Goal: Task Accomplishment & Management: Manage account settings

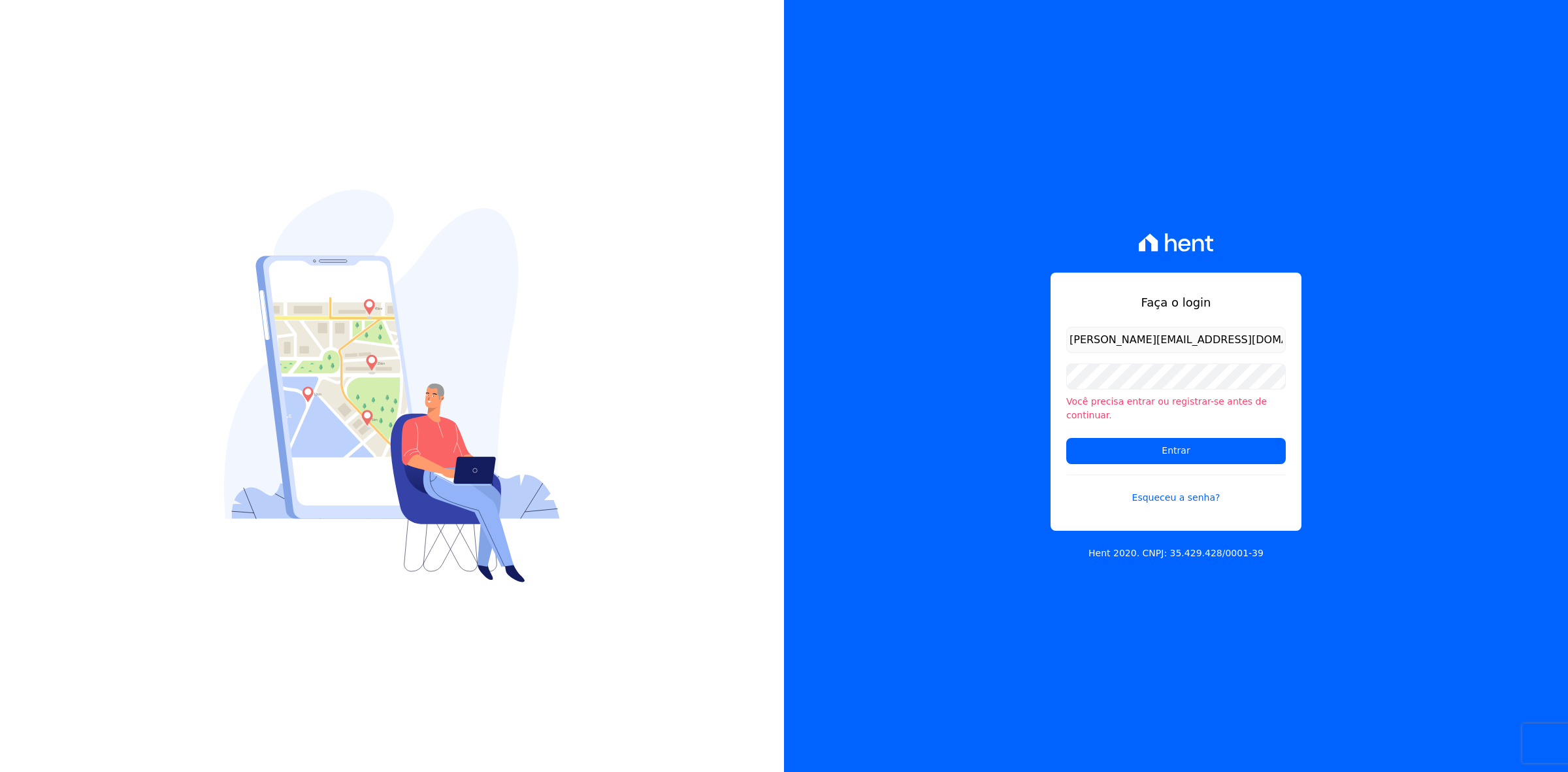
click at [1095, 353] on input "[PERSON_NAME][EMAIL_ADDRESS][DOMAIN_NAME]" at bounding box center [1176, 340] width 220 height 26
type input "[PERSON_NAME][EMAIL_ADDRESS][DOMAIN_NAME]"
click at [1066, 438] on input "Entrar" at bounding box center [1176, 451] width 220 height 26
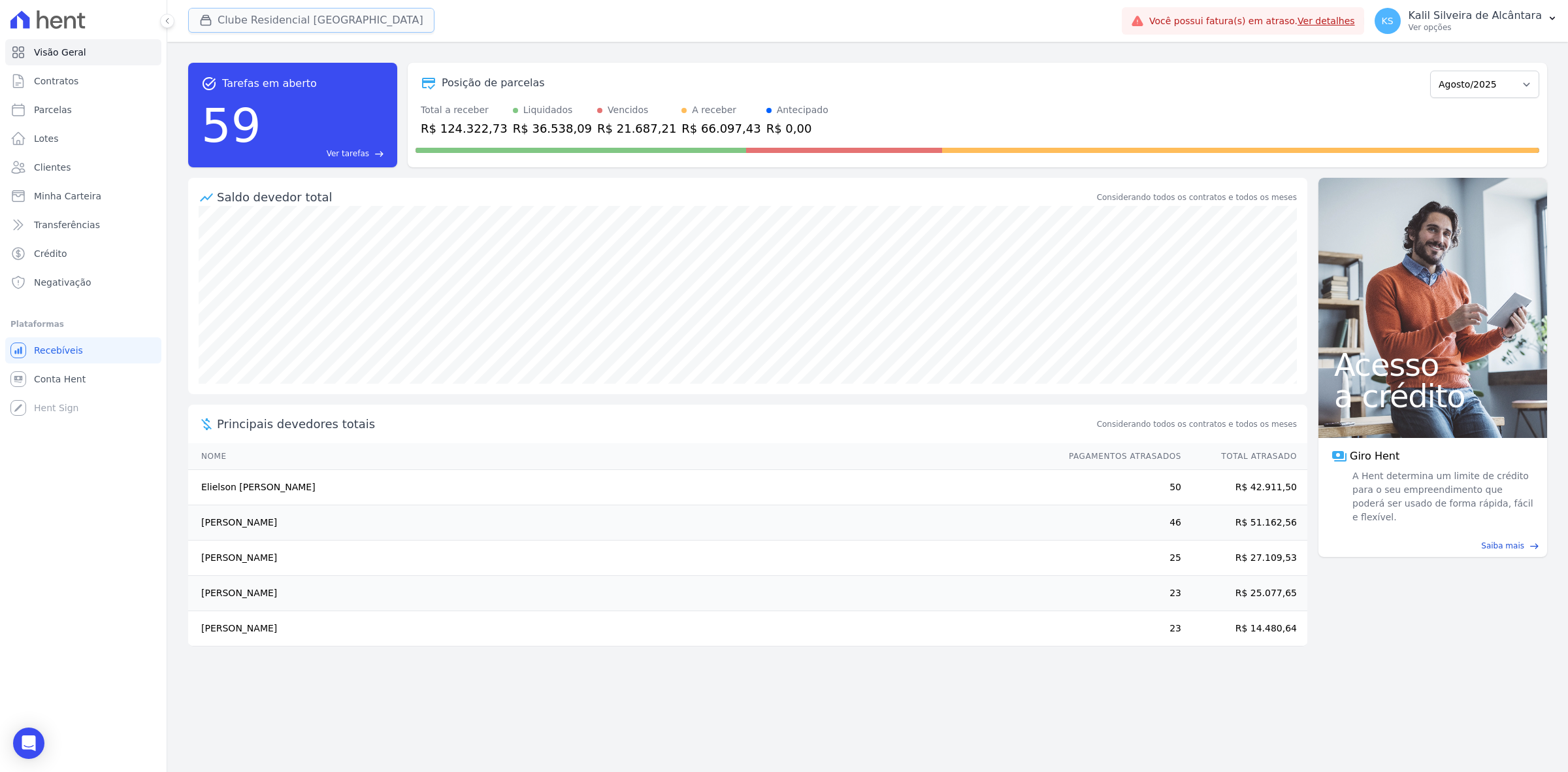
click at [317, 23] on button "Clube Residencial [GEOGRAPHIC_DATA]" at bounding box center [311, 20] width 246 height 25
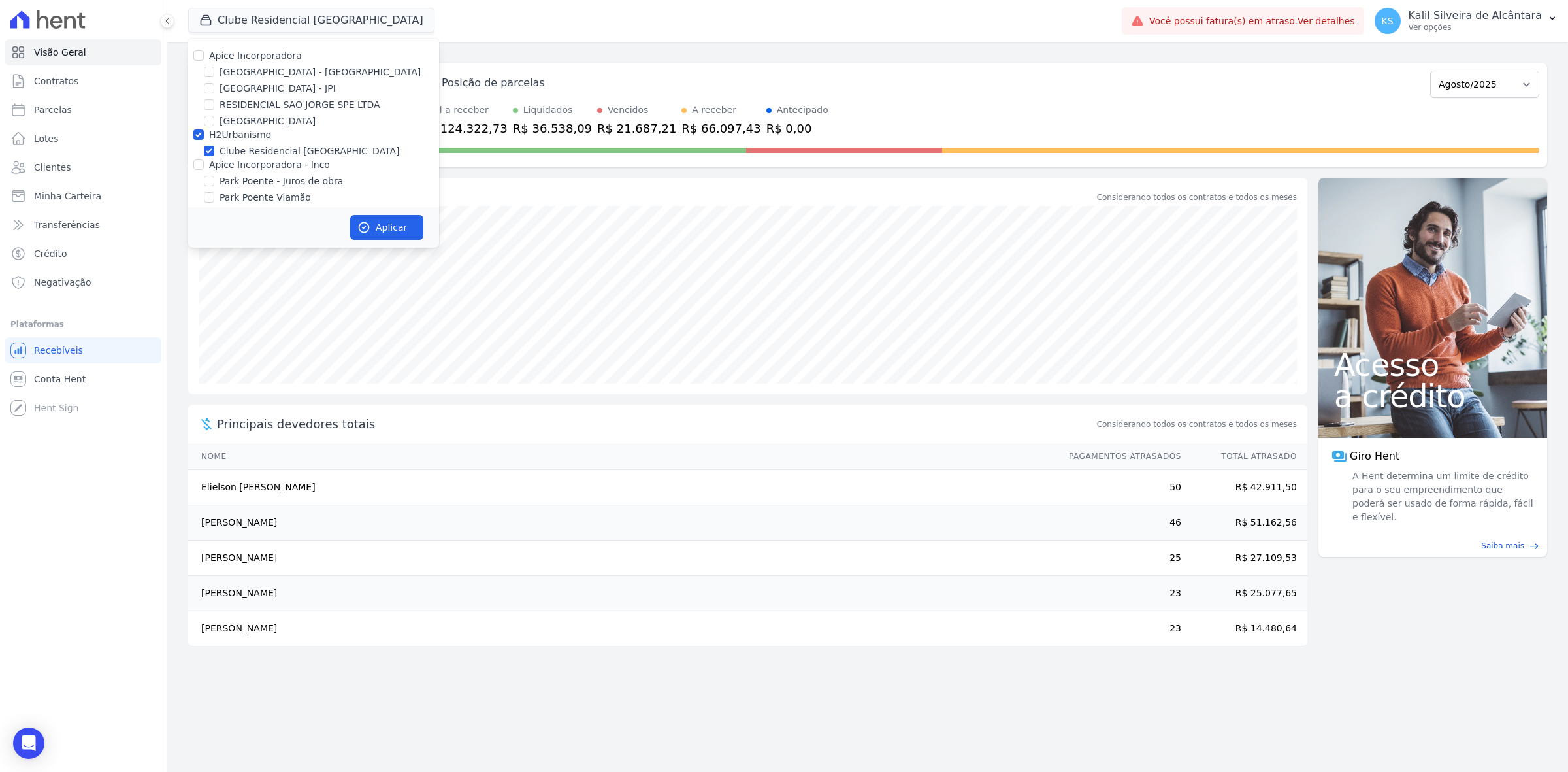
click at [272, 56] on label "Apice Incorporadora" at bounding box center [256, 56] width 93 height 11
click at [204, 56] on input "Apice Incorporadora" at bounding box center [198, 56] width 11 height 11
checkbox input "true"
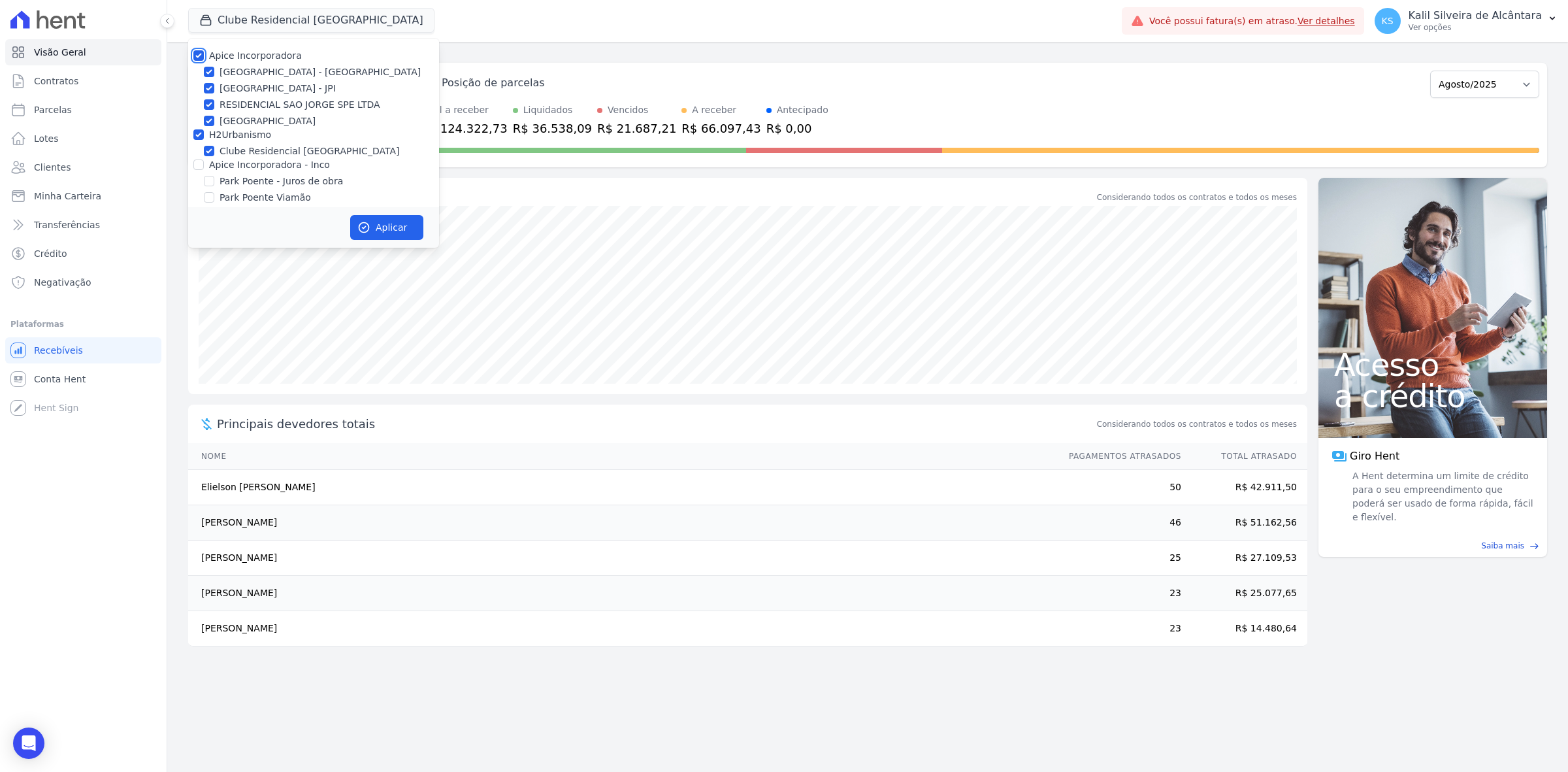
checkbox input "true"
click at [259, 164] on label "Apice Incorporadora - Inco" at bounding box center [270, 164] width 121 height 11
click at [204, 164] on input "Apice Incorporadora - Inco" at bounding box center [198, 164] width 11 height 11
checkbox input "true"
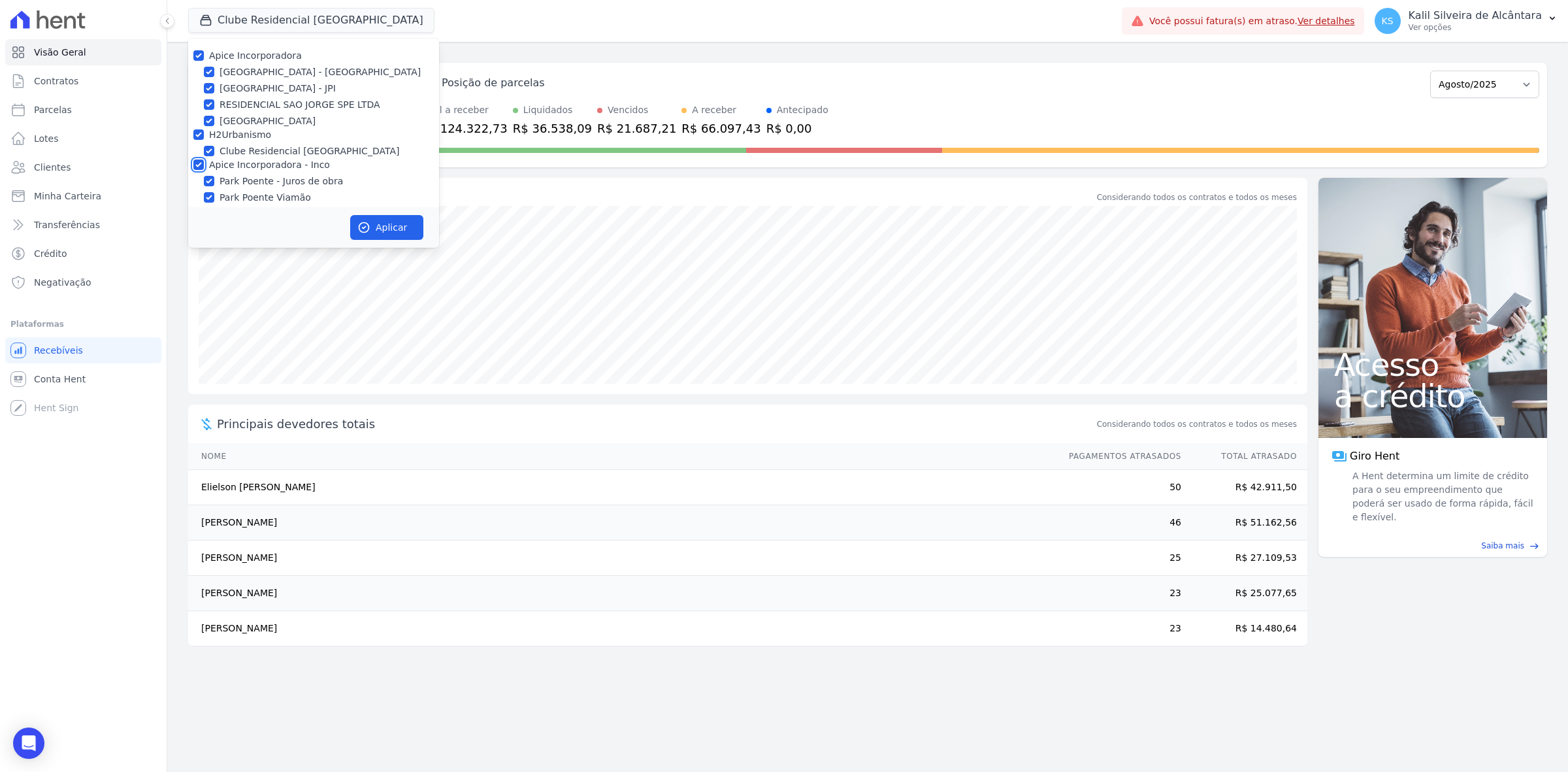
checkbox input "true"
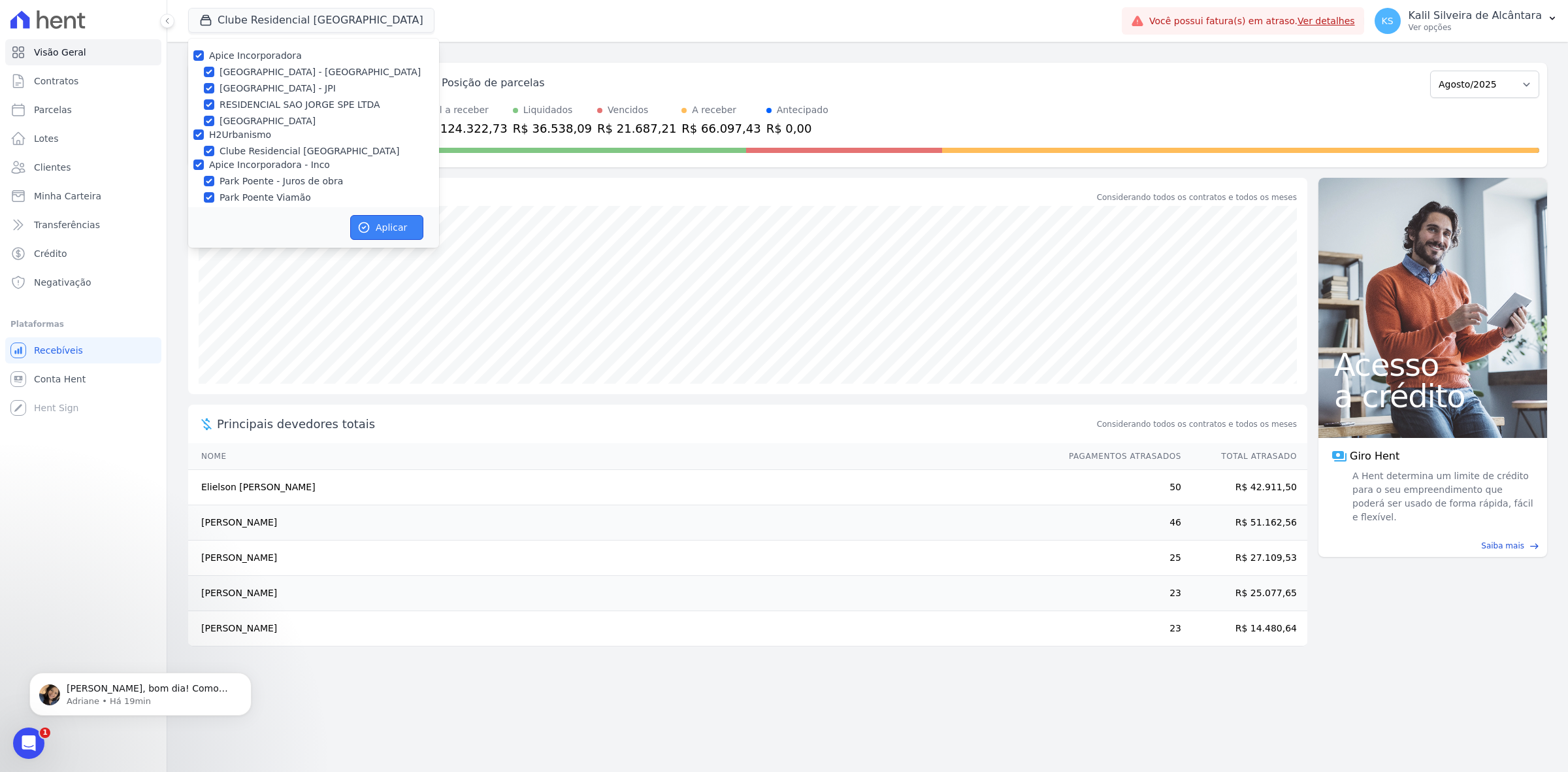
click at [382, 226] on button "Aplicar" at bounding box center [387, 227] width 73 height 25
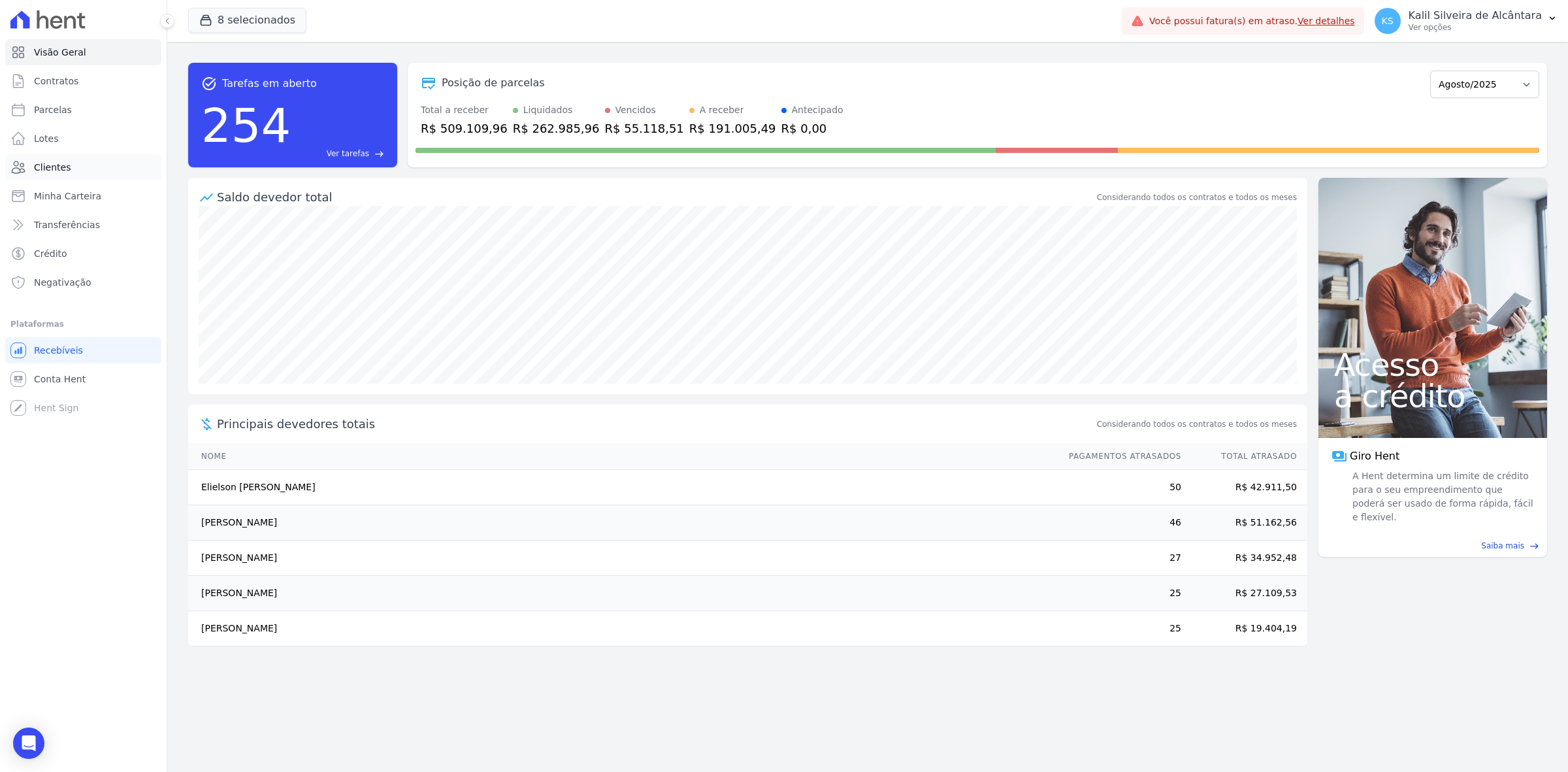
click at [78, 171] on link "Clientes" at bounding box center [83, 167] width 156 height 26
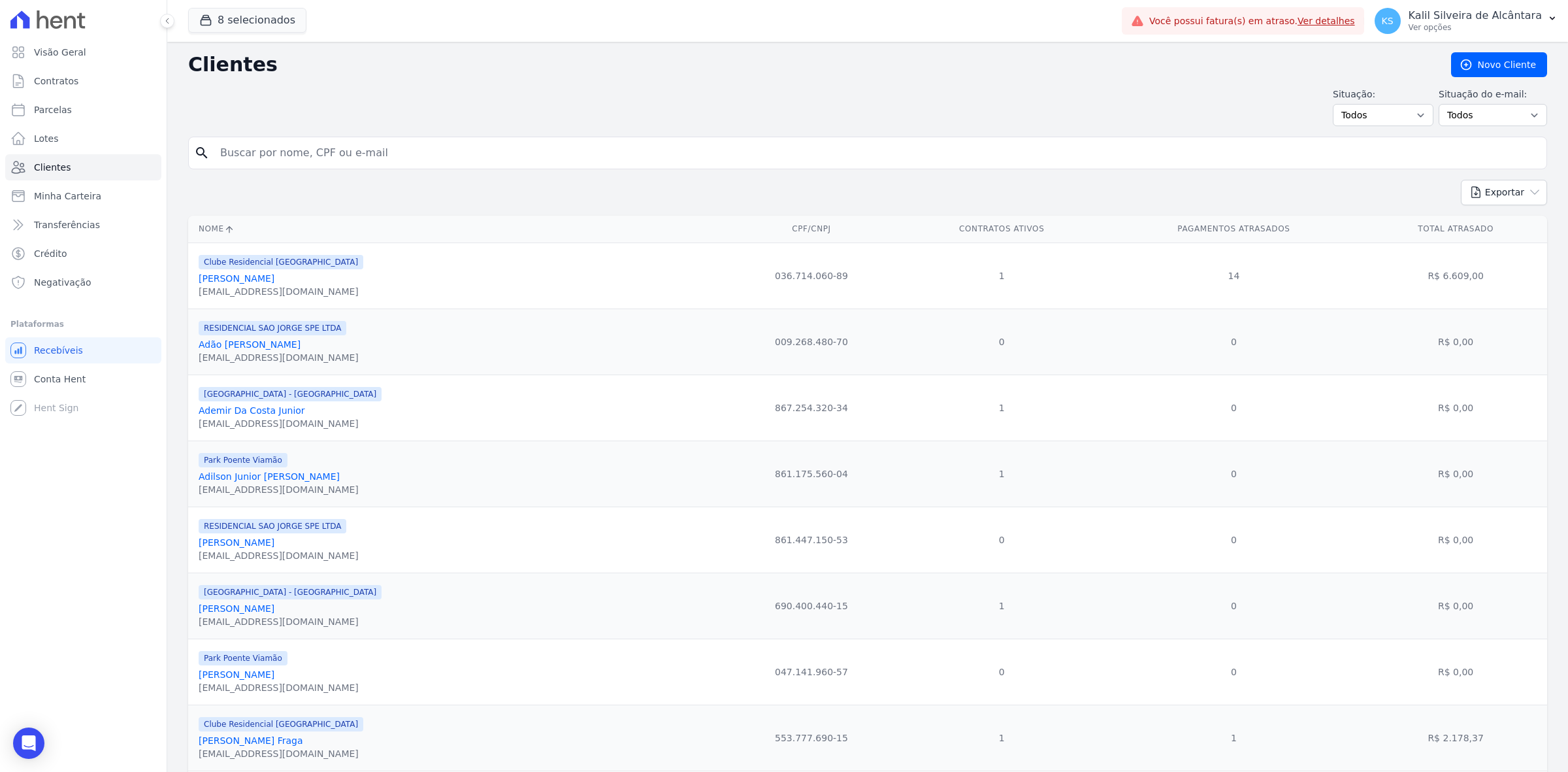
click at [345, 169] on div "search" at bounding box center [868, 153] width 1359 height 32
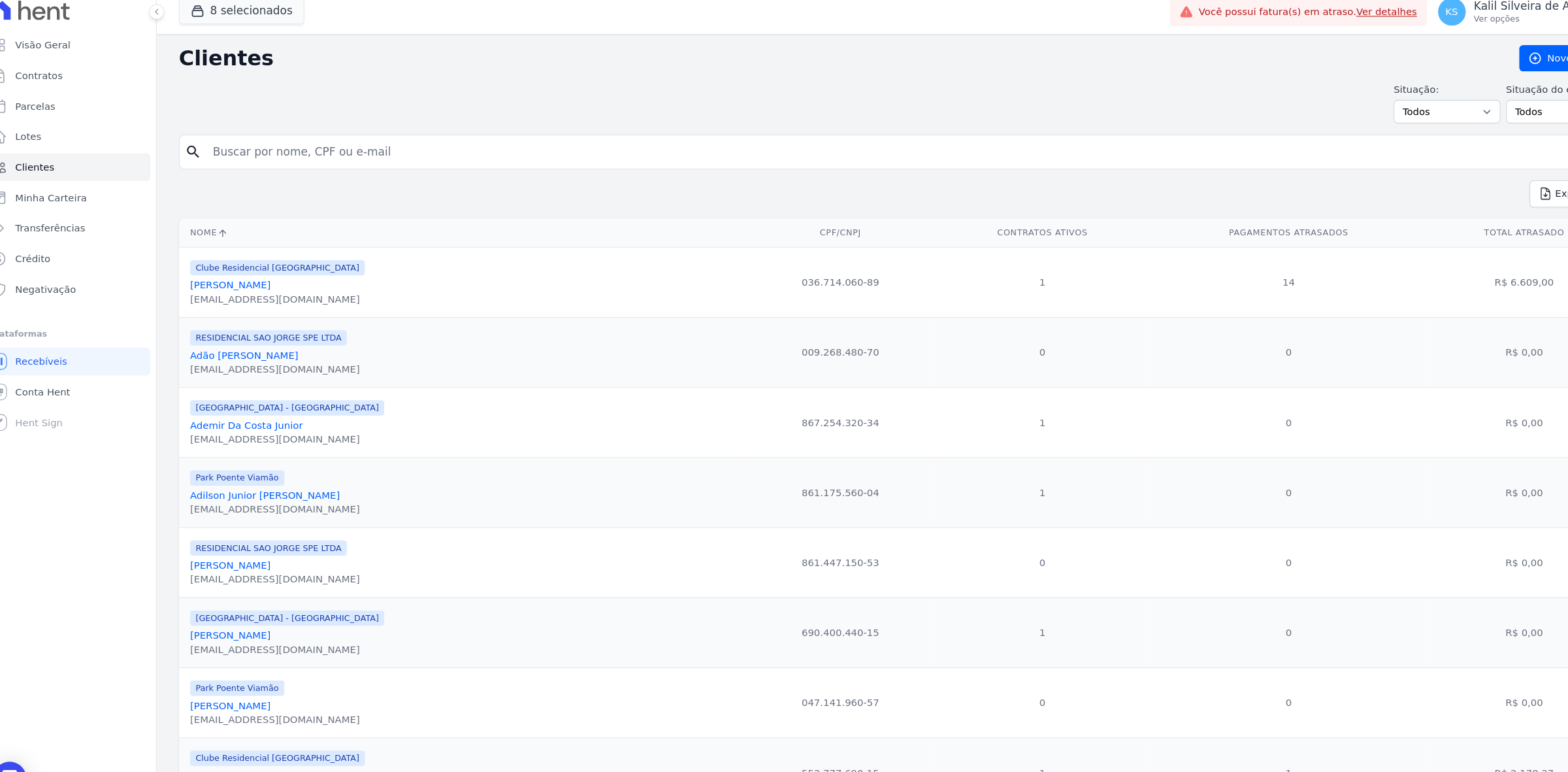
click at [352, 163] on input "search" at bounding box center [877, 153] width 1329 height 26
type input "cleves"
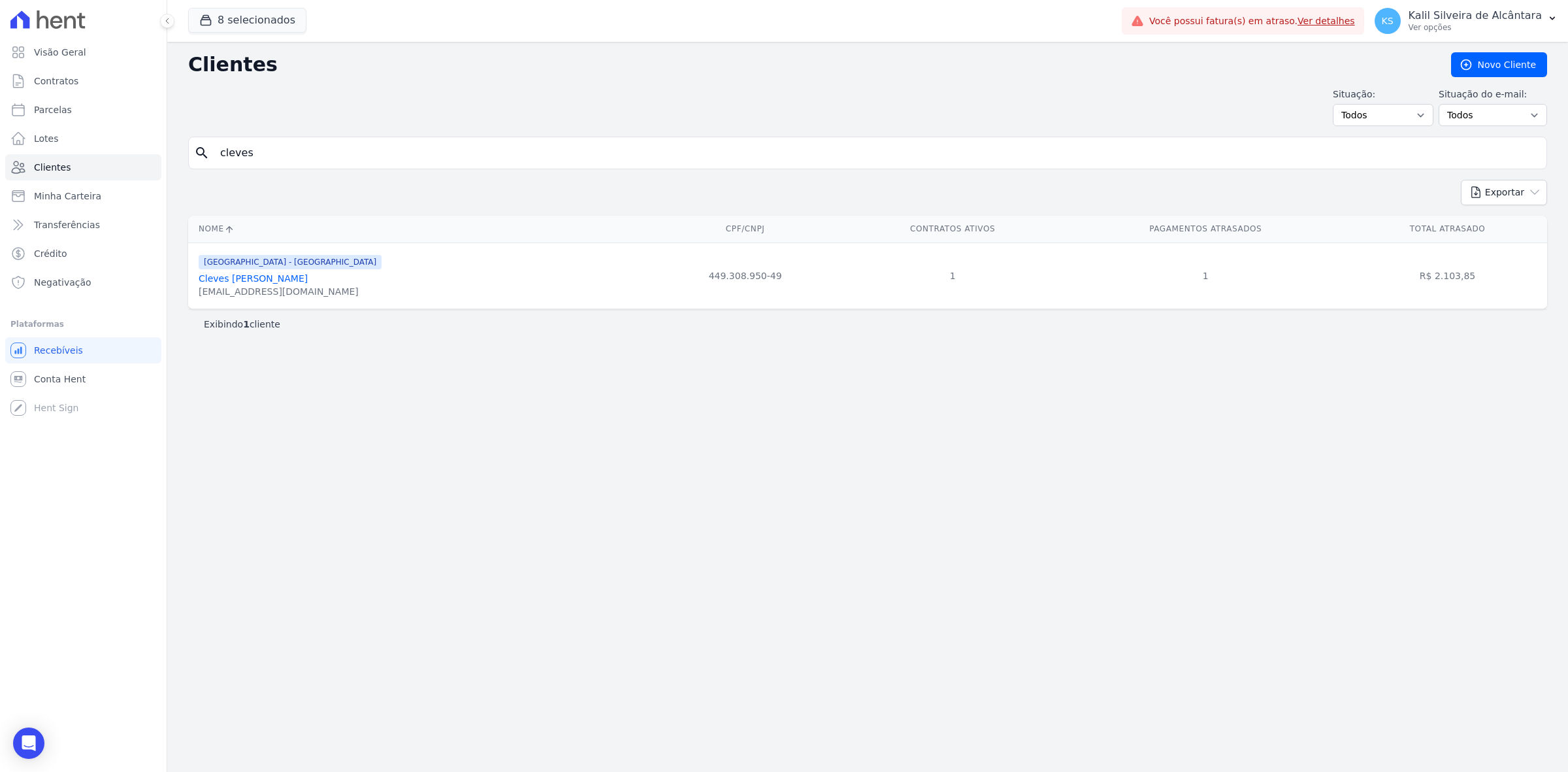
click at [269, 278] on link "Cleves Pereira Maximiano" at bounding box center [252, 278] width 109 height 11
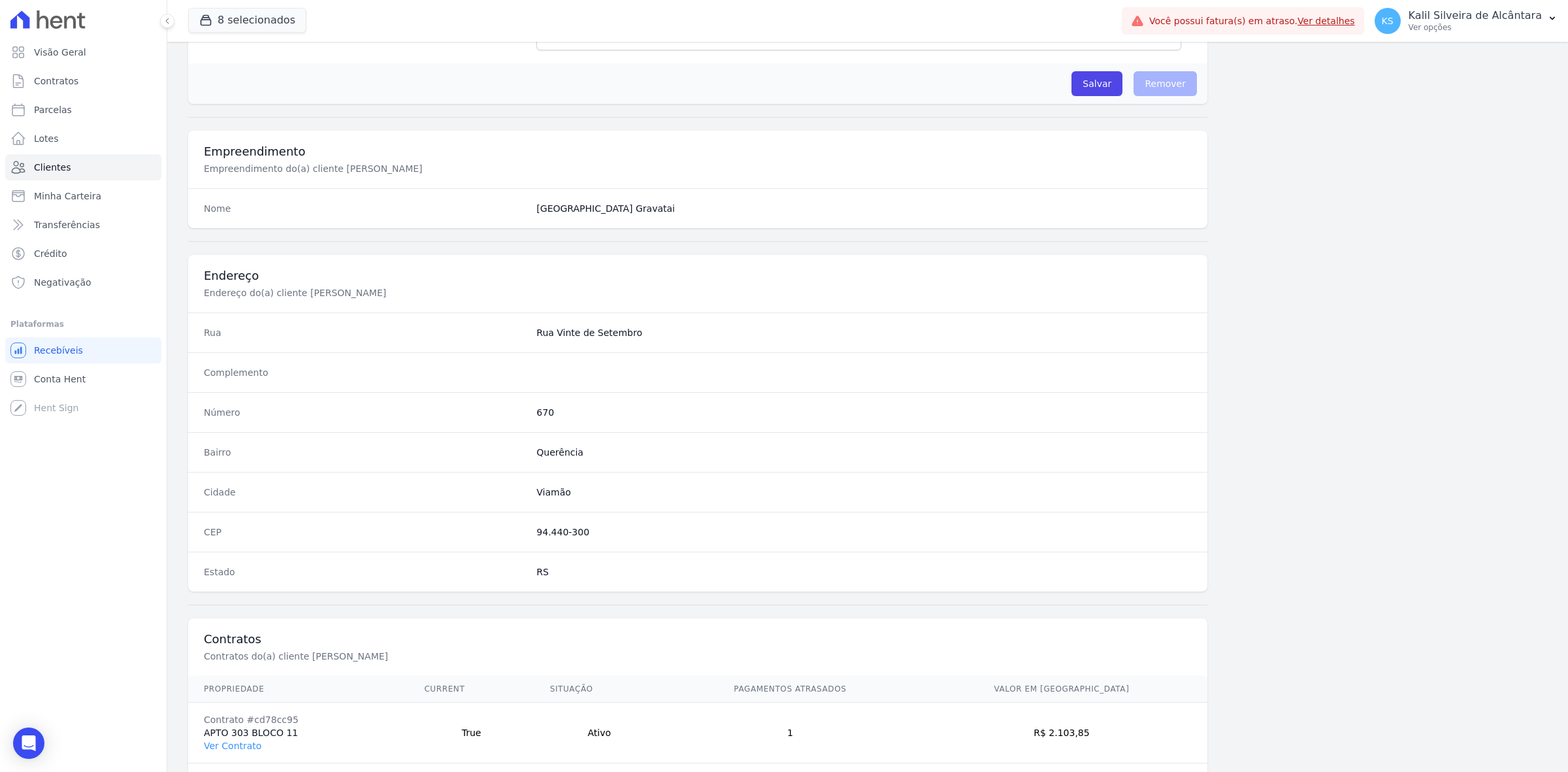
scroll to position [455, 0]
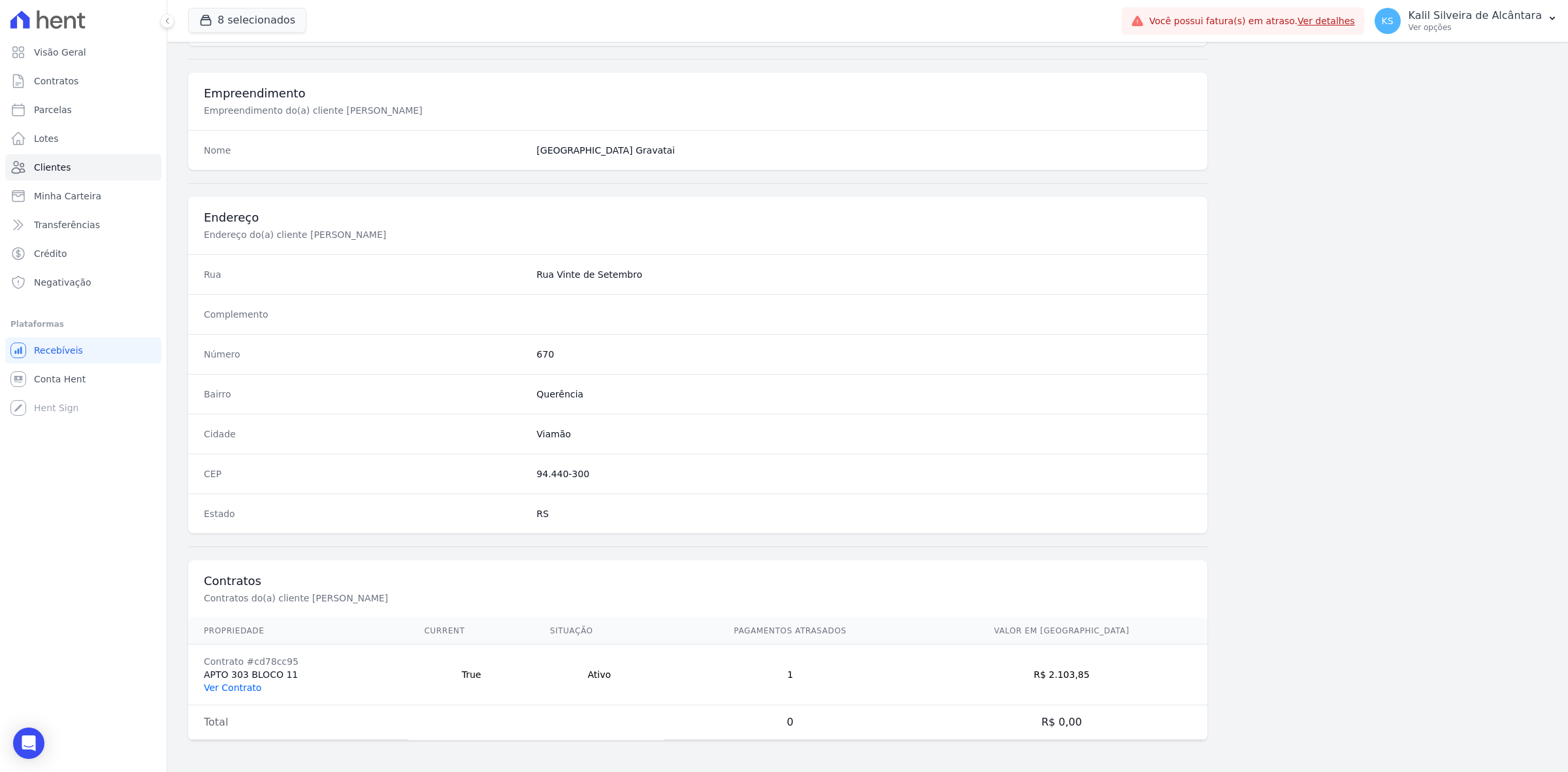
click at [223, 693] on link "Ver Contrato" at bounding box center [232, 687] width 57 height 11
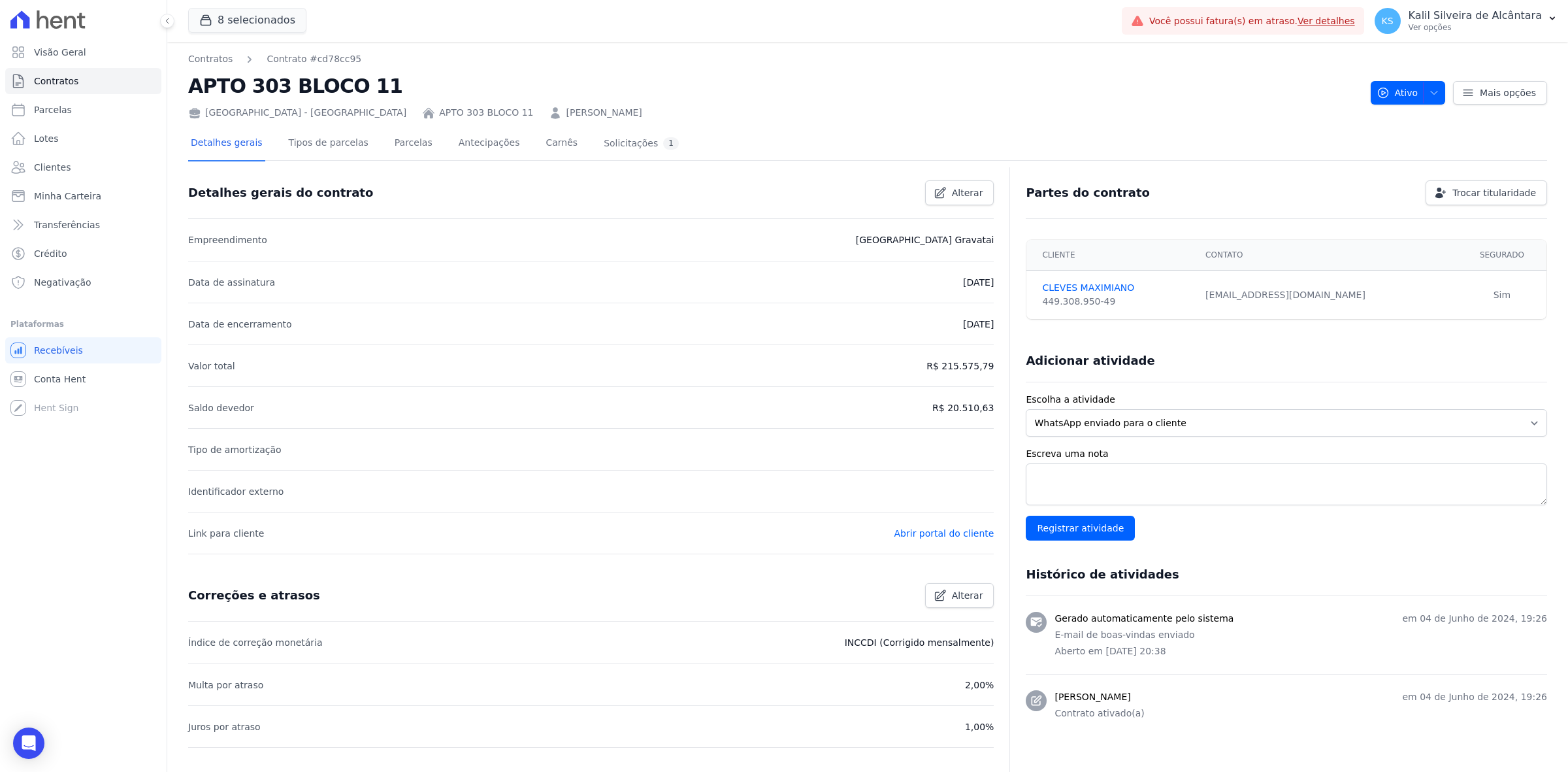
click at [415, 144] on div "Detalhes gerais Tipos de parcelas Parcelas Antecipações Carnês Solicitações 1" at bounding box center [435, 144] width 493 height 35
click at [402, 144] on link "Parcelas" at bounding box center [413, 144] width 43 height 35
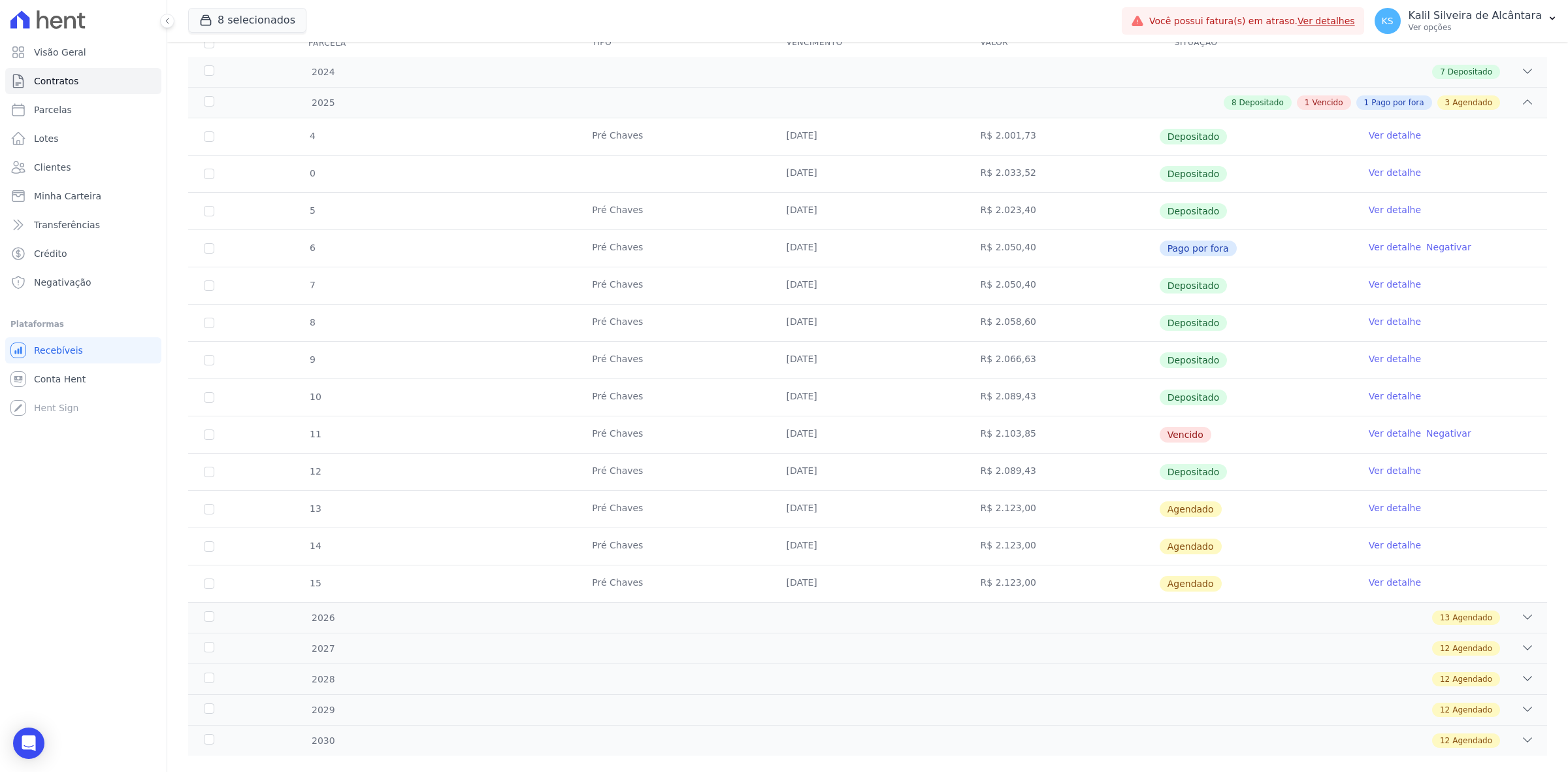
scroll to position [189, 0]
click at [1373, 467] on link "Ver detalhe" at bounding box center [1395, 469] width 52 height 13
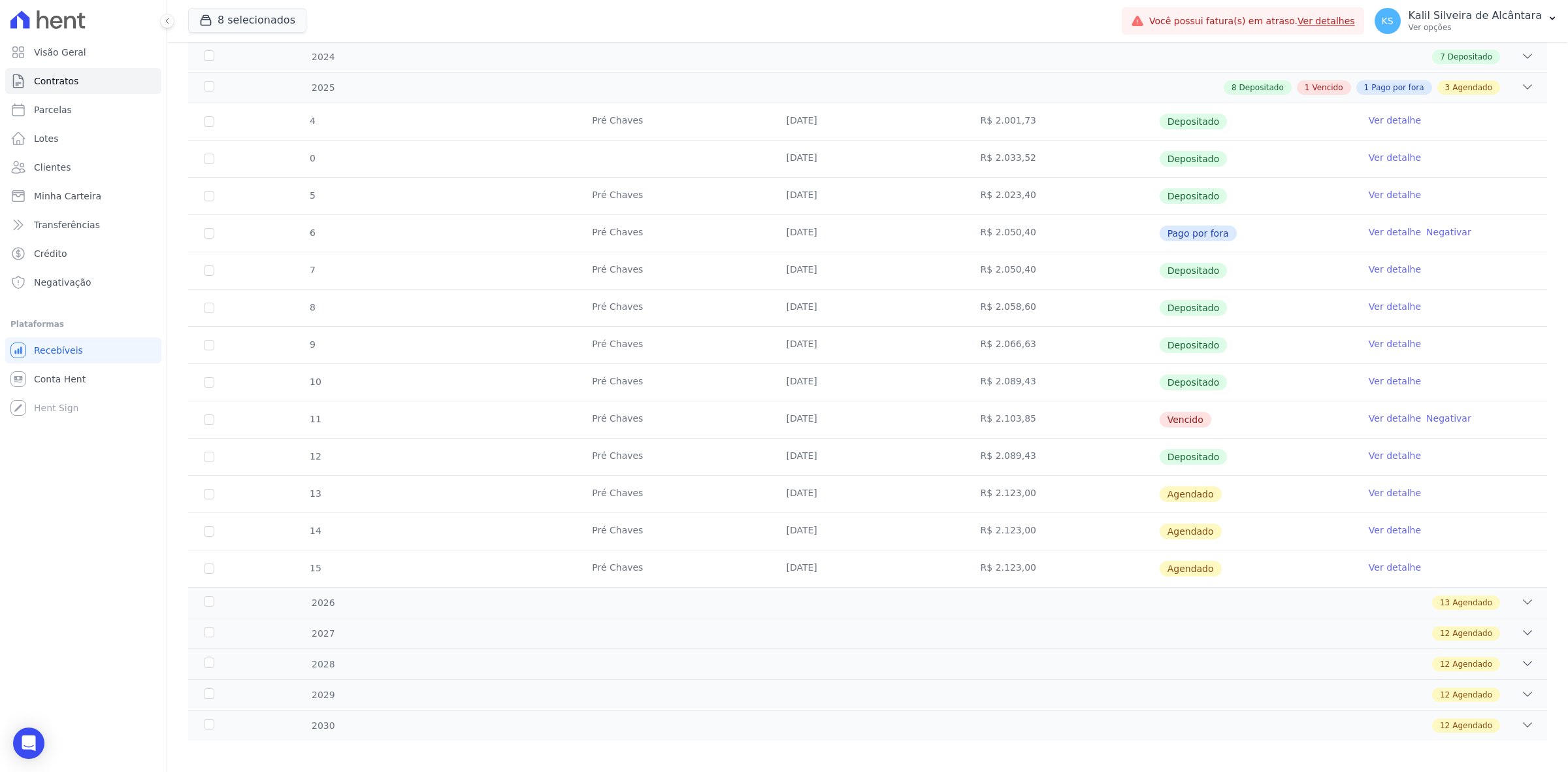
scroll to position [203, 0]
click at [1369, 420] on link "Ver detalhe" at bounding box center [1395, 418] width 52 height 13
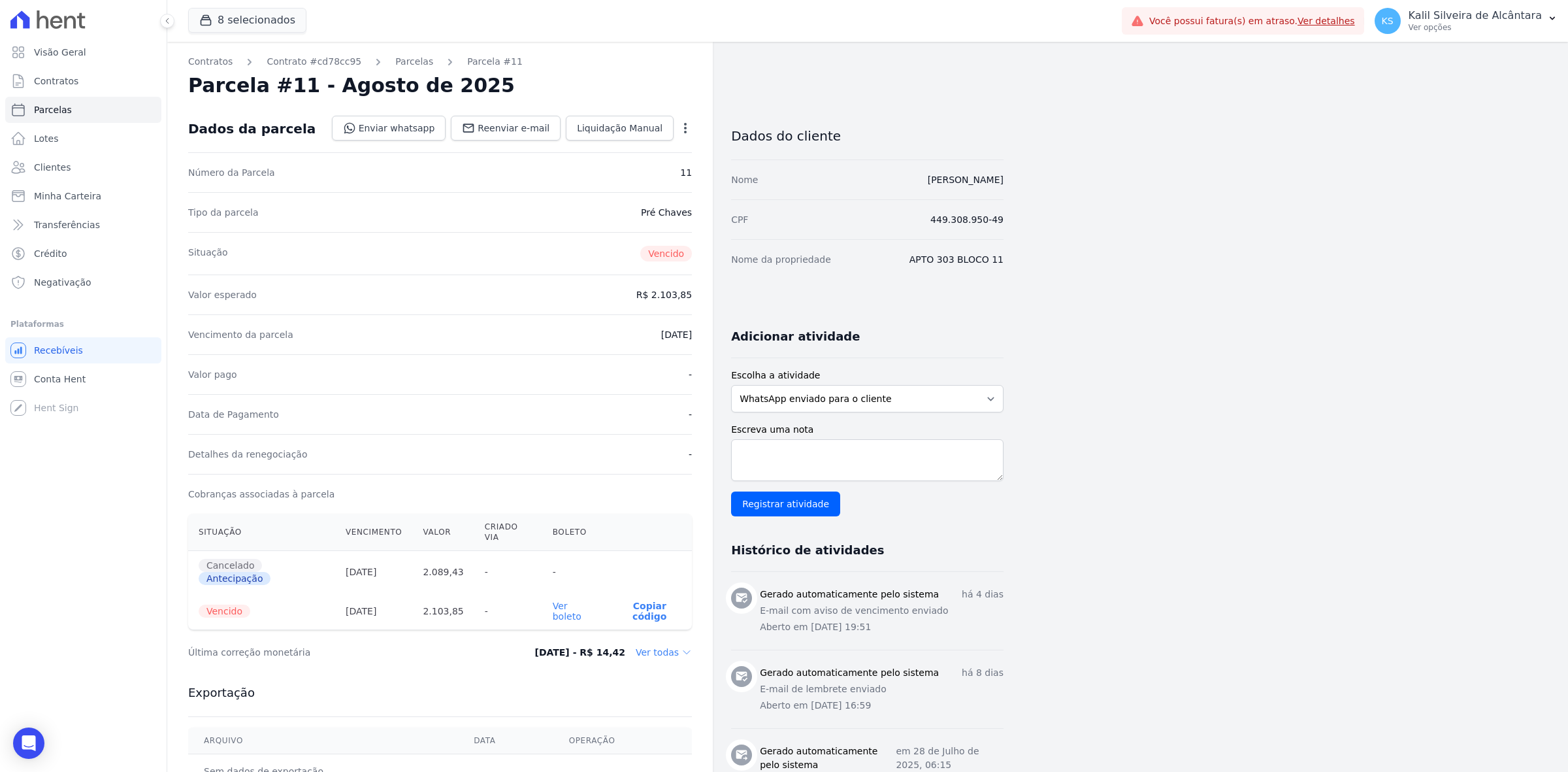
click at [689, 136] on div "Open options" at bounding box center [685, 129] width 13 height 17
click at [679, 128] on icon "button" at bounding box center [685, 128] width 13 height 13
click at [671, 165] on link "Cancelar Cobrança" at bounding box center [629, 169] width 115 height 23
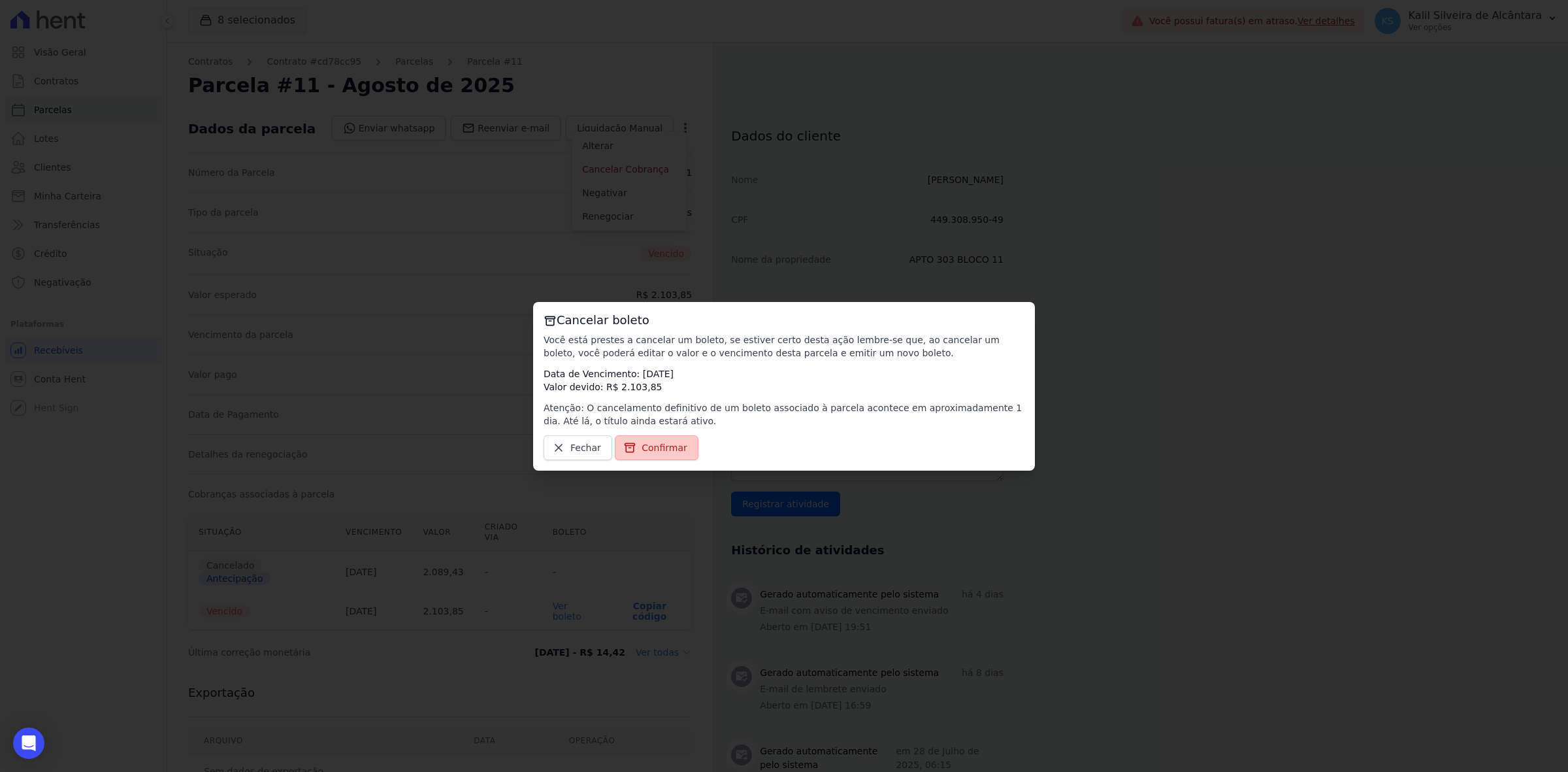
click at [661, 458] on link "Confirmar" at bounding box center [656, 447] width 84 height 25
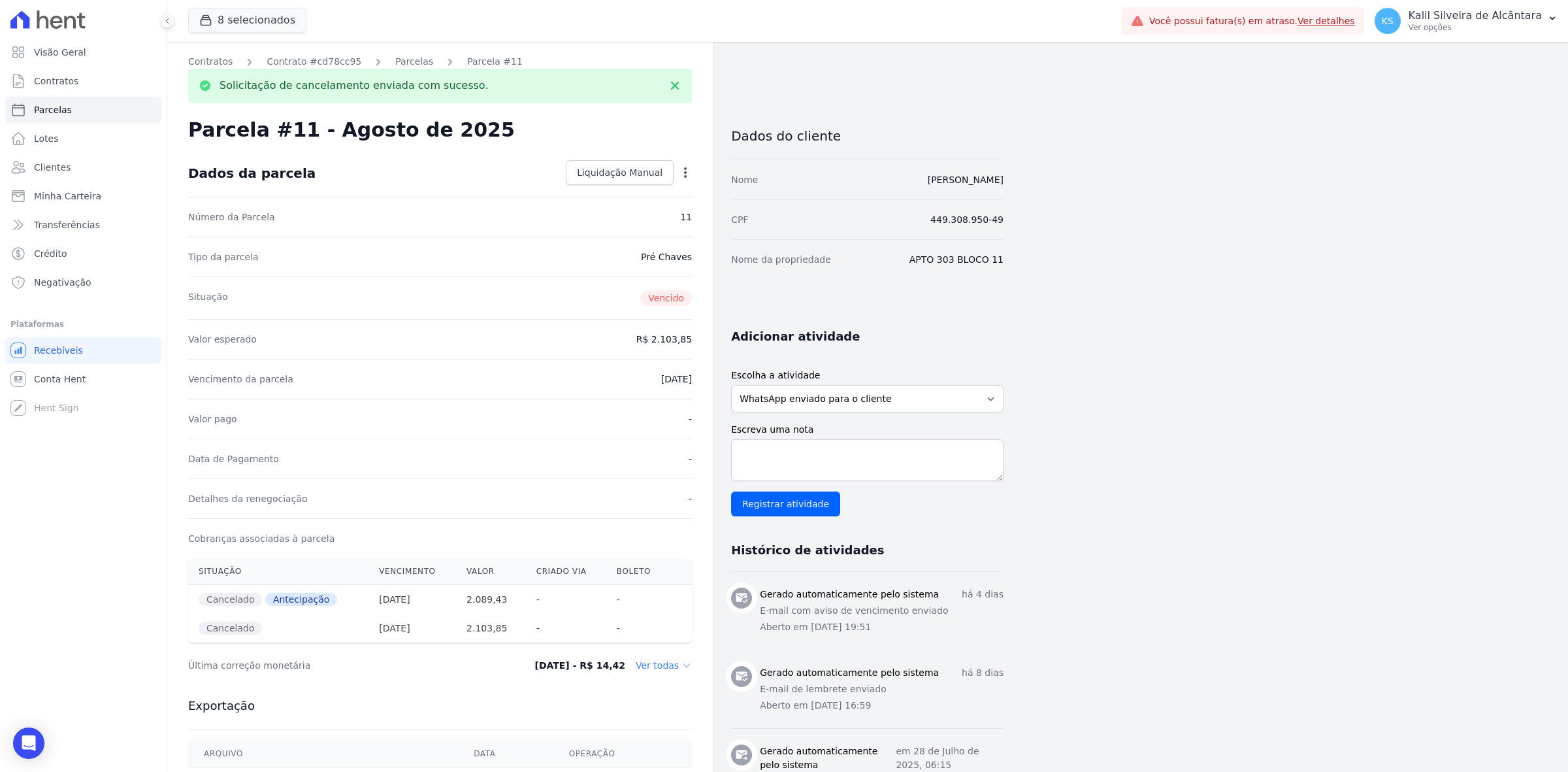
click at [689, 173] on icon "button" at bounding box center [685, 173] width 13 height 13
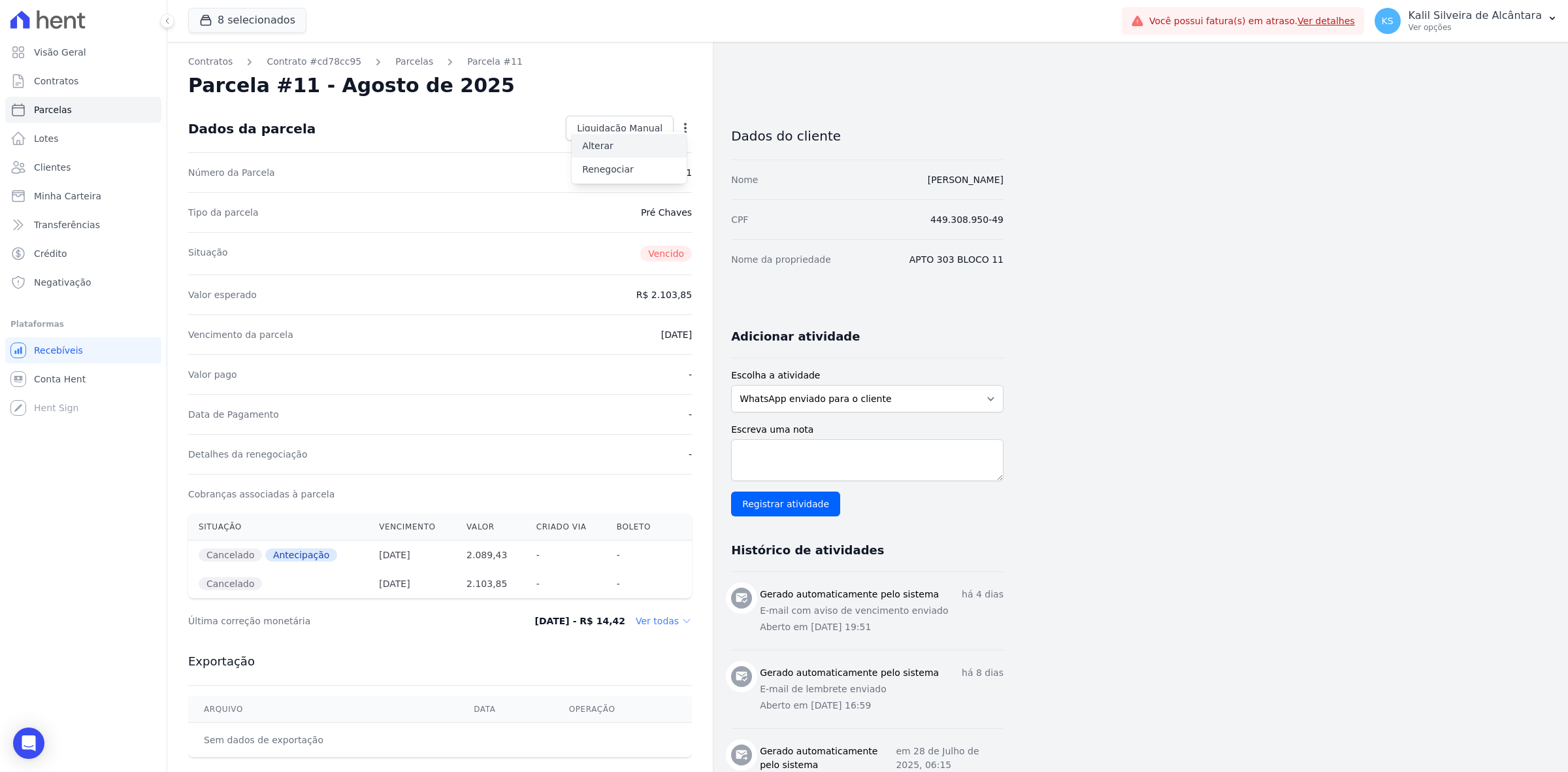
click at [663, 149] on link "Alterar" at bounding box center [629, 145] width 115 height 23
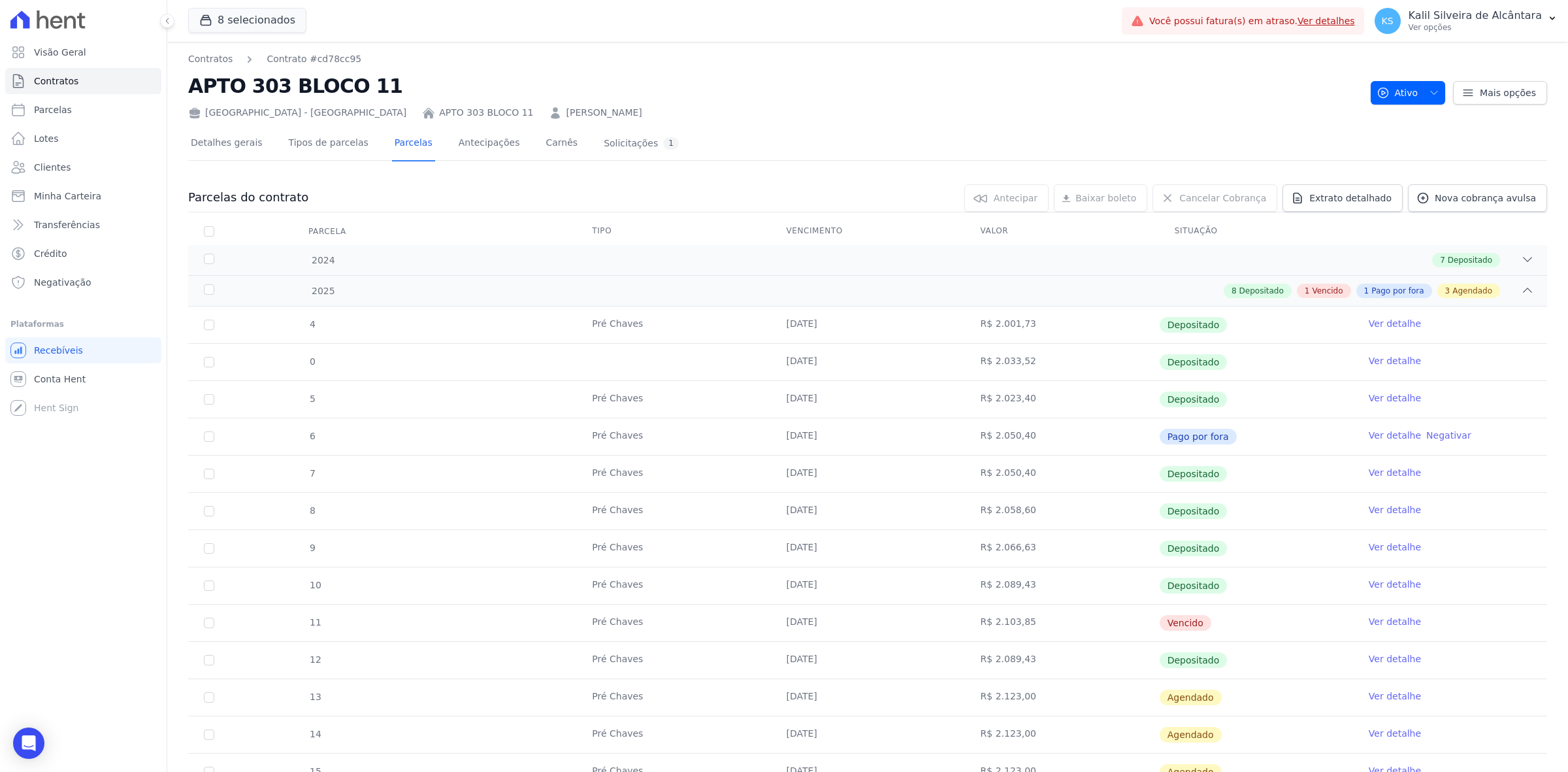
click at [201, 631] on td "11" at bounding box center [209, 623] width 41 height 37
click at [209, 628] on input "checkbox" at bounding box center [209, 623] width 11 height 11
checkbox input "true"
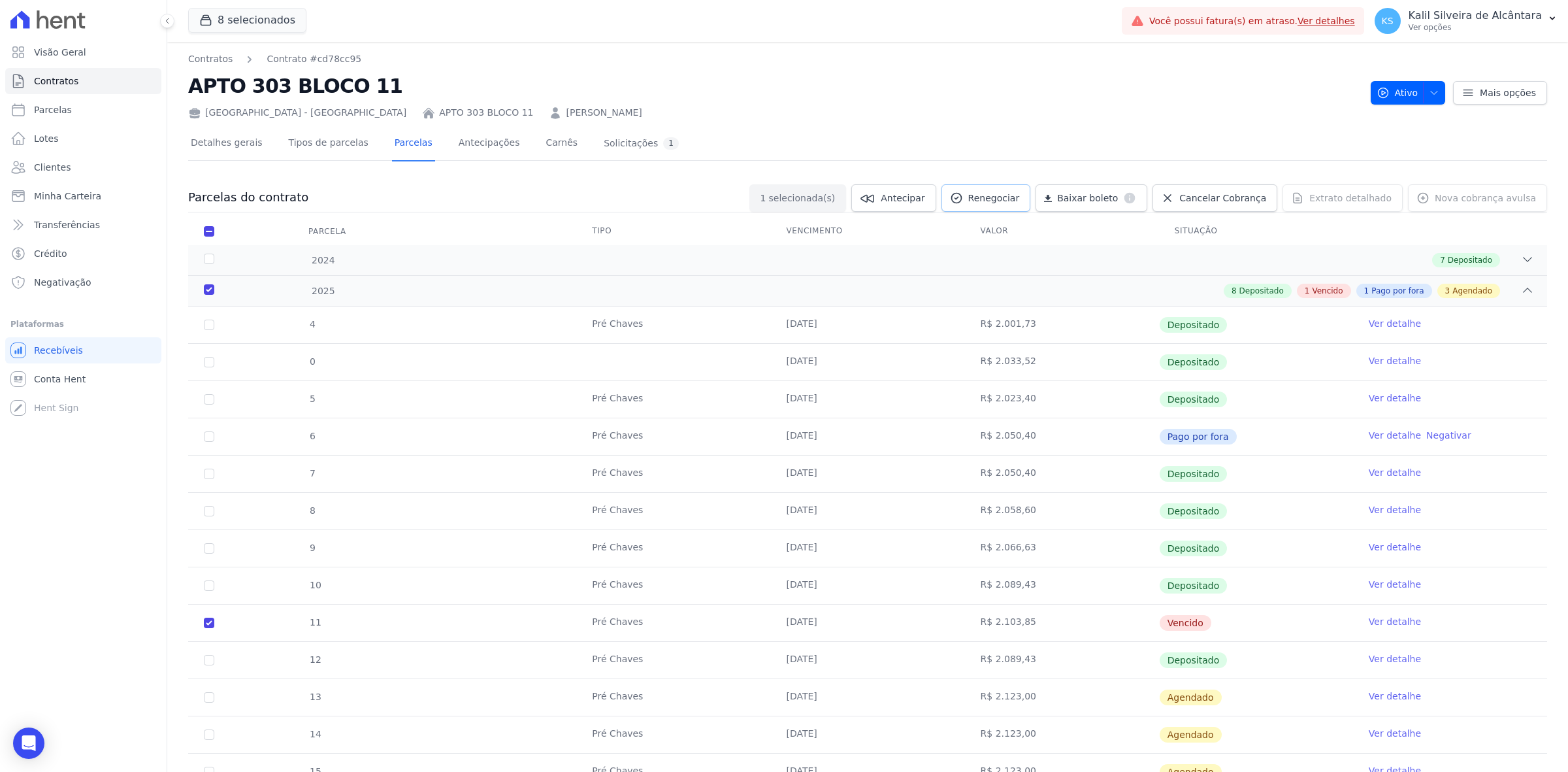
click at [997, 190] on link "Renegociar" at bounding box center [986, 198] width 90 height 27
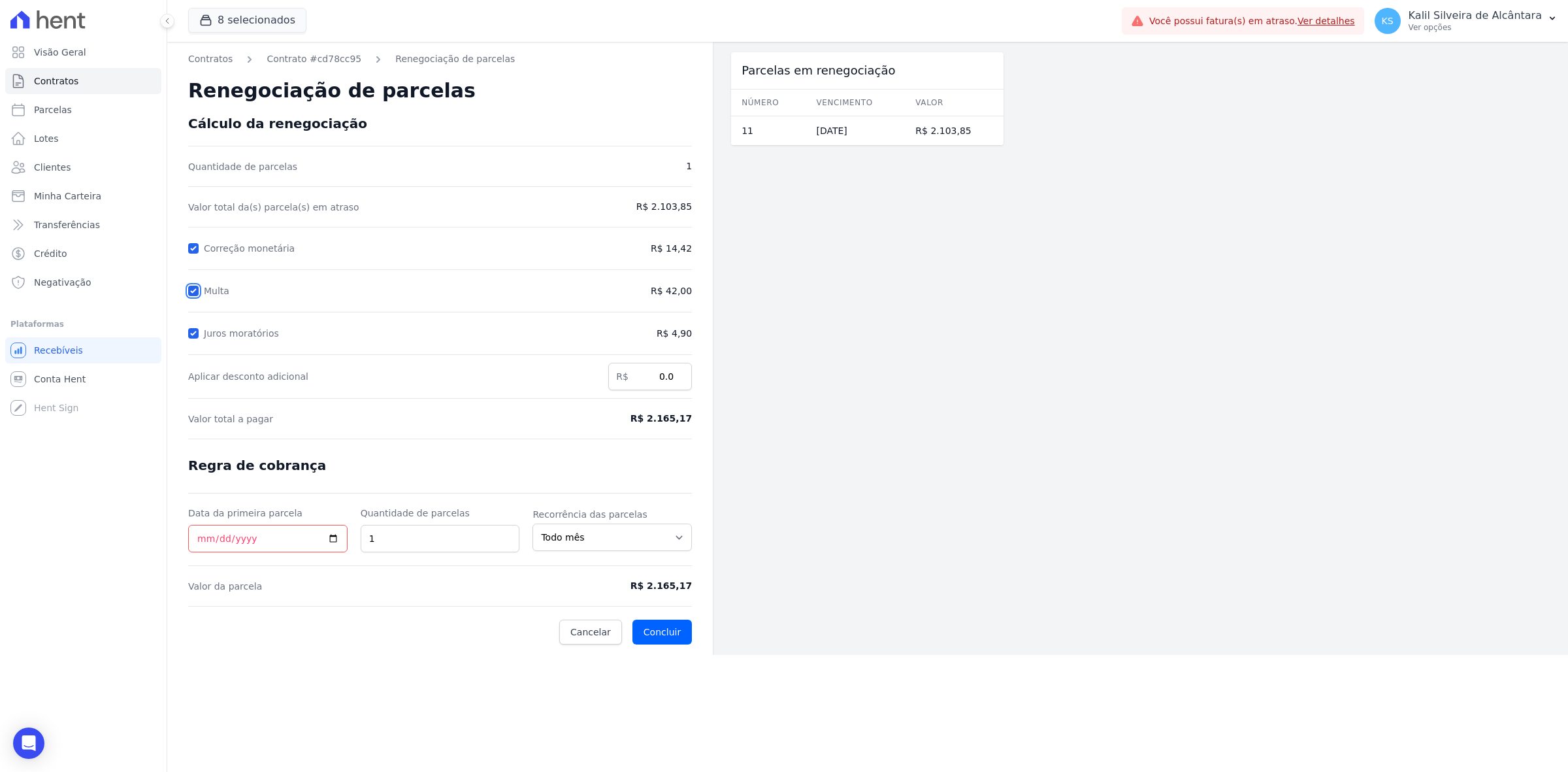
drag, startPoint x: 194, startPoint y: 292, endPoint x: 194, endPoint y: 312, distance: 20.0
click at [193, 291] on input "Multa" at bounding box center [193, 291] width 11 height 11
checkbox input "false"
click at [192, 341] on form "Cálculo da renegociação Quantidade de parcelas 1 Valor total da(s) parcela(s) e…" at bounding box center [440, 379] width 504 height 529
click at [194, 329] on input "Juros moratórios" at bounding box center [193, 333] width 11 height 11
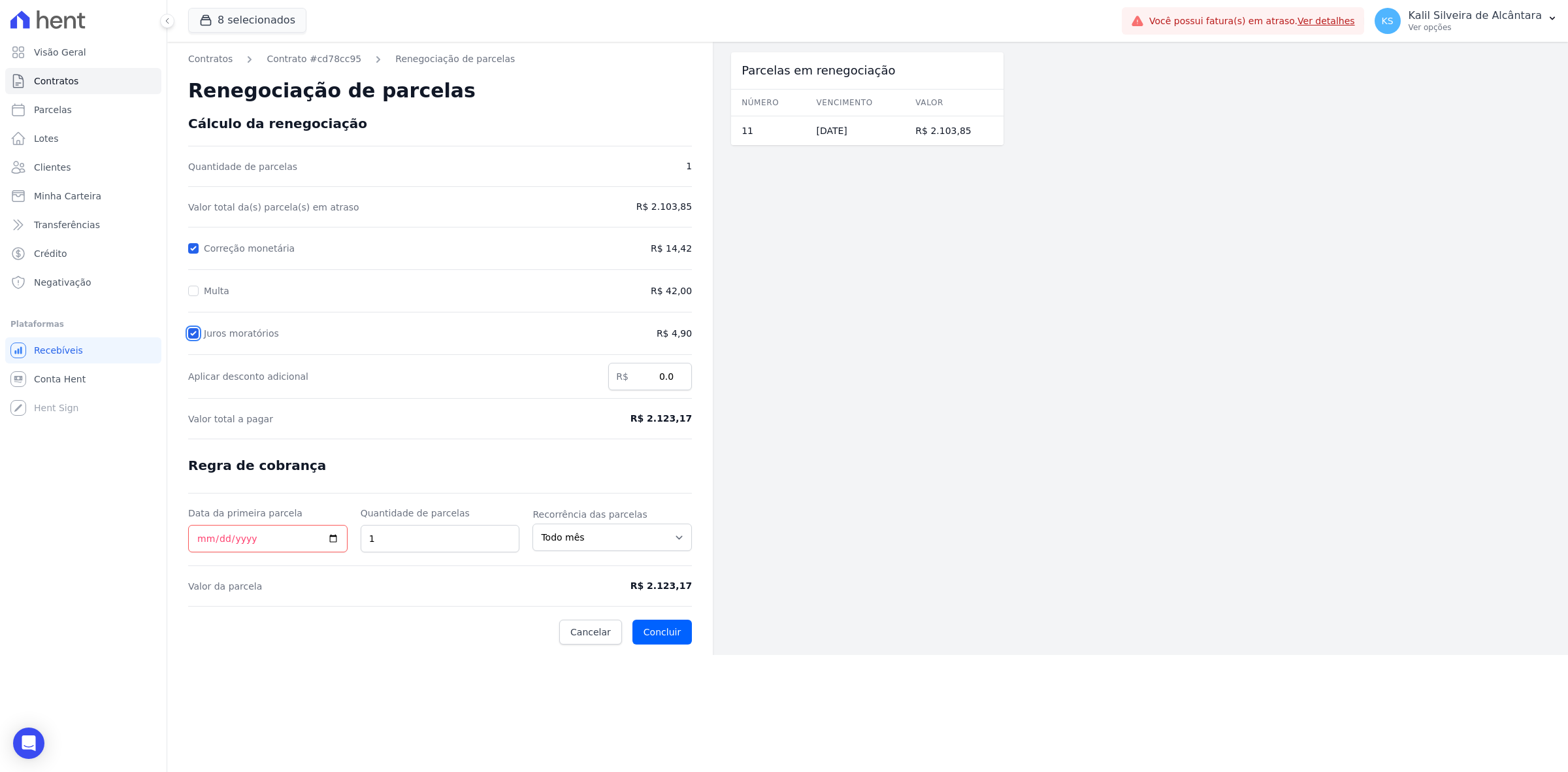
checkbox input "false"
drag, startPoint x: 192, startPoint y: 251, endPoint x: 194, endPoint y: 244, distance: 7.3
click at [192, 250] on input "Correção monetária" at bounding box center [193, 248] width 11 height 11
checkbox input "false"
click at [335, 536] on input "Data da primeira parcela" at bounding box center [268, 538] width 159 height 27
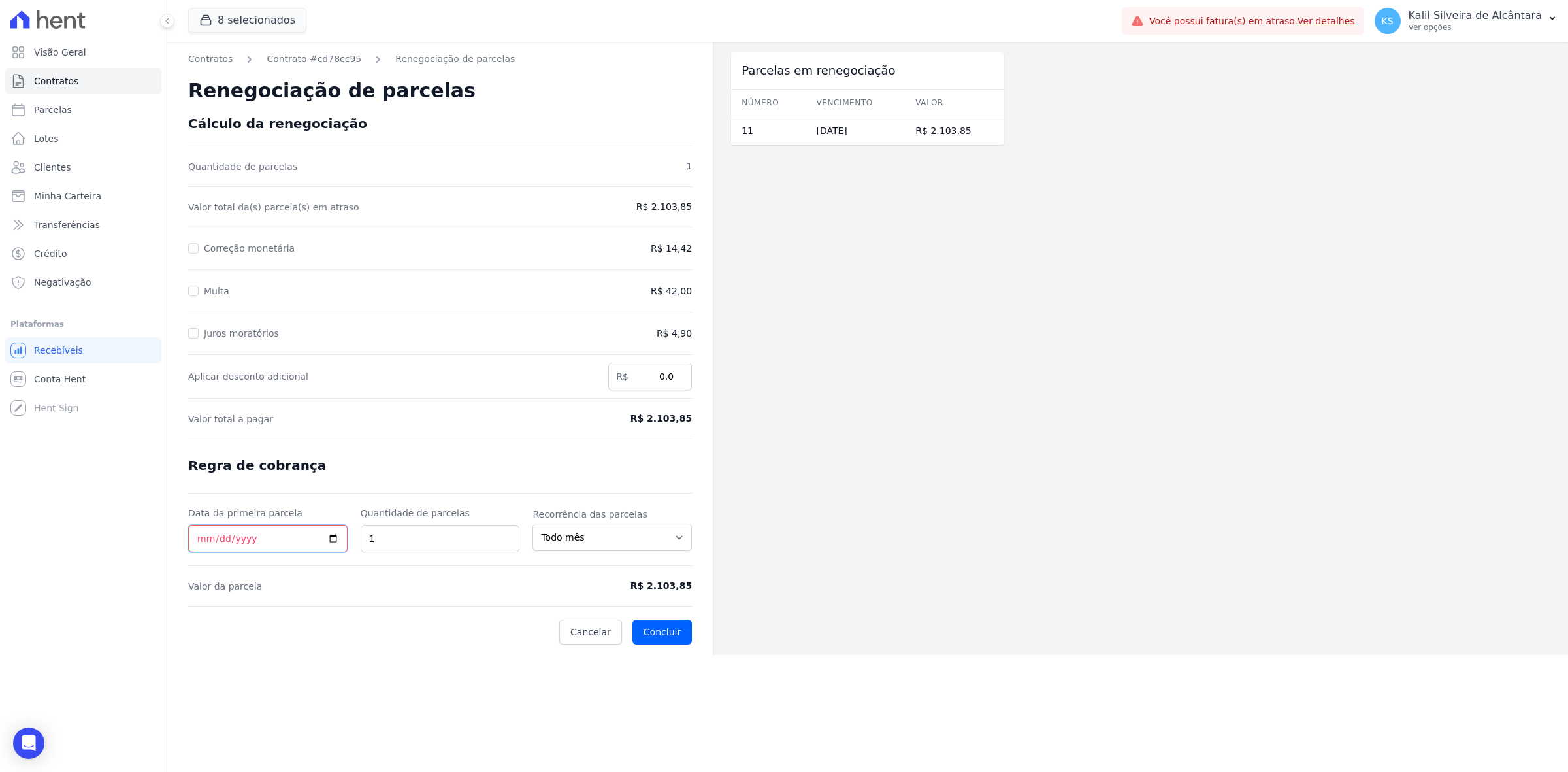
type input "2025-09-10"
click at [671, 628] on button "Concluir" at bounding box center [662, 632] width 60 height 25
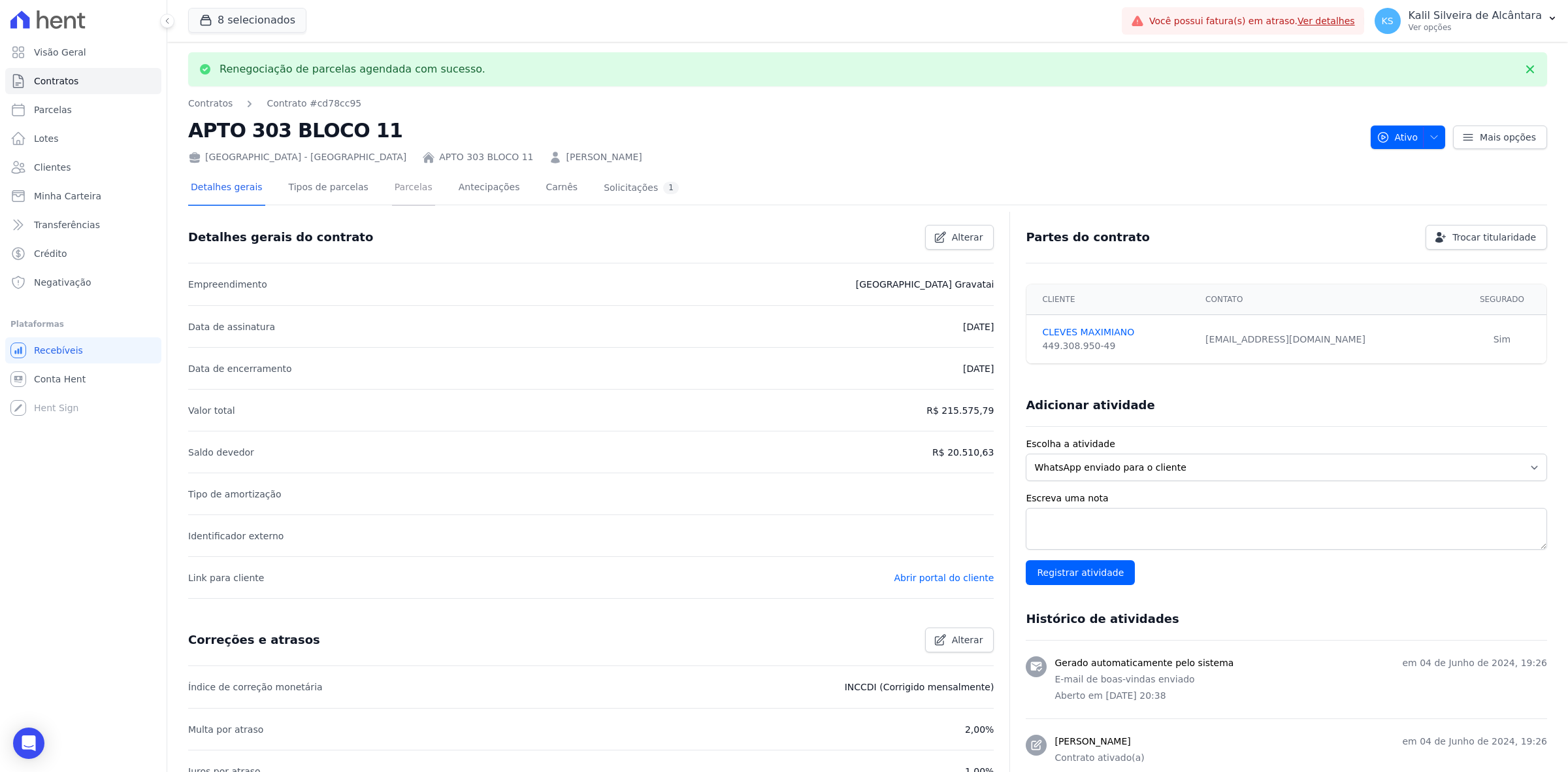
click at [392, 193] on link "Parcelas" at bounding box center [413, 188] width 43 height 35
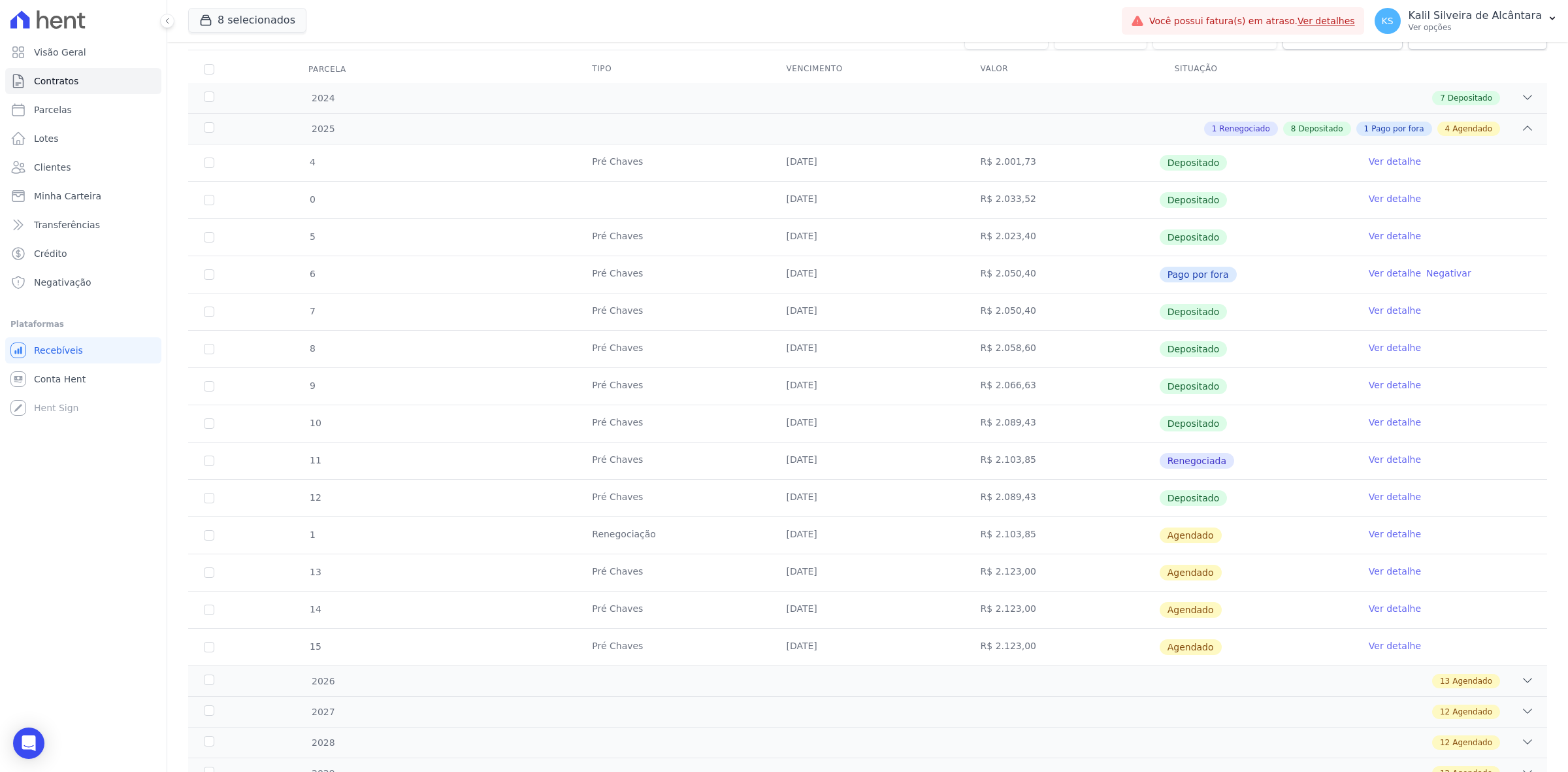
scroll to position [164, 0]
click at [212, 533] on input "checkbox" at bounding box center [209, 534] width 11 height 11
checkbox input "true"
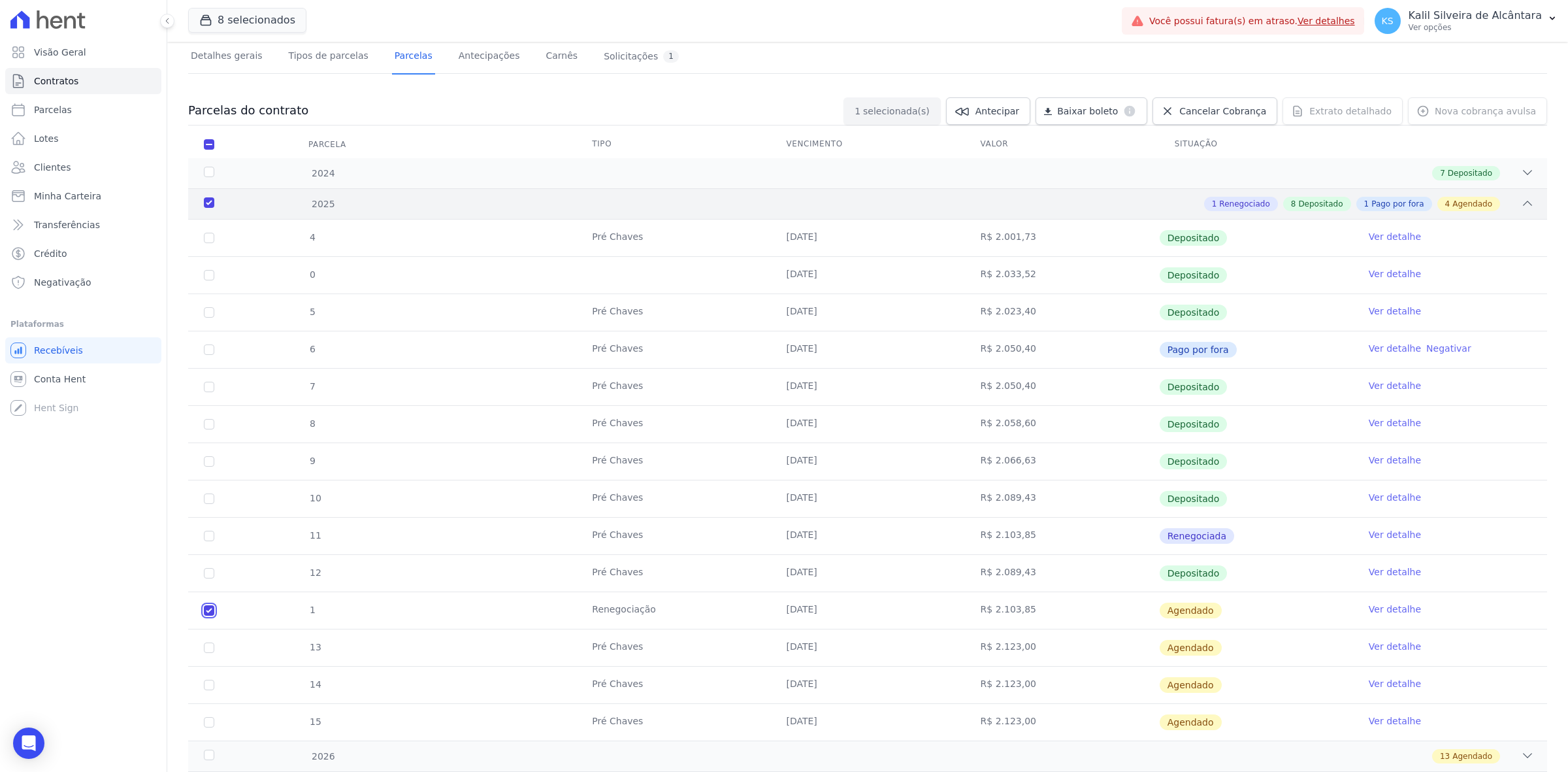
scroll to position [0, 0]
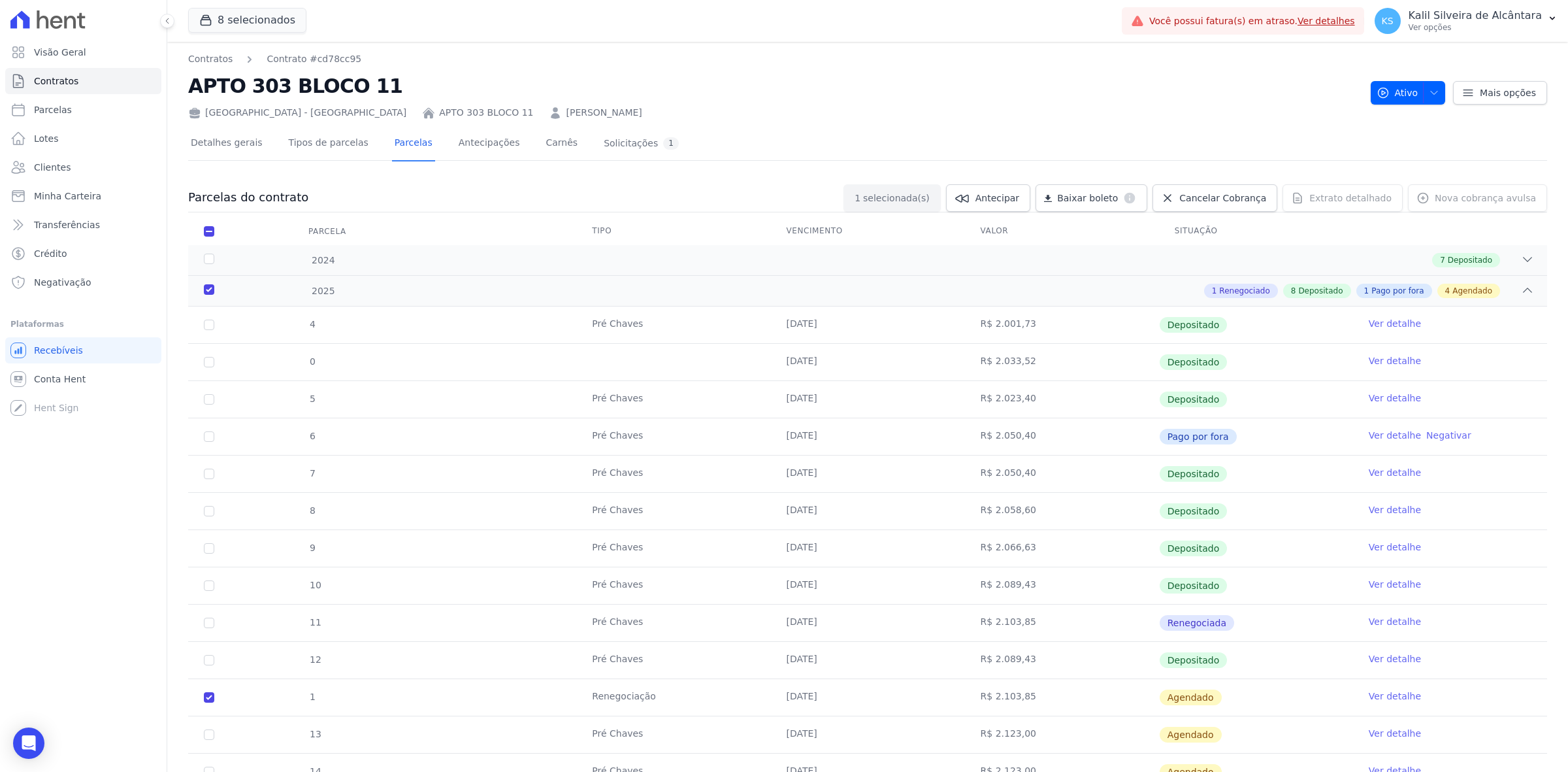
click at [1400, 693] on link "Ver detalhe" at bounding box center [1395, 696] width 52 height 13
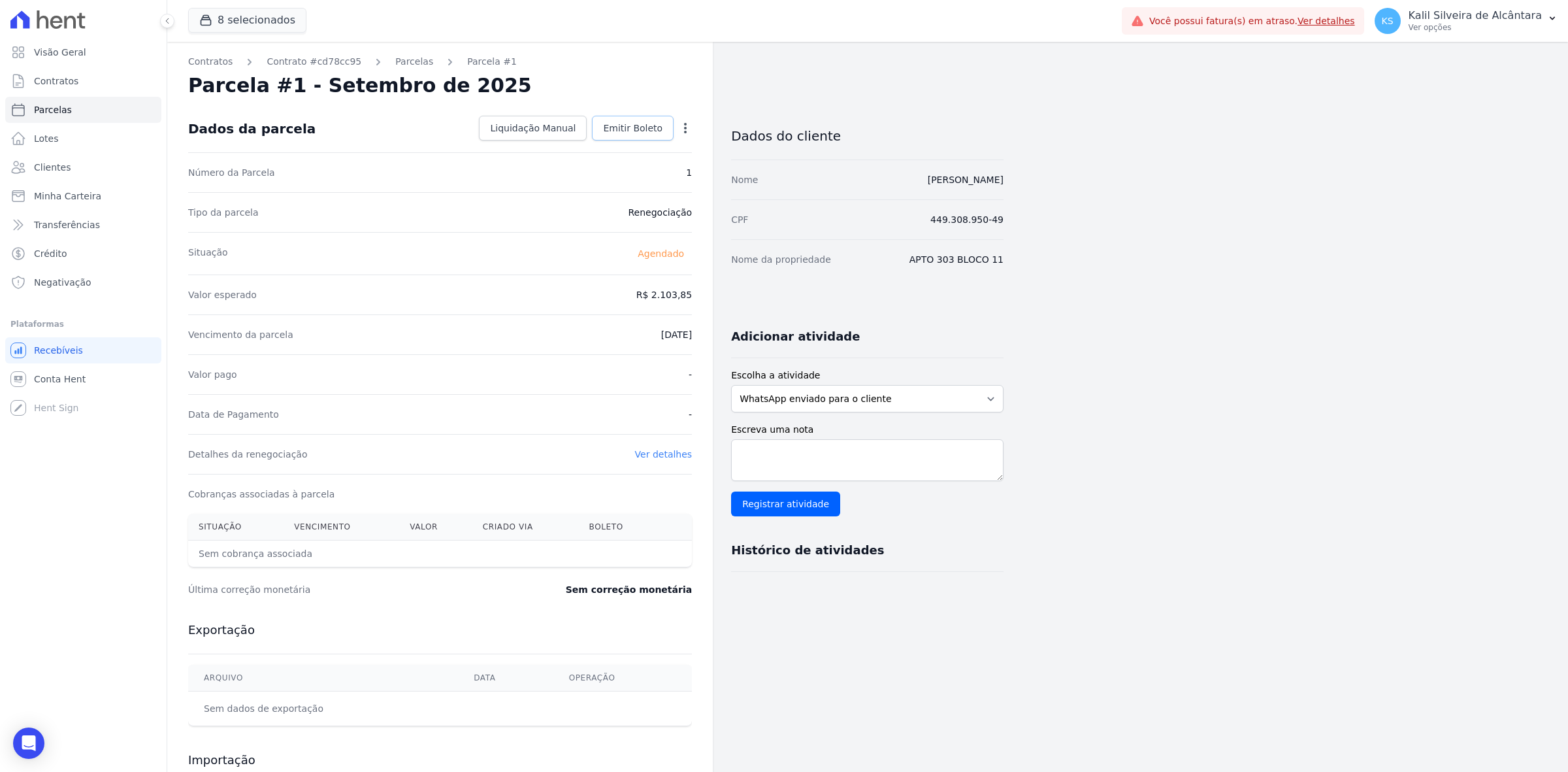
click at [634, 130] on span "Emitir Boleto" at bounding box center [633, 128] width 60 height 13
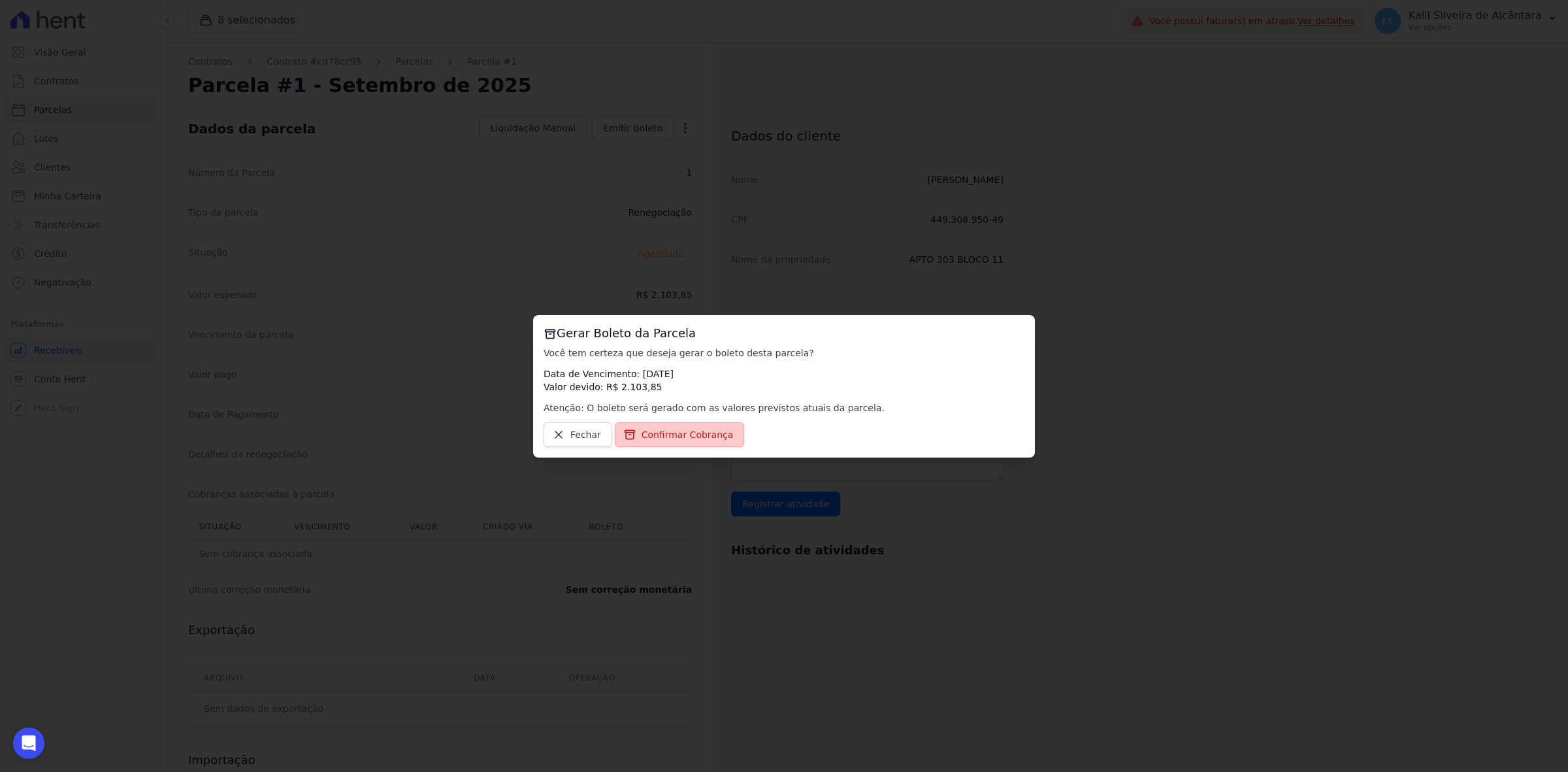
click at [689, 432] on span "Confirmar Cobrança" at bounding box center [687, 435] width 92 height 13
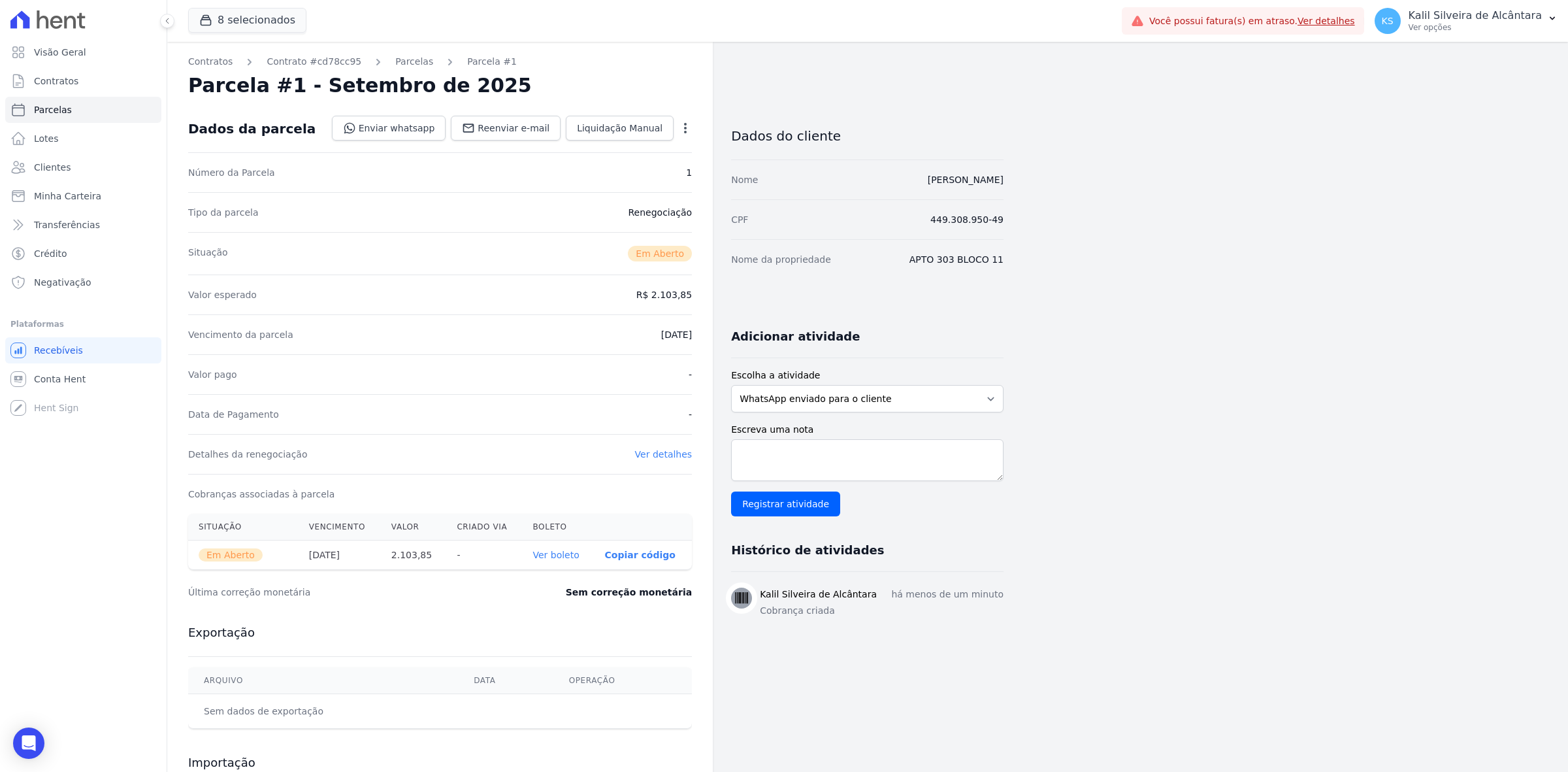
click at [689, 129] on icon "button" at bounding box center [685, 128] width 13 height 13
click at [614, 295] on div "Valor esperado R$ 2.103,85" at bounding box center [440, 295] width 504 height 40
click at [405, 64] on link "Parcelas" at bounding box center [414, 61] width 38 height 14
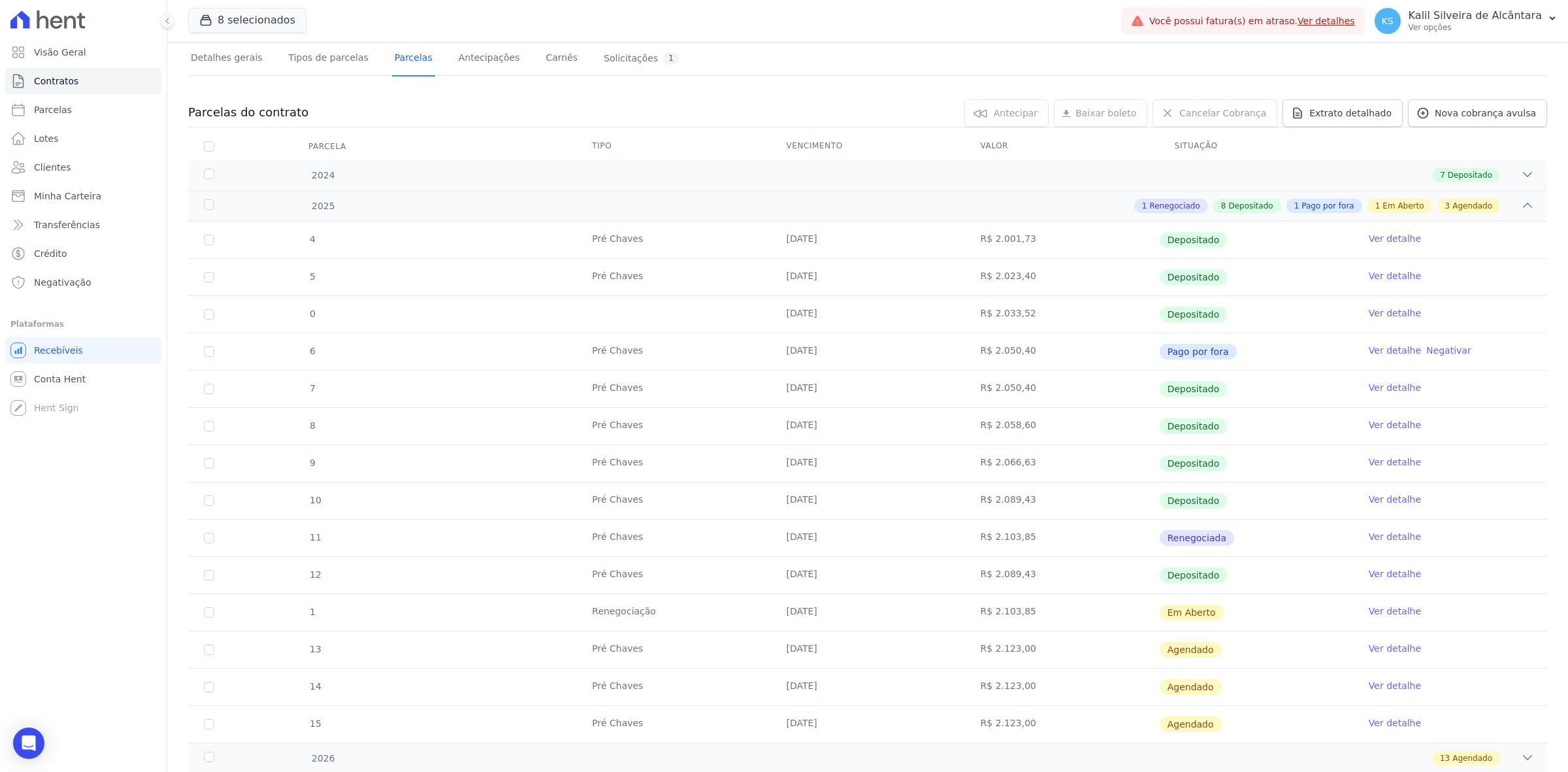
scroll to position [245, 0]
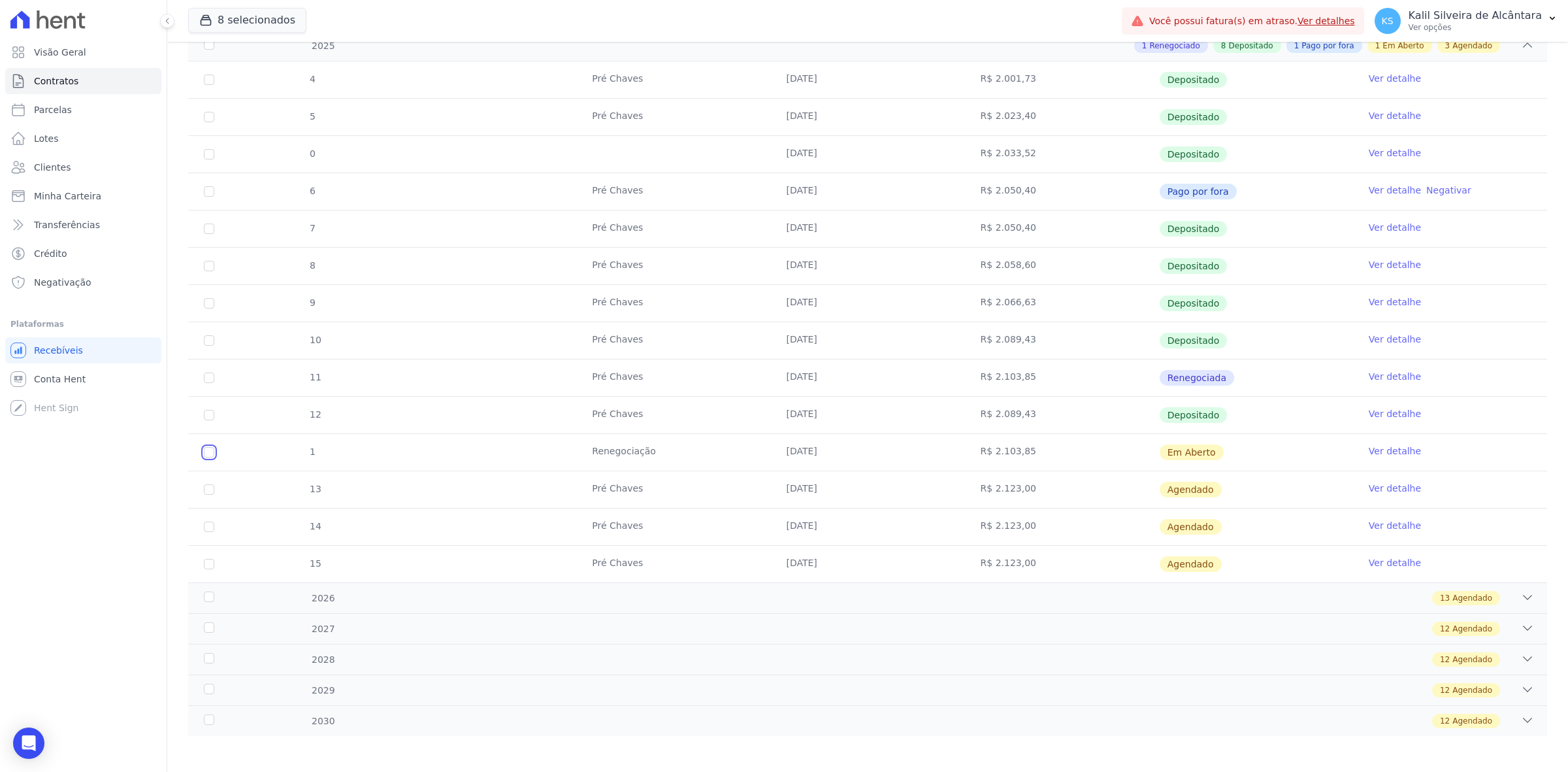
click at [211, 454] on input "checkbox" at bounding box center [209, 452] width 11 height 11
checkbox input "true"
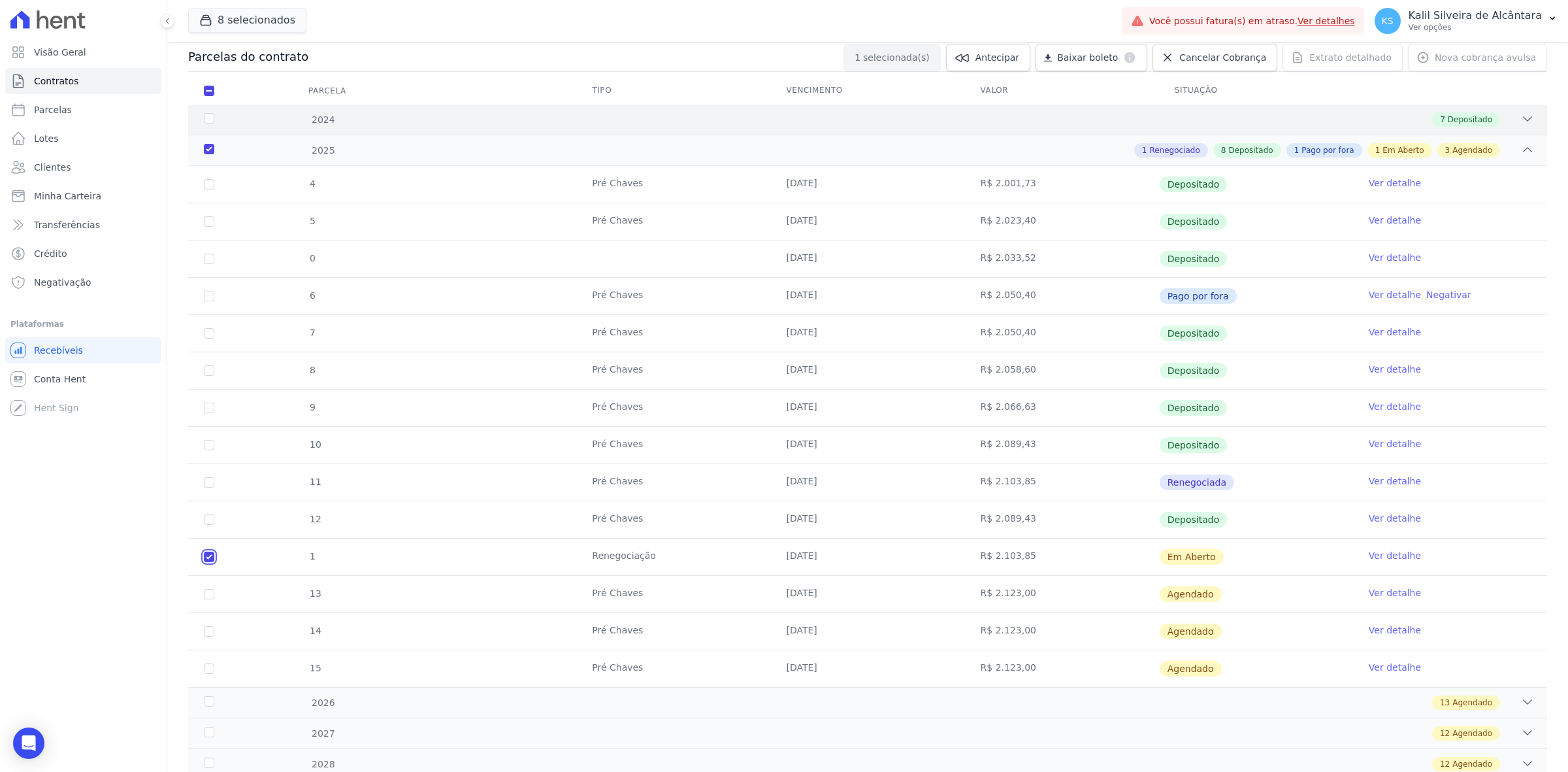
scroll to position [0, 0]
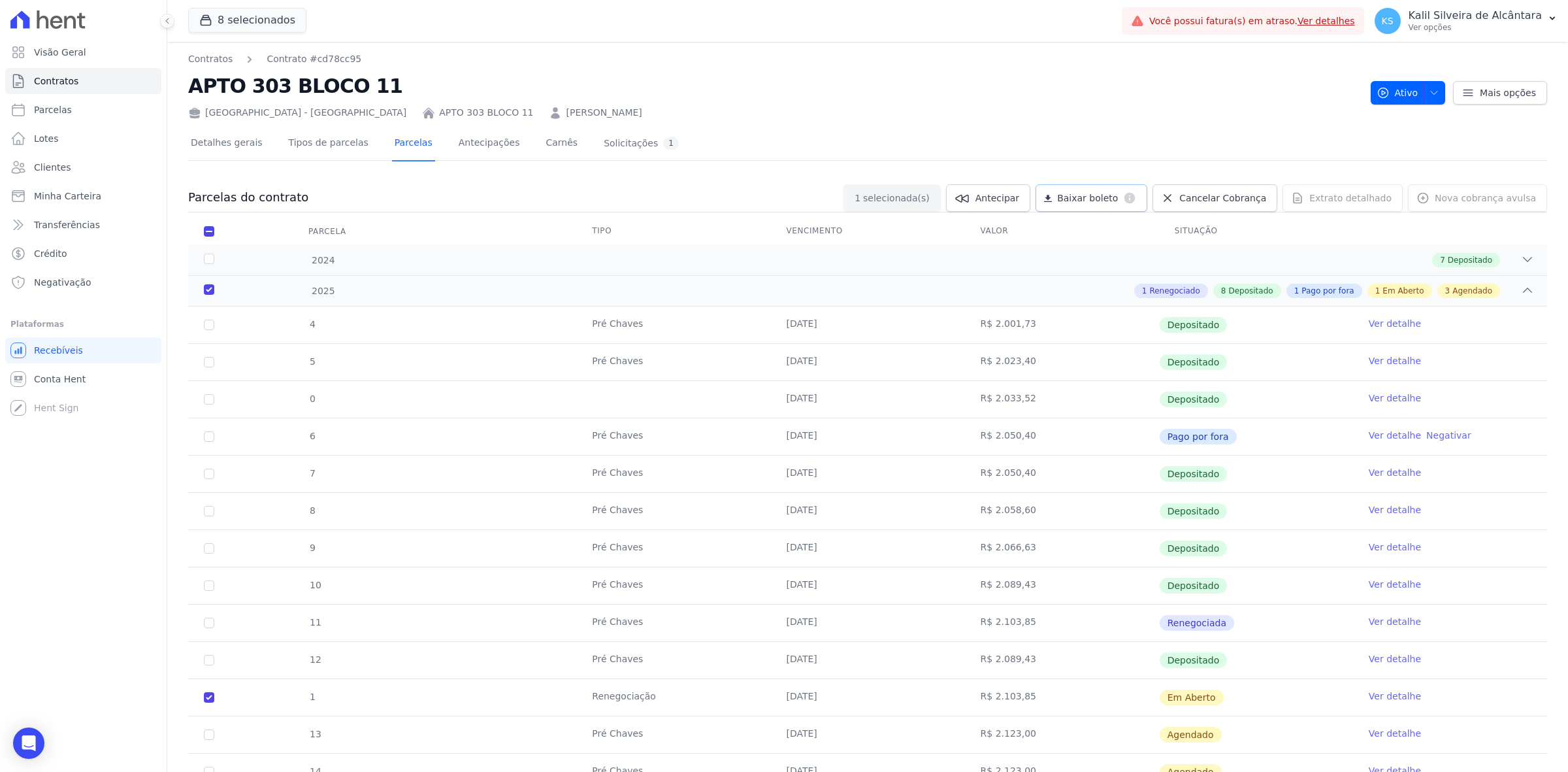
click at [1052, 194] on icon at bounding box center [1047, 198] width 7 height 7
click at [243, 149] on link "Detalhes gerais" at bounding box center [226, 144] width 77 height 35
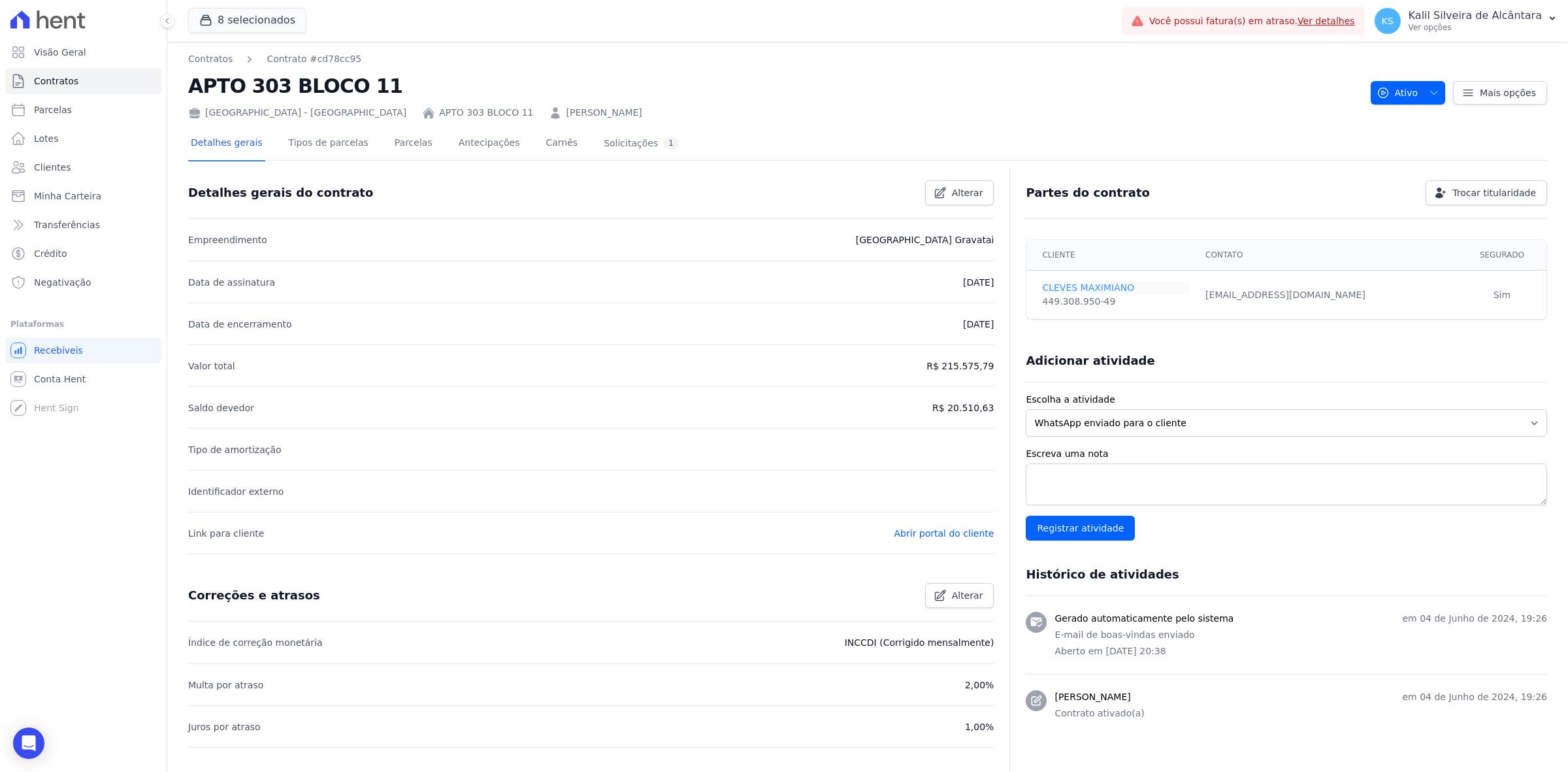
click at [1111, 288] on link "CLEVES MAXIMIANO" at bounding box center [1116, 288] width 148 height 14
click at [392, 148] on link "Parcelas" at bounding box center [413, 144] width 43 height 35
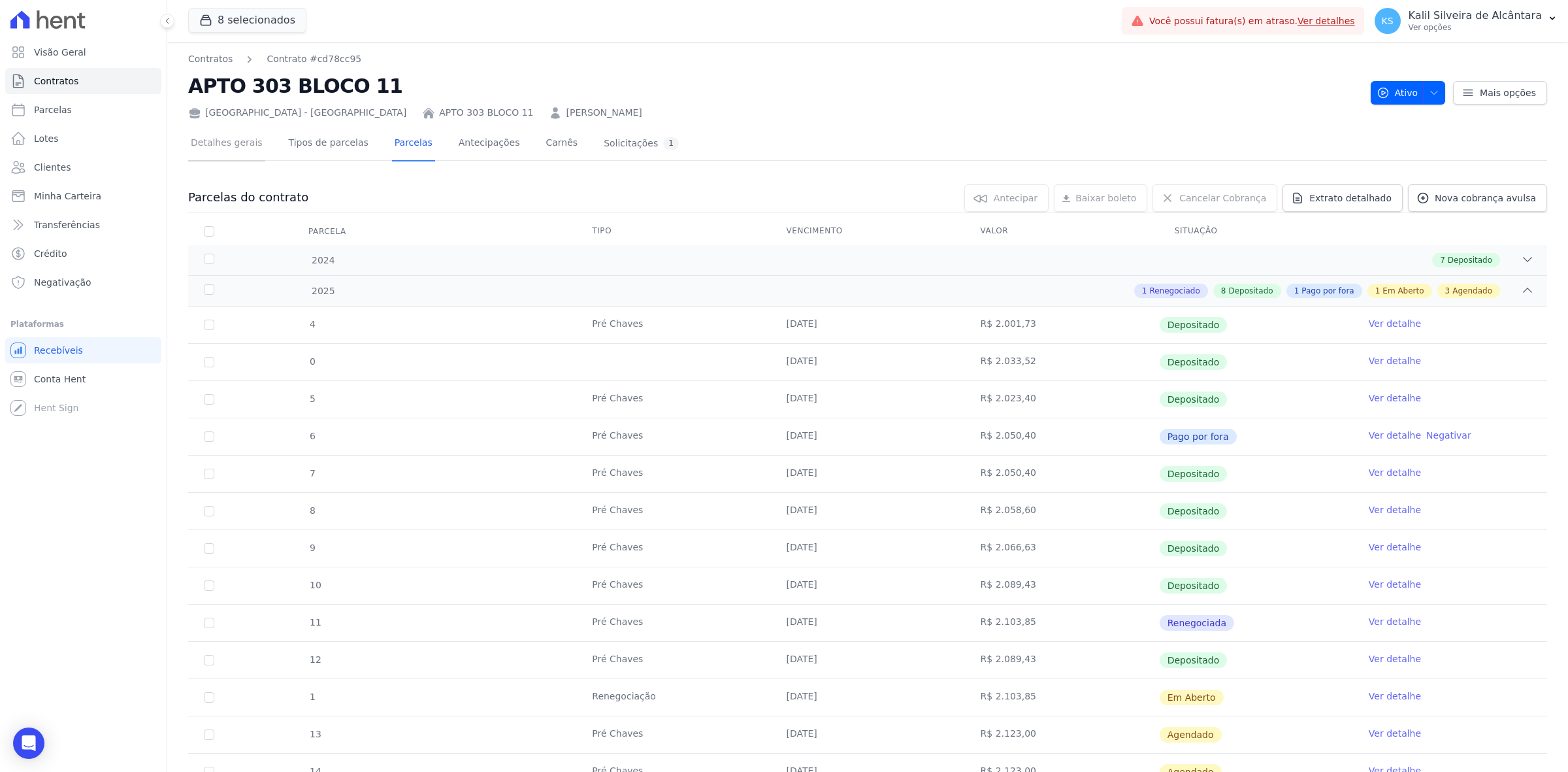
click at [229, 147] on link "Detalhes gerais" at bounding box center [226, 144] width 77 height 35
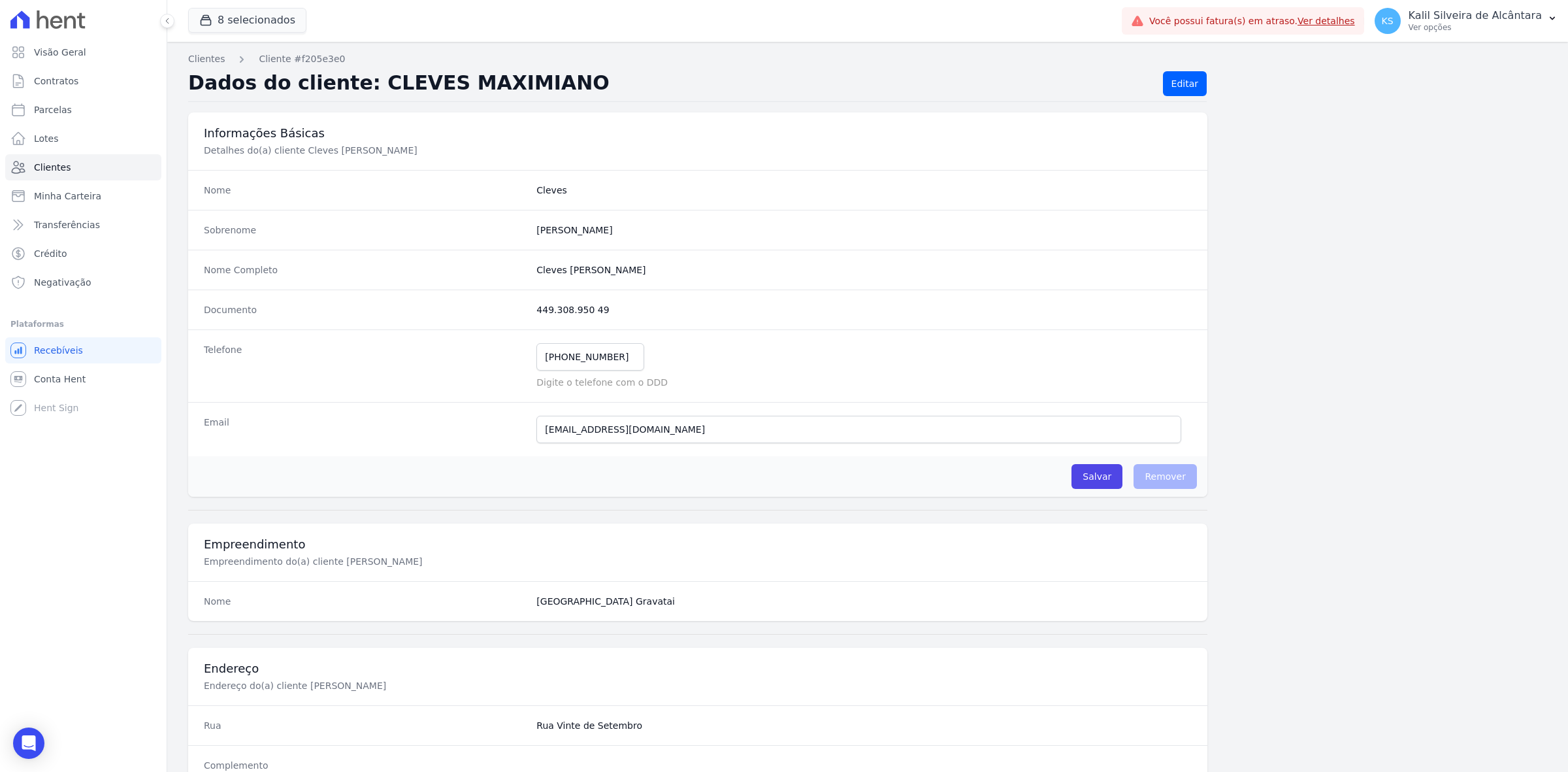
click at [597, 361] on input "(5) 19975-1062" at bounding box center [590, 356] width 108 height 27
type input "5199751062"
click at [1059, 467] on div "Salvar O cliente está associado a algum contrato Remover" at bounding box center [698, 476] width 1019 height 41
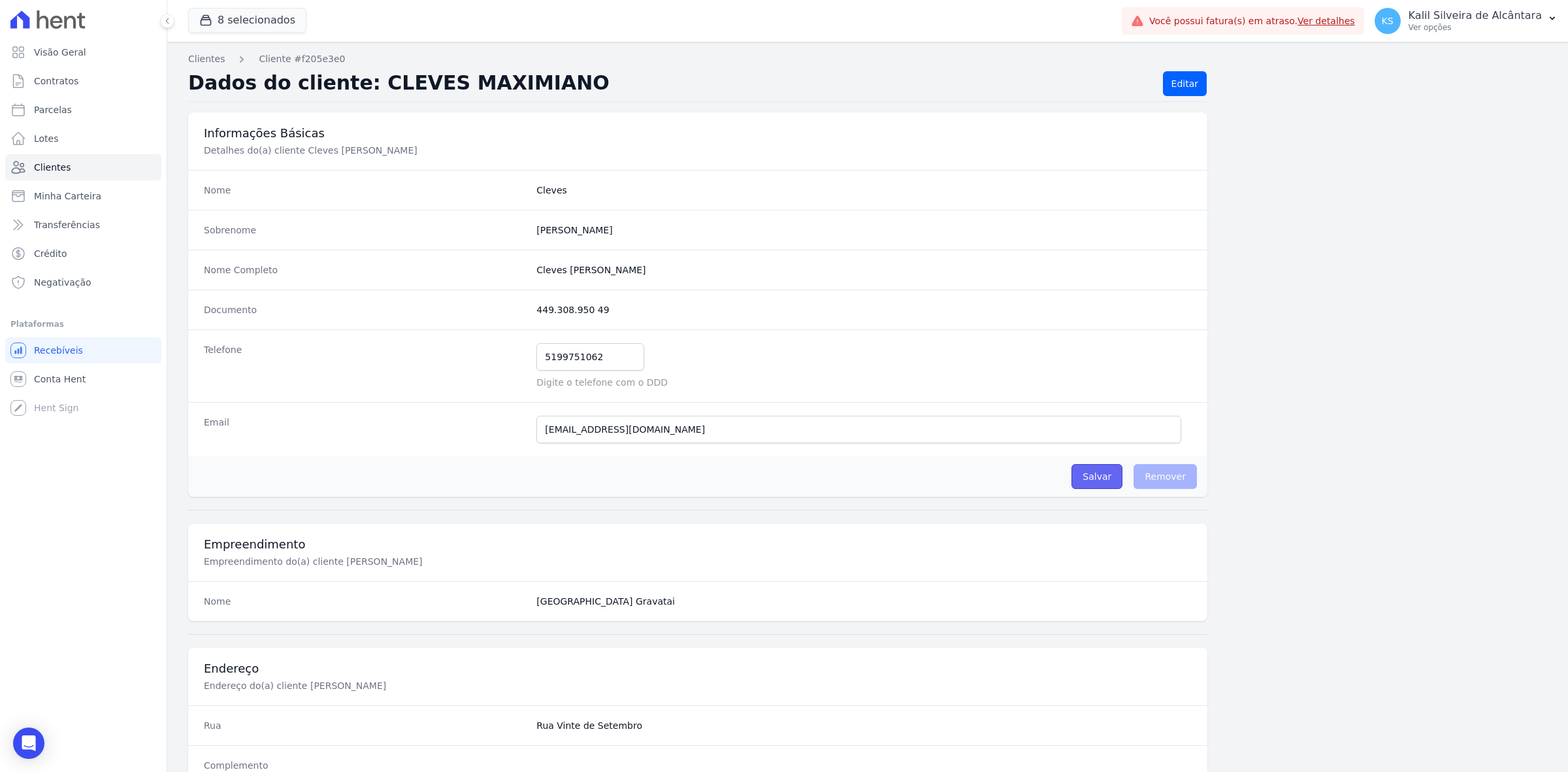
click at [1102, 486] on input "Salvar" at bounding box center [1096, 476] width 51 height 25
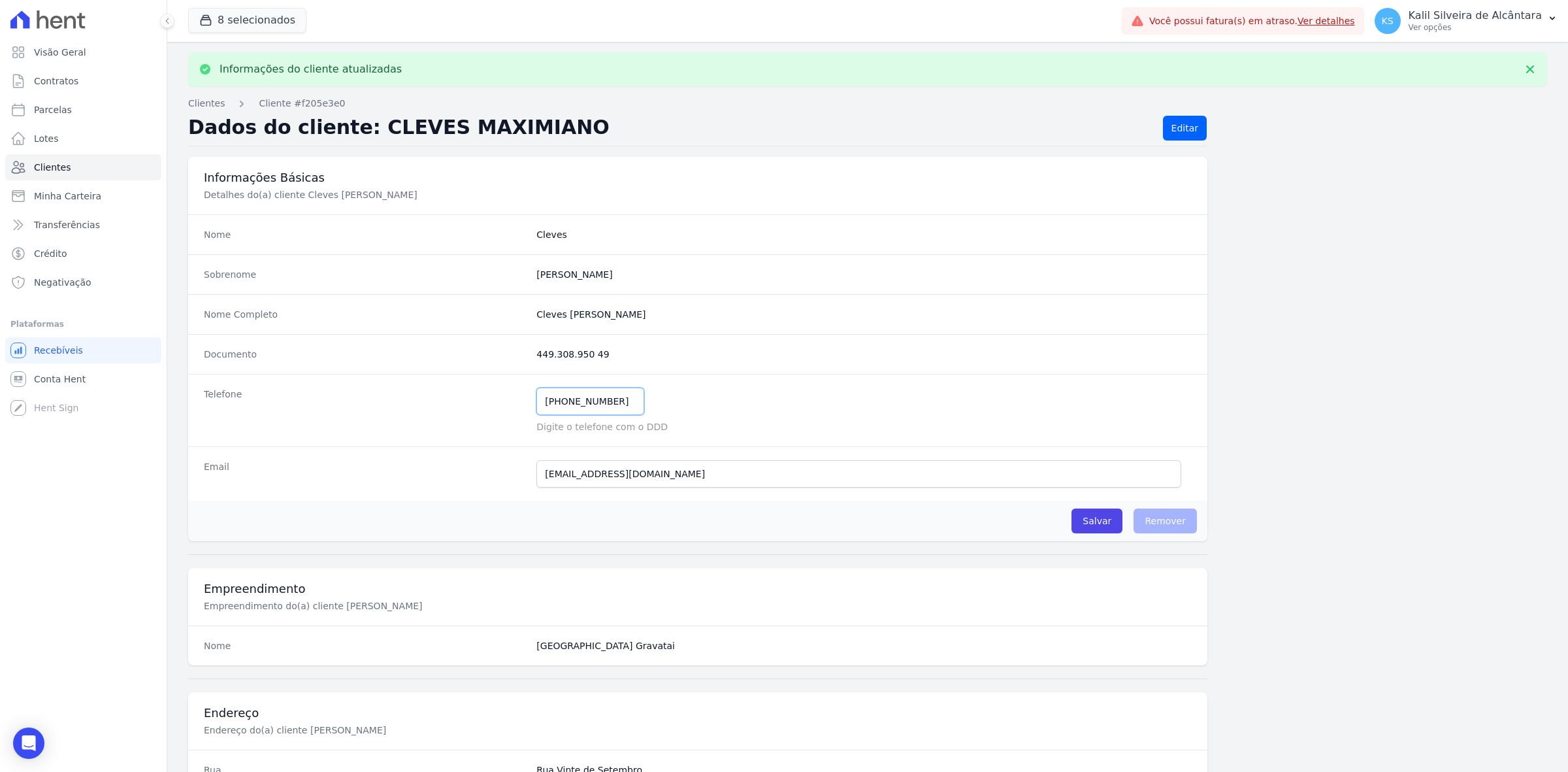
click at [595, 396] on input "(5) 19975-1062" at bounding box center [590, 401] width 108 height 27
type input "51999751062"
click at [1095, 524] on input "Salvar" at bounding box center [1096, 521] width 51 height 25
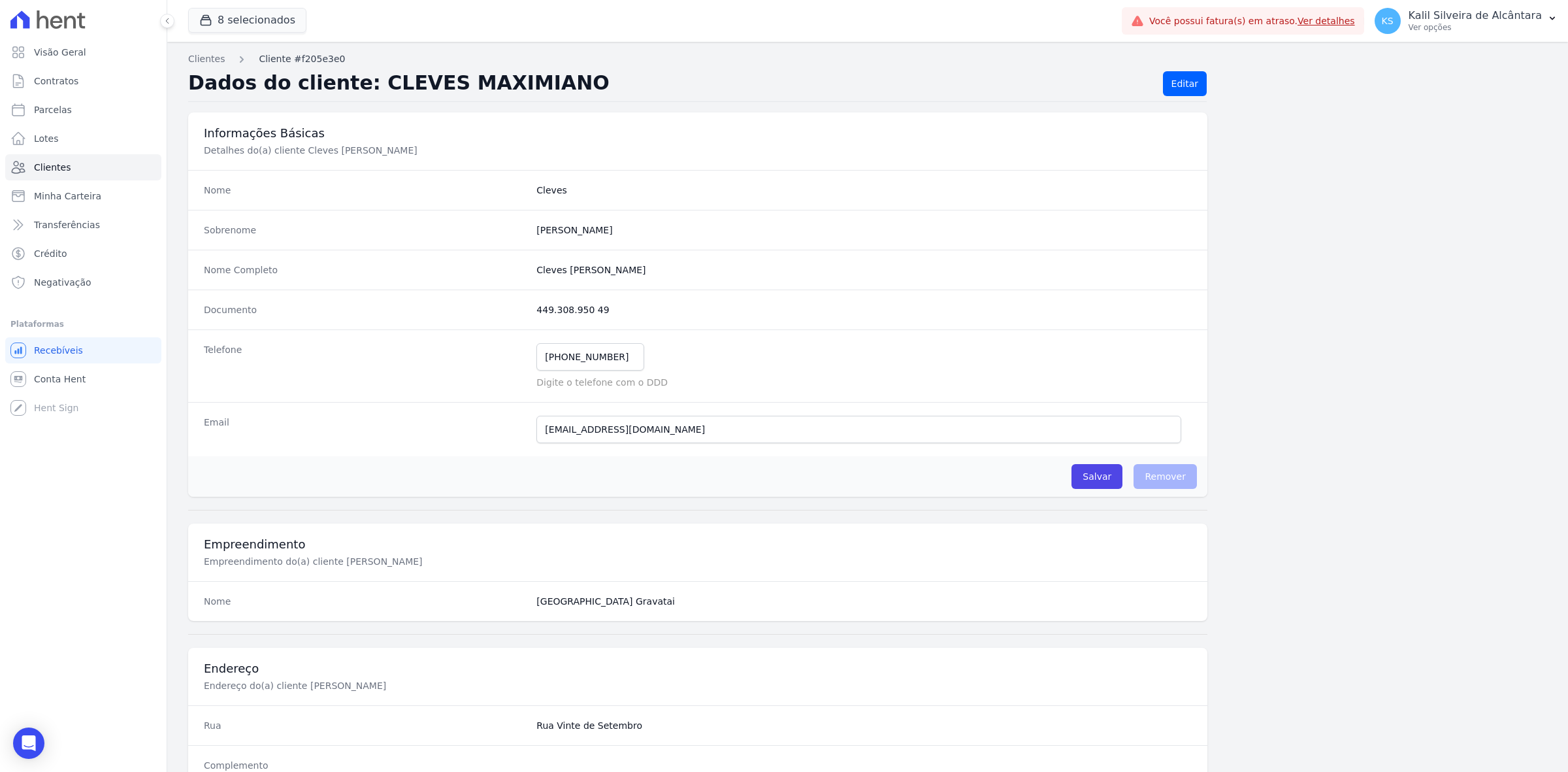
click at [287, 56] on link "Cliente #f205e3e0" at bounding box center [302, 59] width 86 height 14
click at [79, 158] on link "Clientes" at bounding box center [83, 167] width 156 height 26
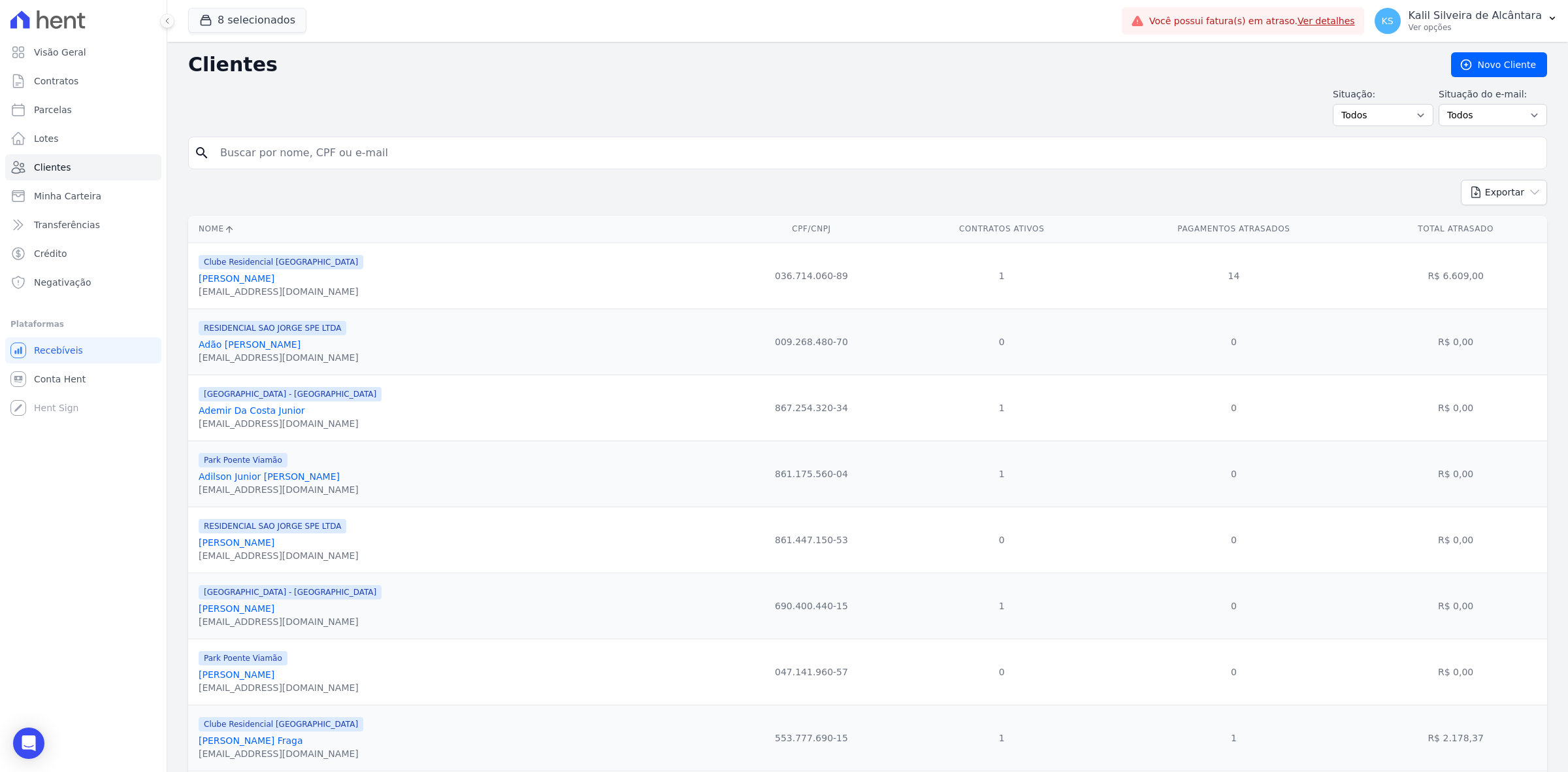
click at [373, 154] on input "search" at bounding box center [877, 153] width 1329 height 26
type input "cleves"
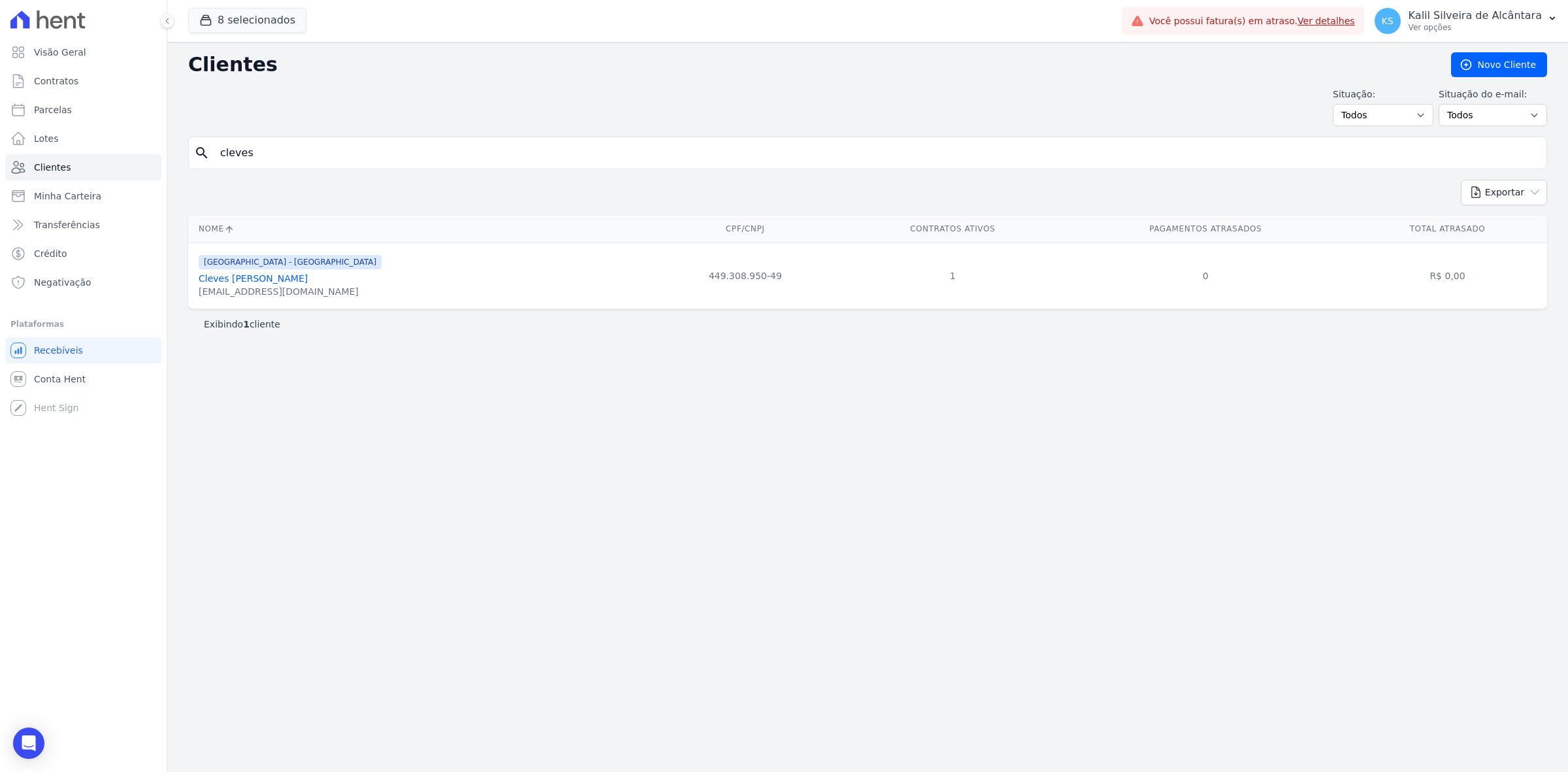
click at [289, 281] on link "Cleves Pereira Maximiano" at bounding box center [252, 278] width 109 height 11
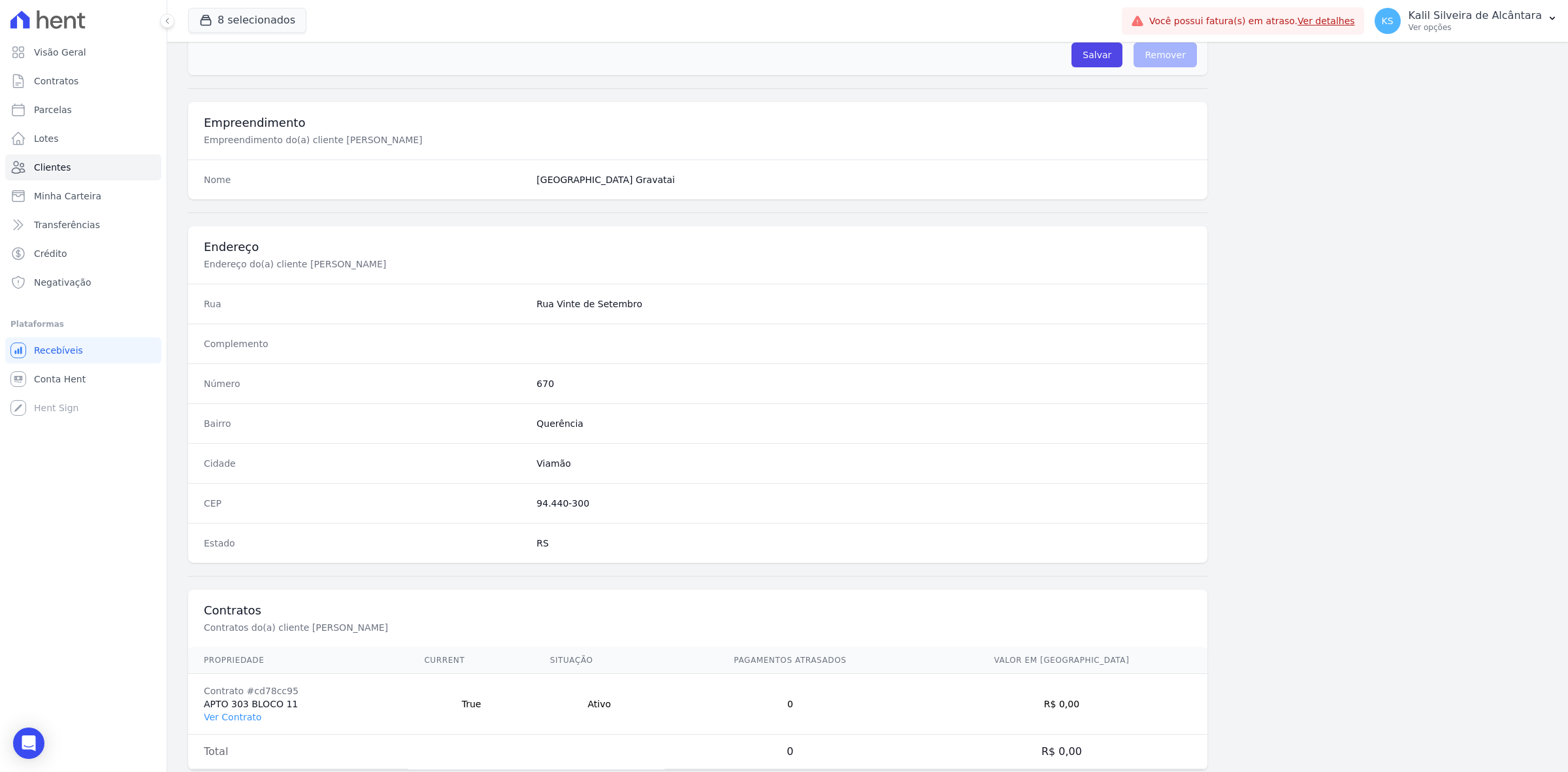
scroll to position [455, 0]
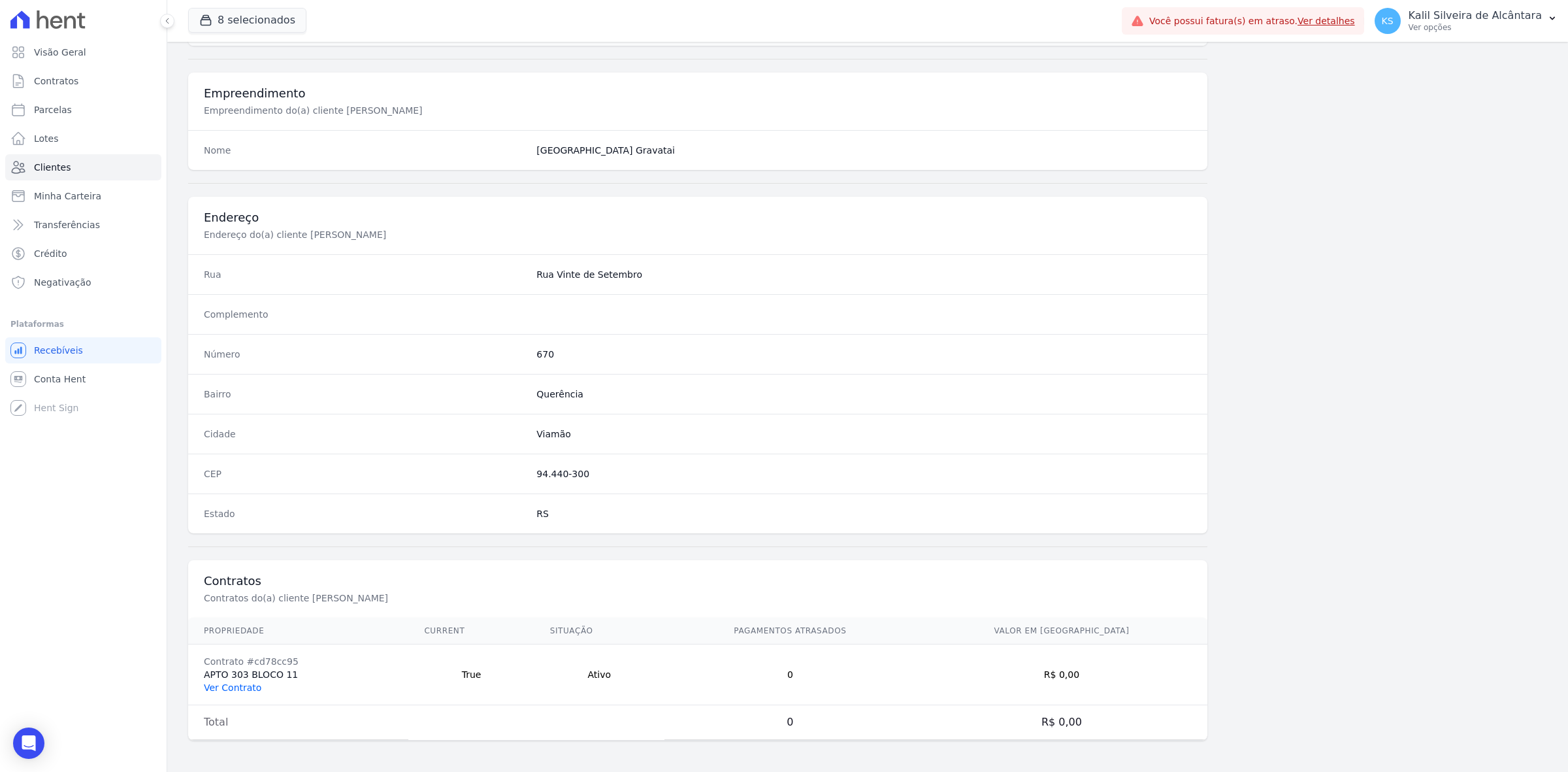
click at [242, 687] on link "Ver Contrato" at bounding box center [232, 687] width 57 height 11
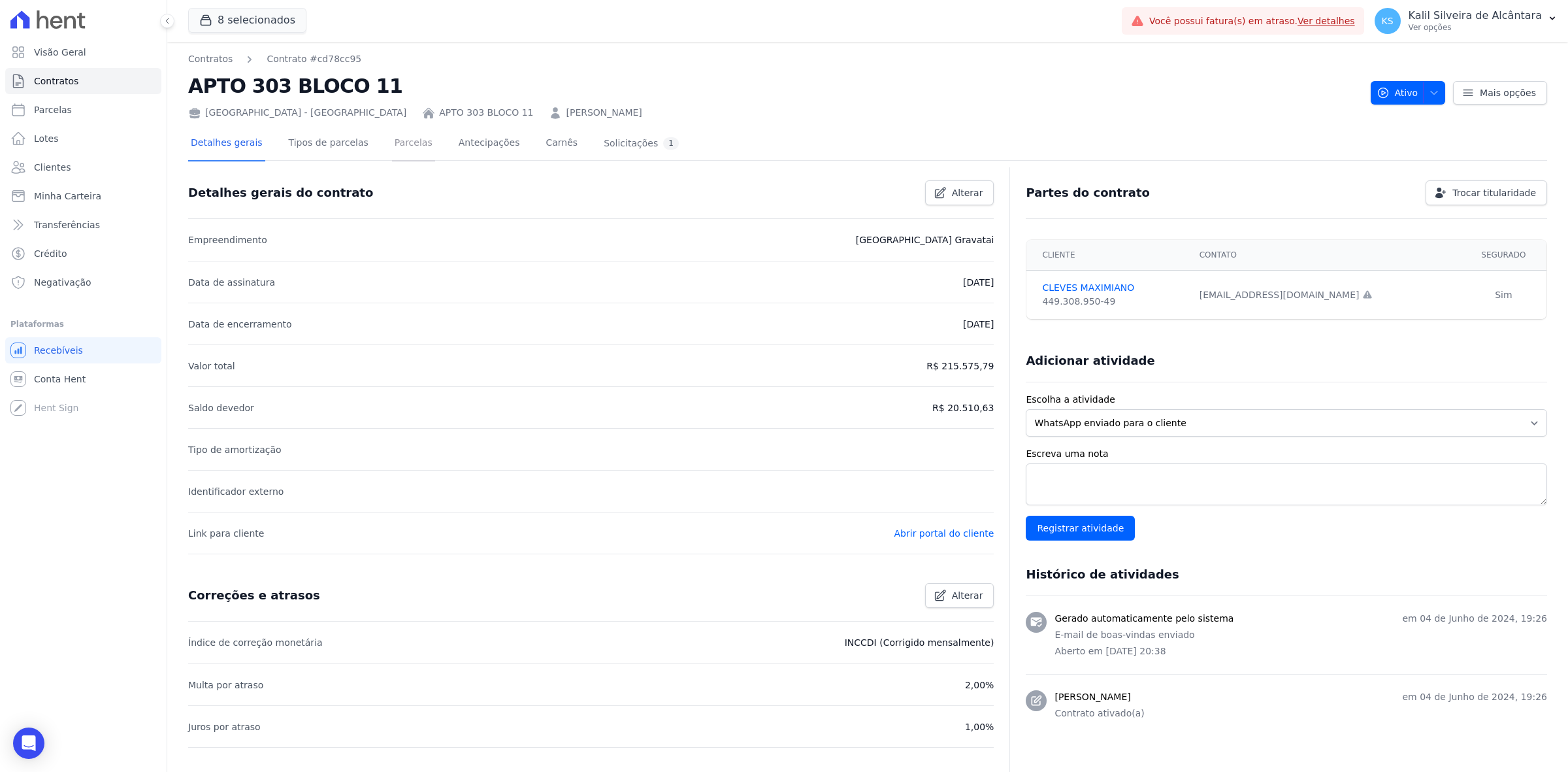
click at [392, 146] on link "Parcelas" at bounding box center [413, 144] width 43 height 35
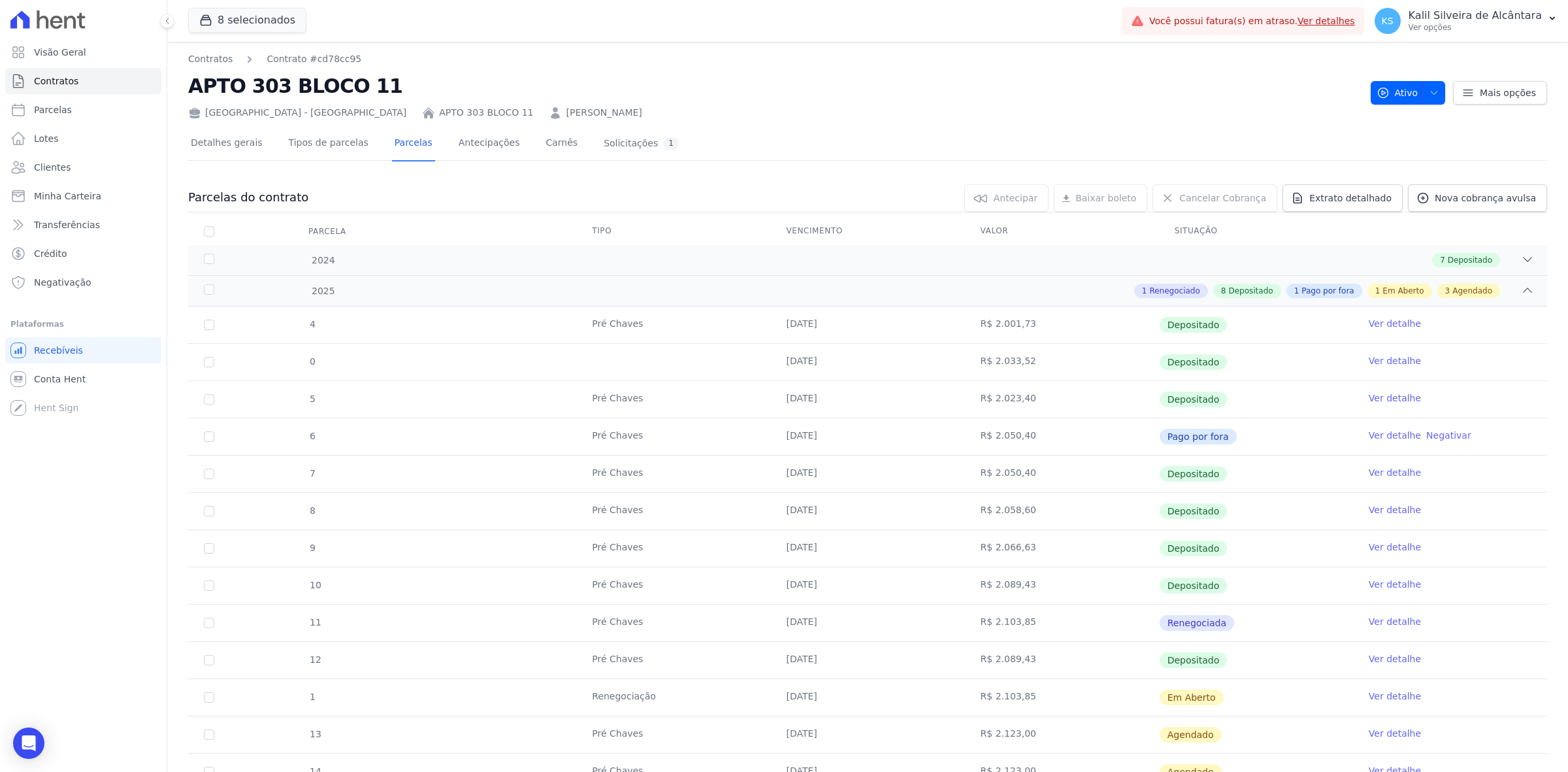
click at [1369, 303] on div "4 Pré Chaves 10/01/2025 R$ 2.001,73 Depositado Ver detalhe 0 03/02/2025 R$ 2.03…" at bounding box center [868, 567] width 1400 height 531
click at [1510, 300] on div "2025 1 Renegociado 8 Depositado 1 Pago por fora 1 Em Aberto 3 Agendado" at bounding box center [868, 290] width 1359 height 31
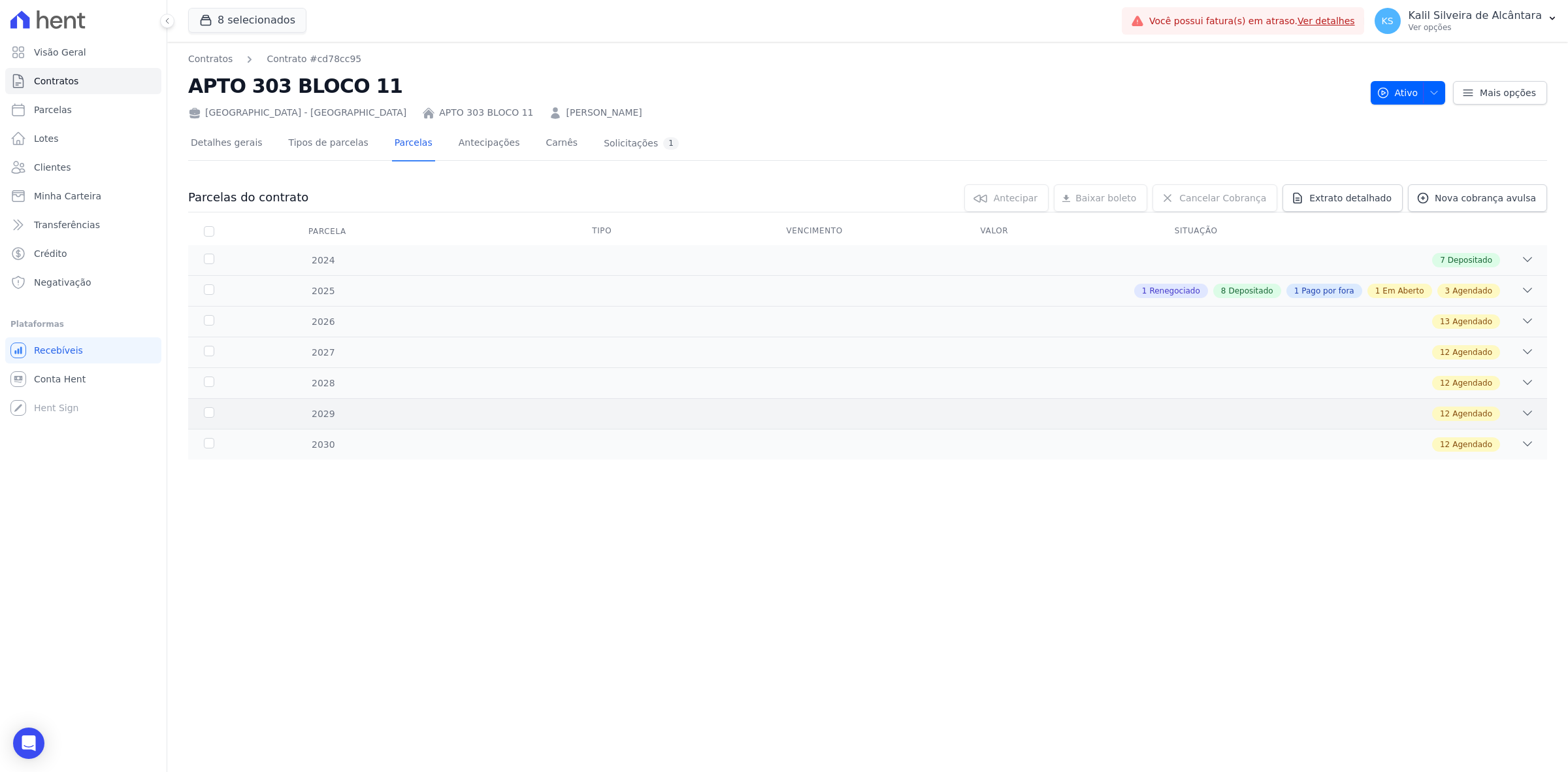
click at [914, 420] on div "12 Agendado" at bounding box center [934, 413] width 1199 height 14
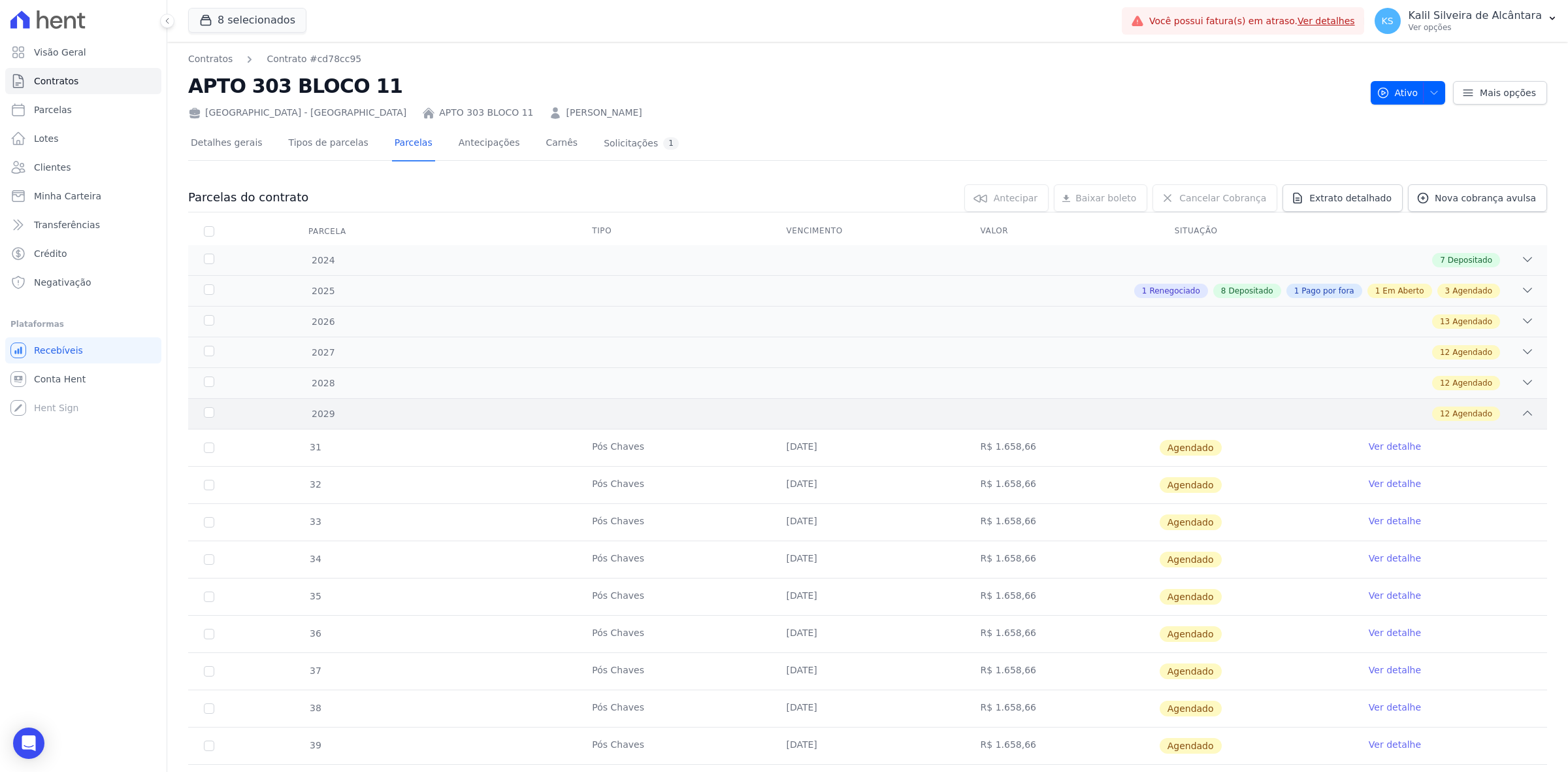
click at [926, 412] on div "12 Agendado" at bounding box center [934, 413] width 1199 height 14
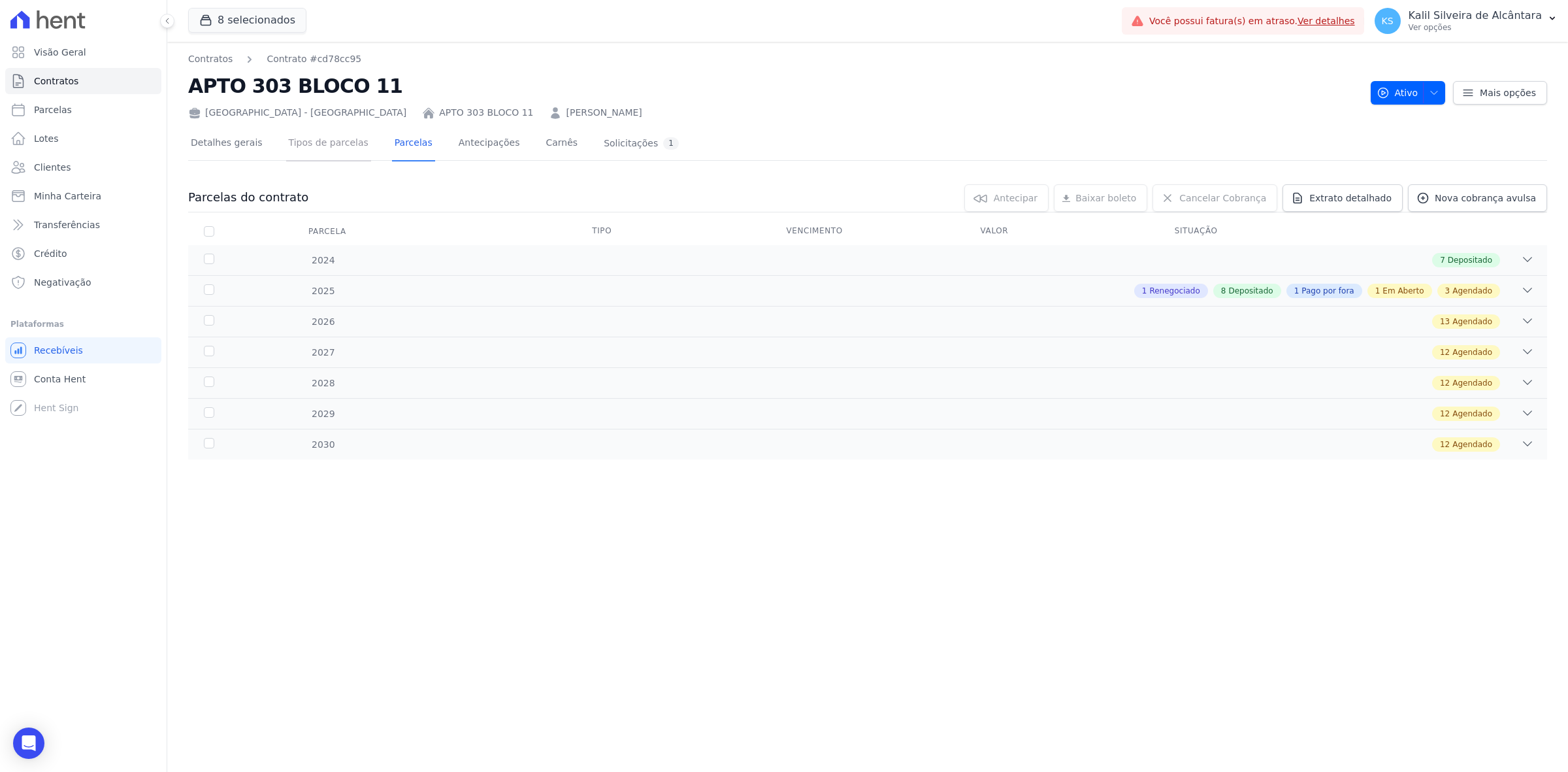
click at [334, 149] on link "Tipos de parcelas" at bounding box center [329, 144] width 85 height 35
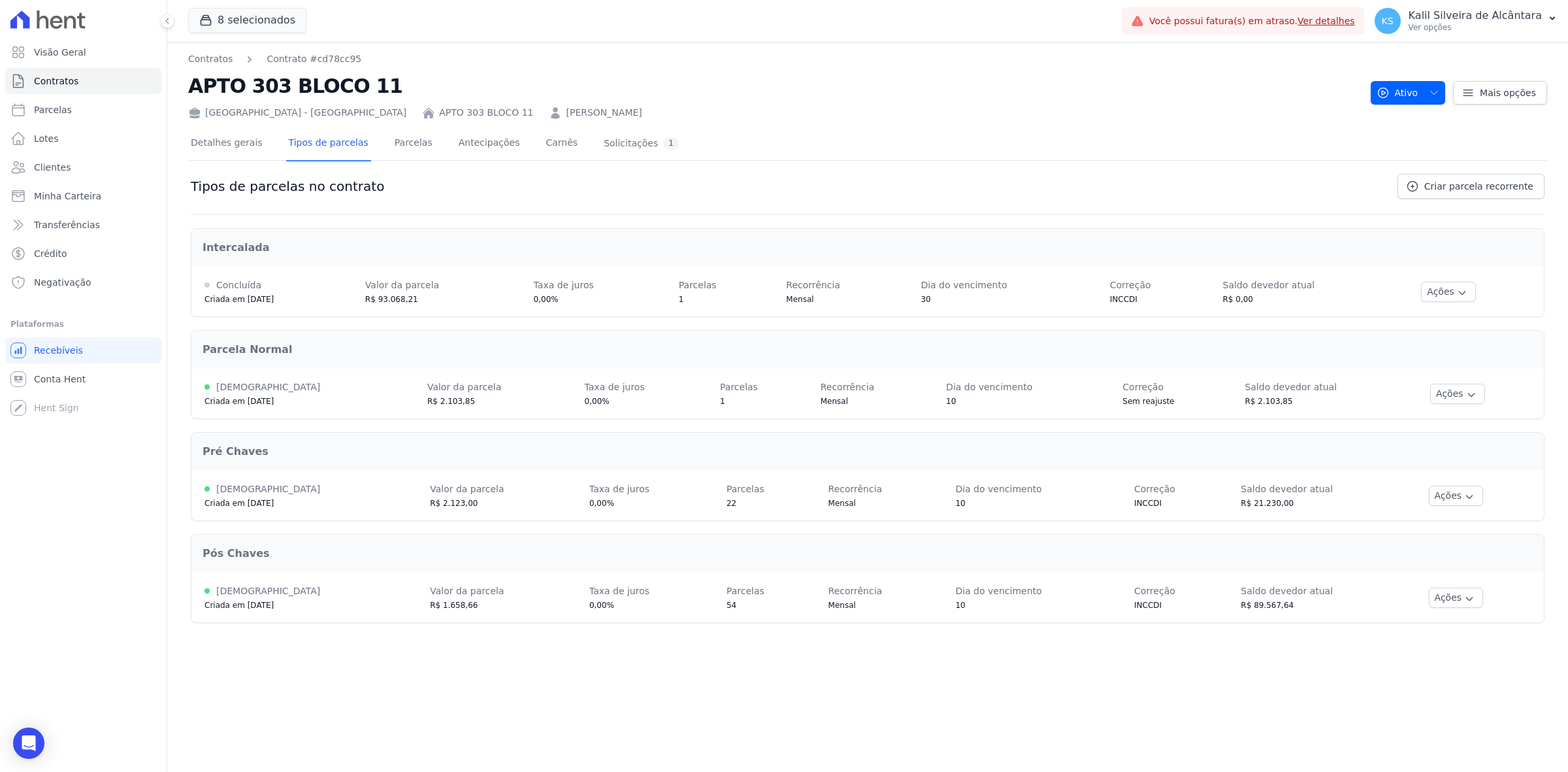
click at [258, 145] on div "Detalhes gerais Tipos de parcelas Parcelas Antecipações Carnês Solicitações 1" at bounding box center [435, 144] width 493 height 35
click at [234, 145] on link "Detalhes gerais" at bounding box center [226, 144] width 77 height 35
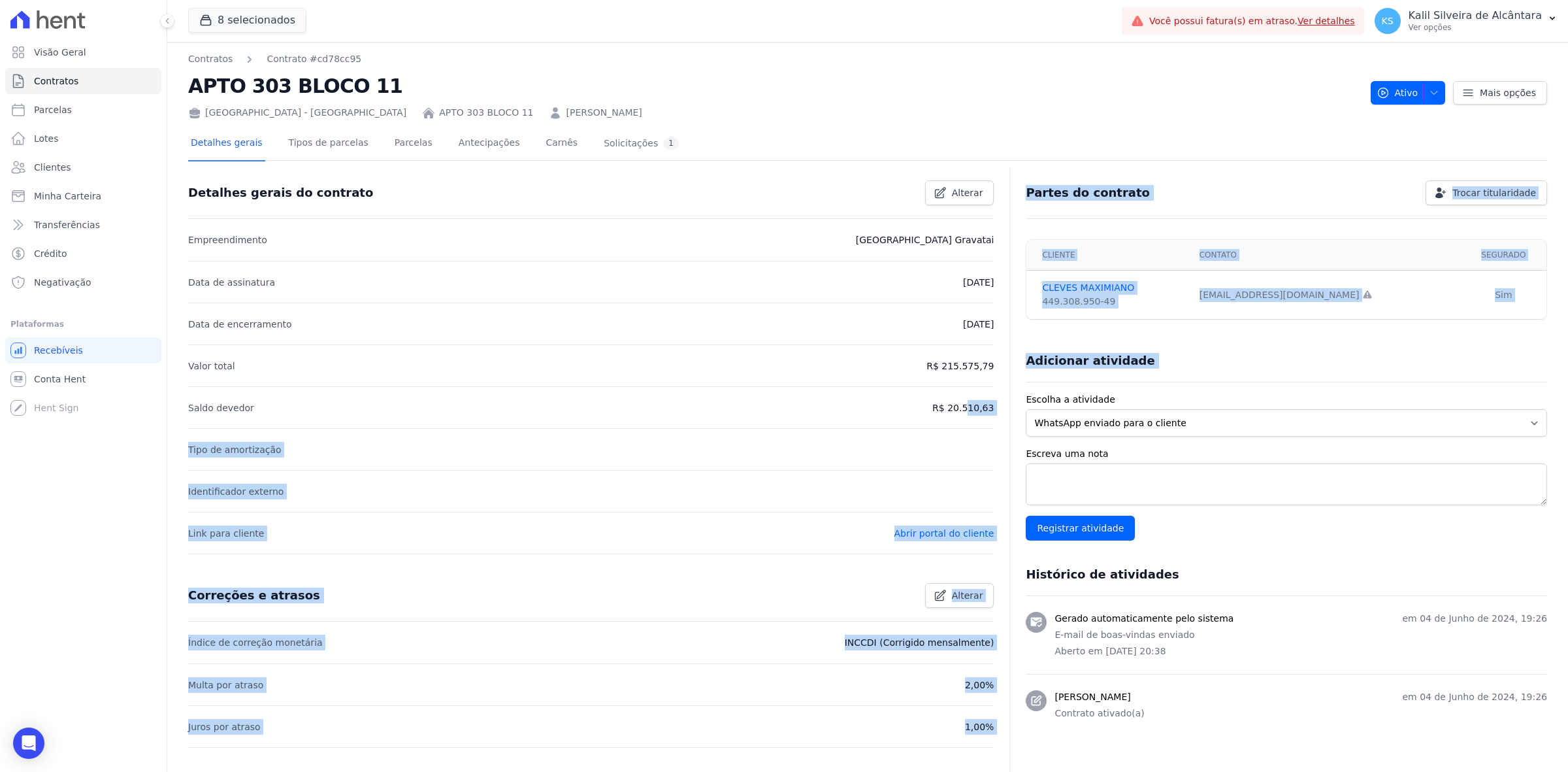
drag, startPoint x: 898, startPoint y: 409, endPoint x: 1001, endPoint y: 402, distance: 103.2
click at [1001, 402] on div "Detalhes gerais do contrato Alterar Empreendimento Arty Park Gravatai Data de a…" at bounding box center [868, 535] width 1359 height 727
click at [981, 422] on li "Saldo devedor R$ 20.510,63" at bounding box center [591, 407] width 806 height 42
drag, startPoint x: 988, startPoint y: 408, endPoint x: 898, endPoint y: 410, distance: 90.0
click at [898, 410] on div "Detalhes gerais do contrato Alterar Empreendimento Arty Park Gravatai Data de a…" at bounding box center [868, 535] width 1359 height 727
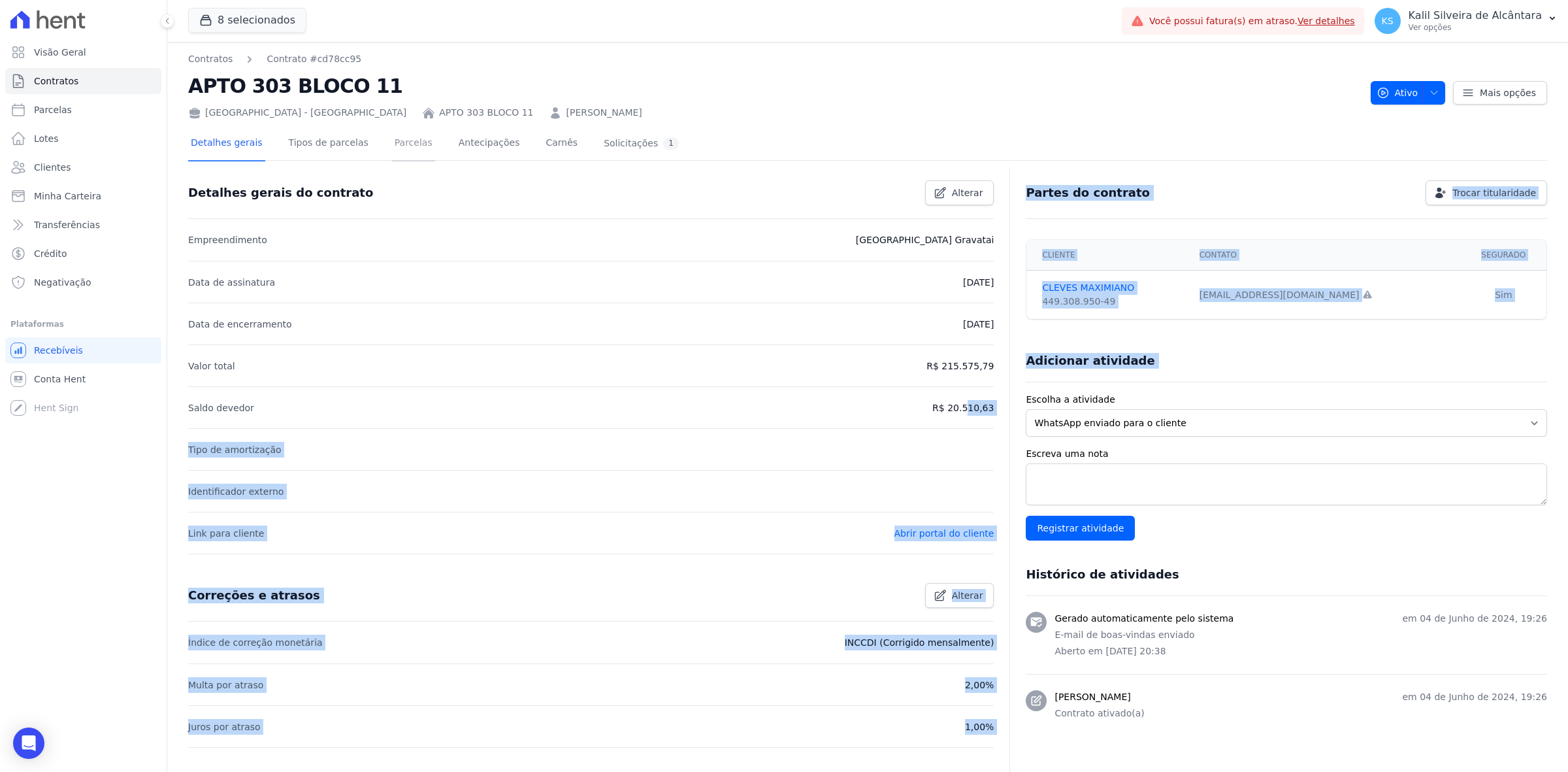
click at [407, 154] on link "Parcelas" at bounding box center [413, 144] width 43 height 35
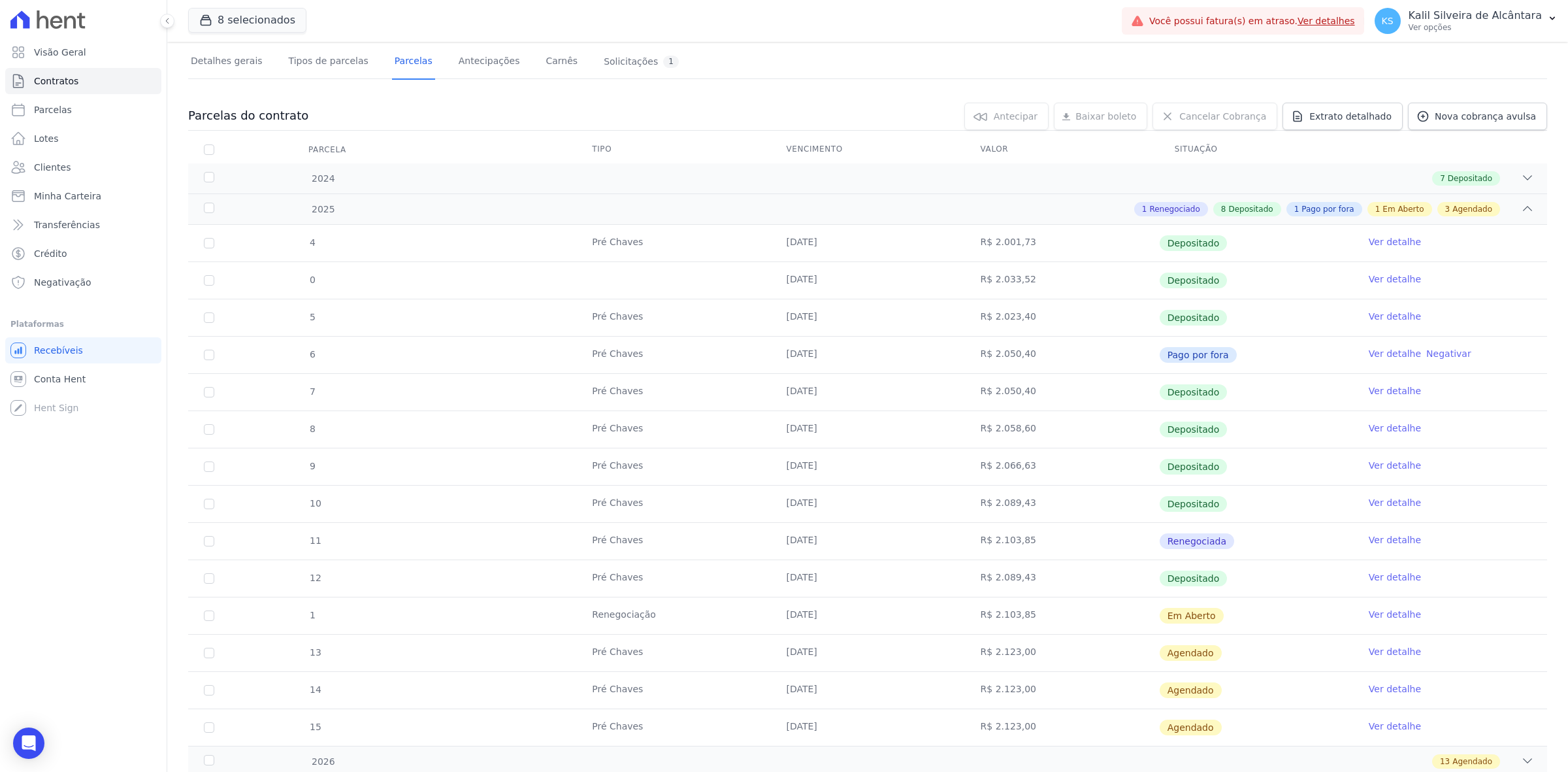
scroll to position [251, 0]
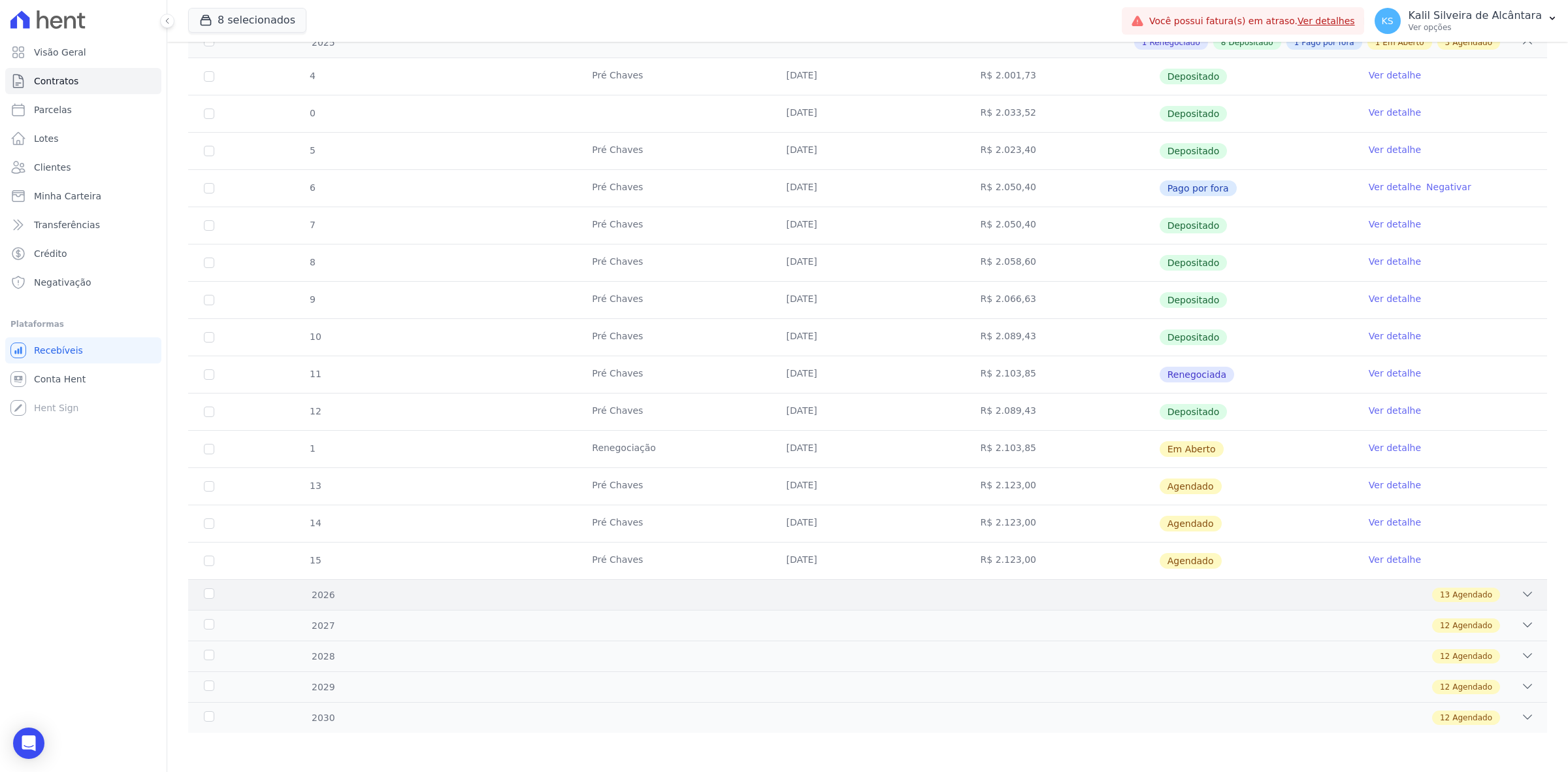
drag, startPoint x: 1272, startPoint y: 579, endPoint x: 1288, endPoint y: 605, distance: 30.5
click at [1274, 579] on div "4 Pré Chaves 10/01/2025 R$ 2.001,73 Depositado Ver detalhe 0 03/02/2025 R$ 2.03…" at bounding box center [868, 319] width 1400 height 531
click at [1288, 605] on div "2026 13 Agendado" at bounding box center [868, 594] width 1359 height 31
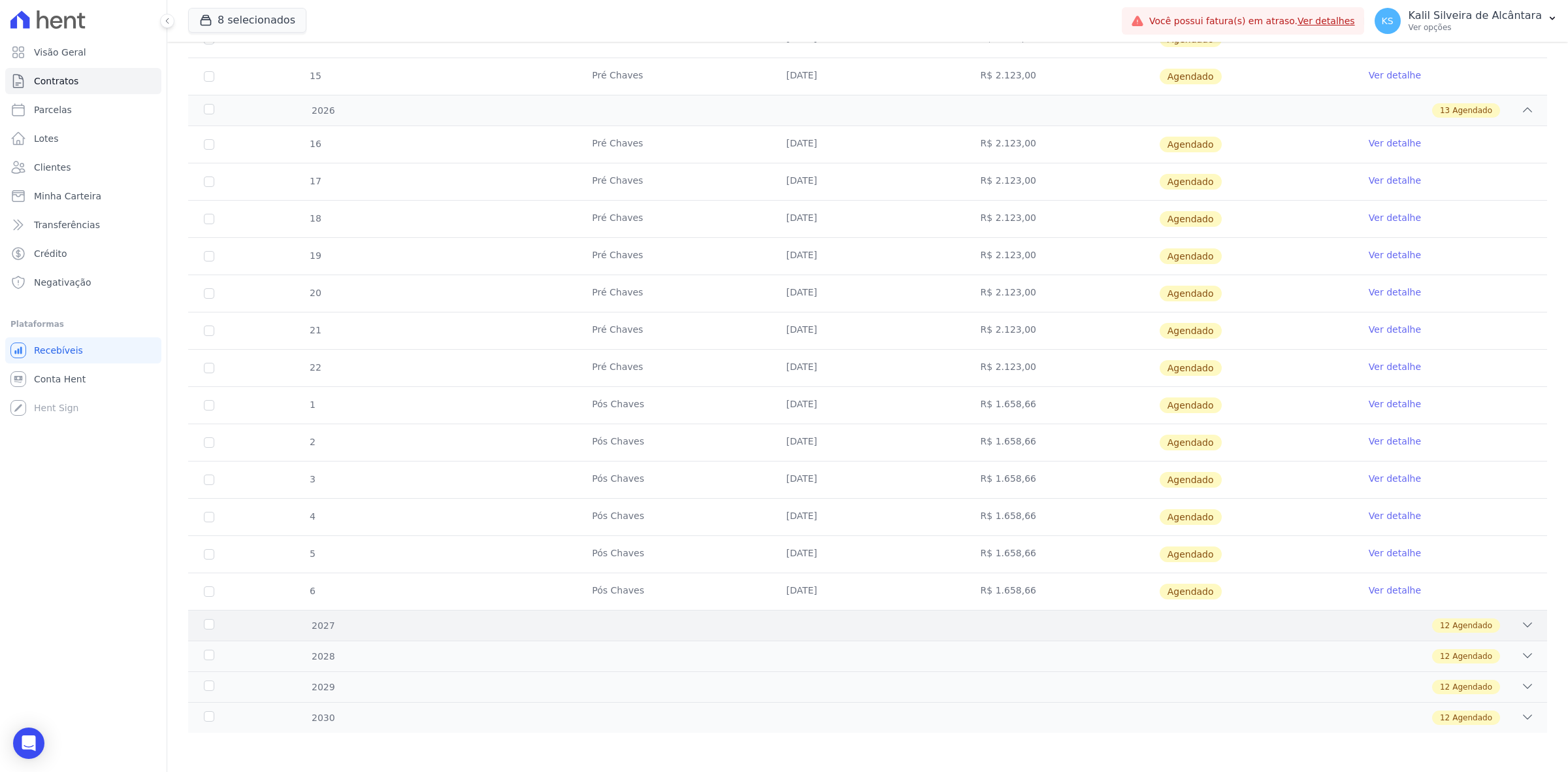
click at [1141, 628] on div "12 Agendado" at bounding box center [934, 625] width 1199 height 14
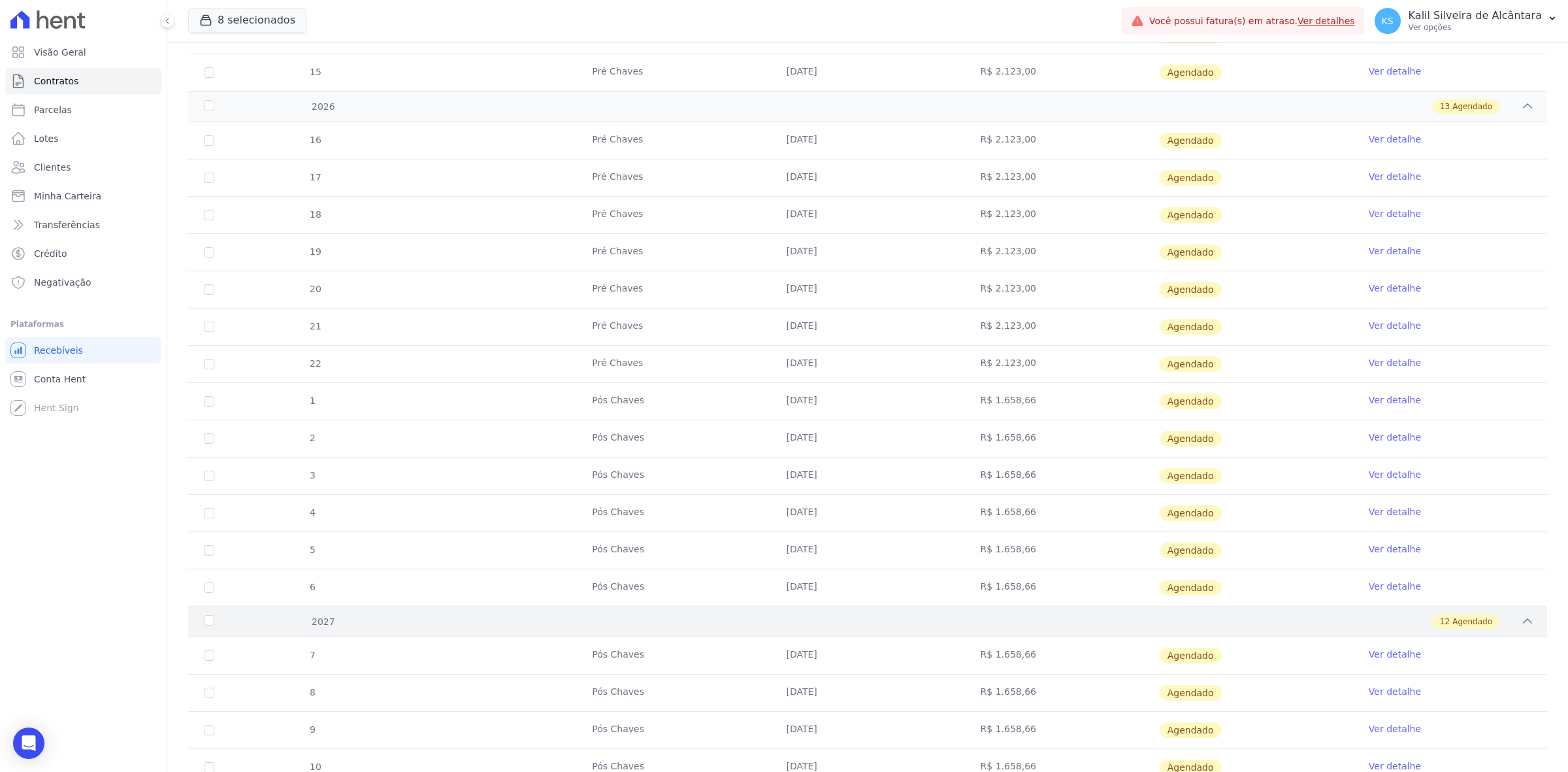
scroll to position [1186, 0]
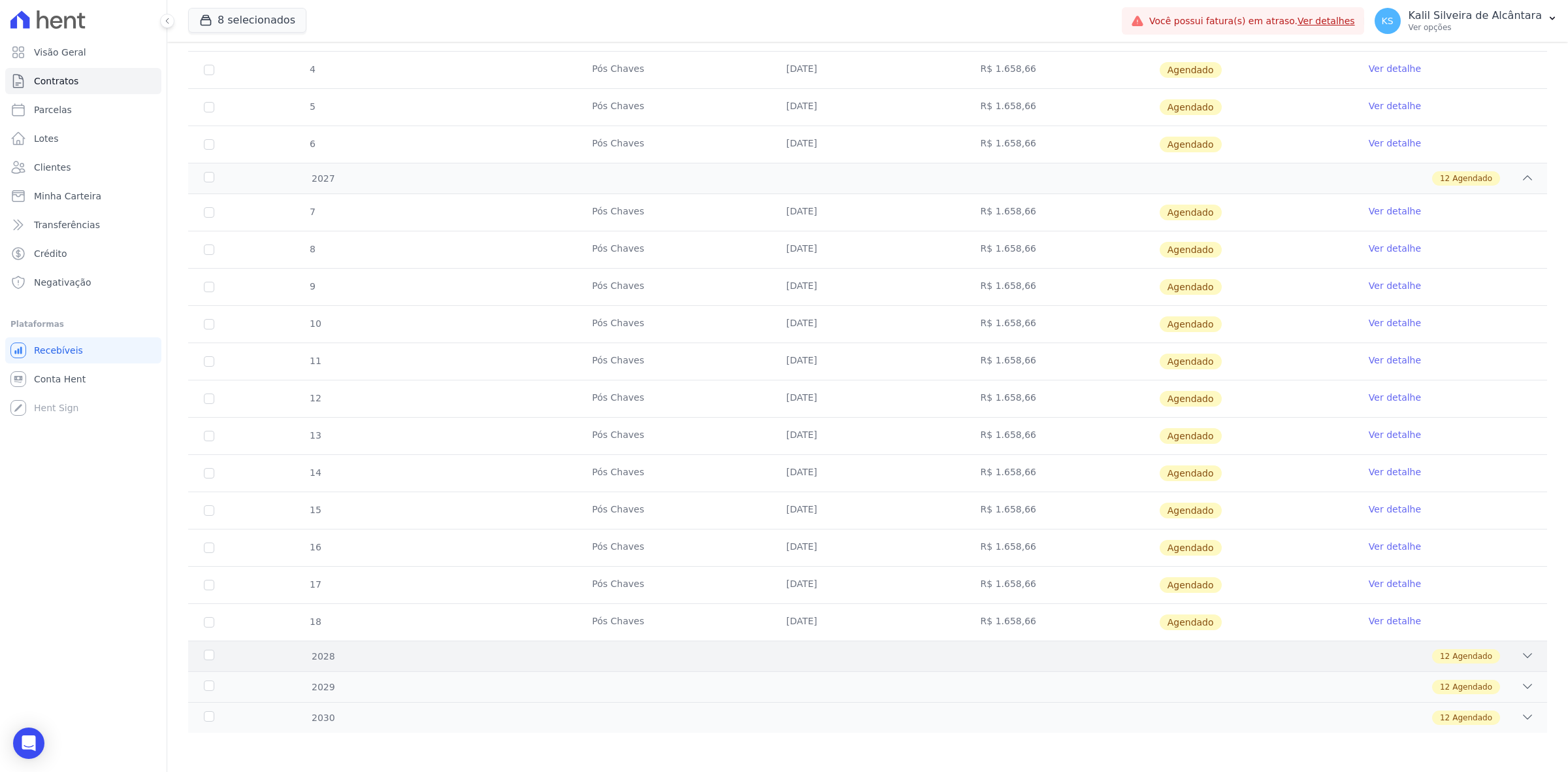
click at [1155, 666] on div "2028 12 Agendado" at bounding box center [868, 656] width 1359 height 31
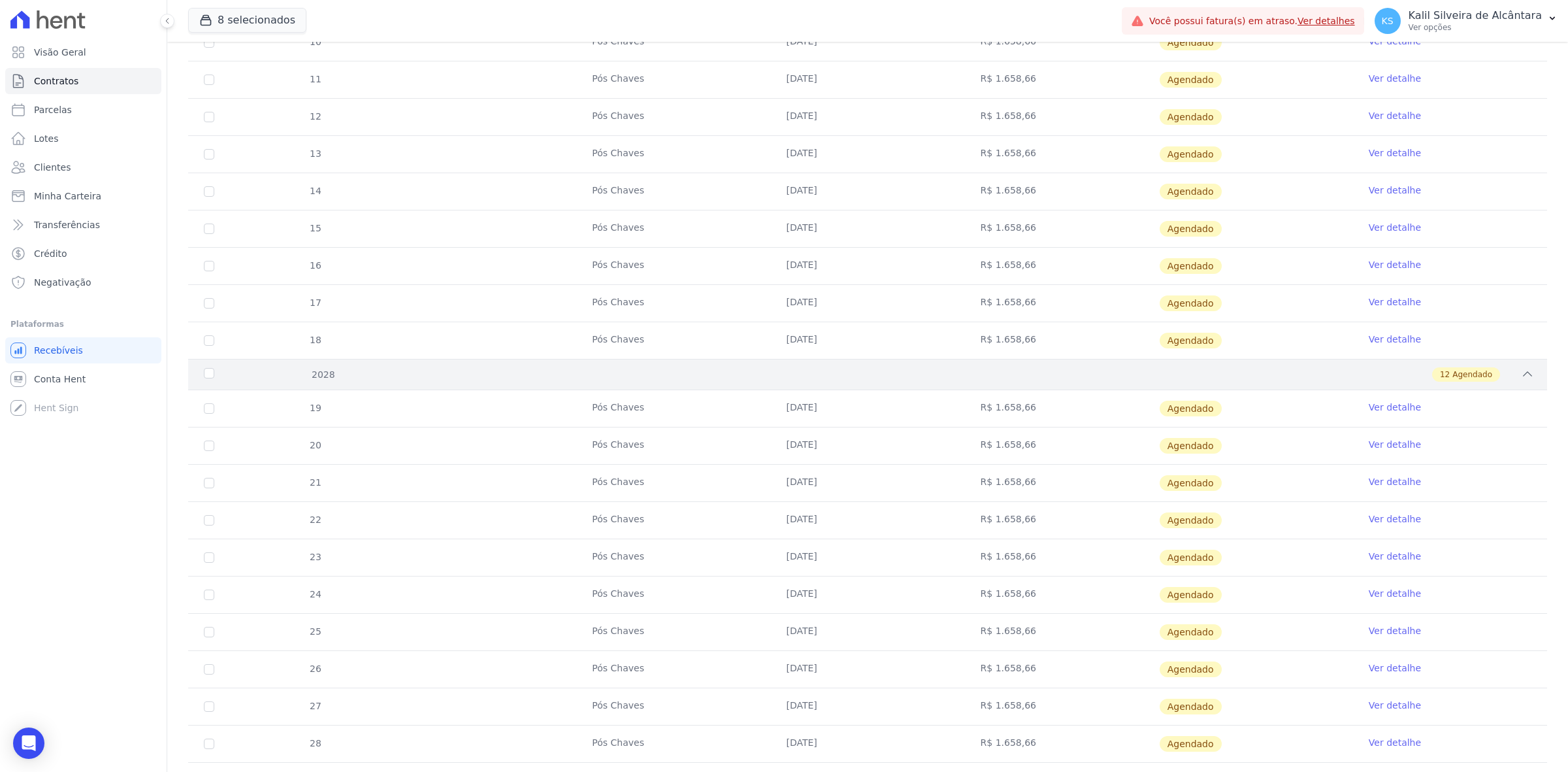
scroll to position [1634, 0]
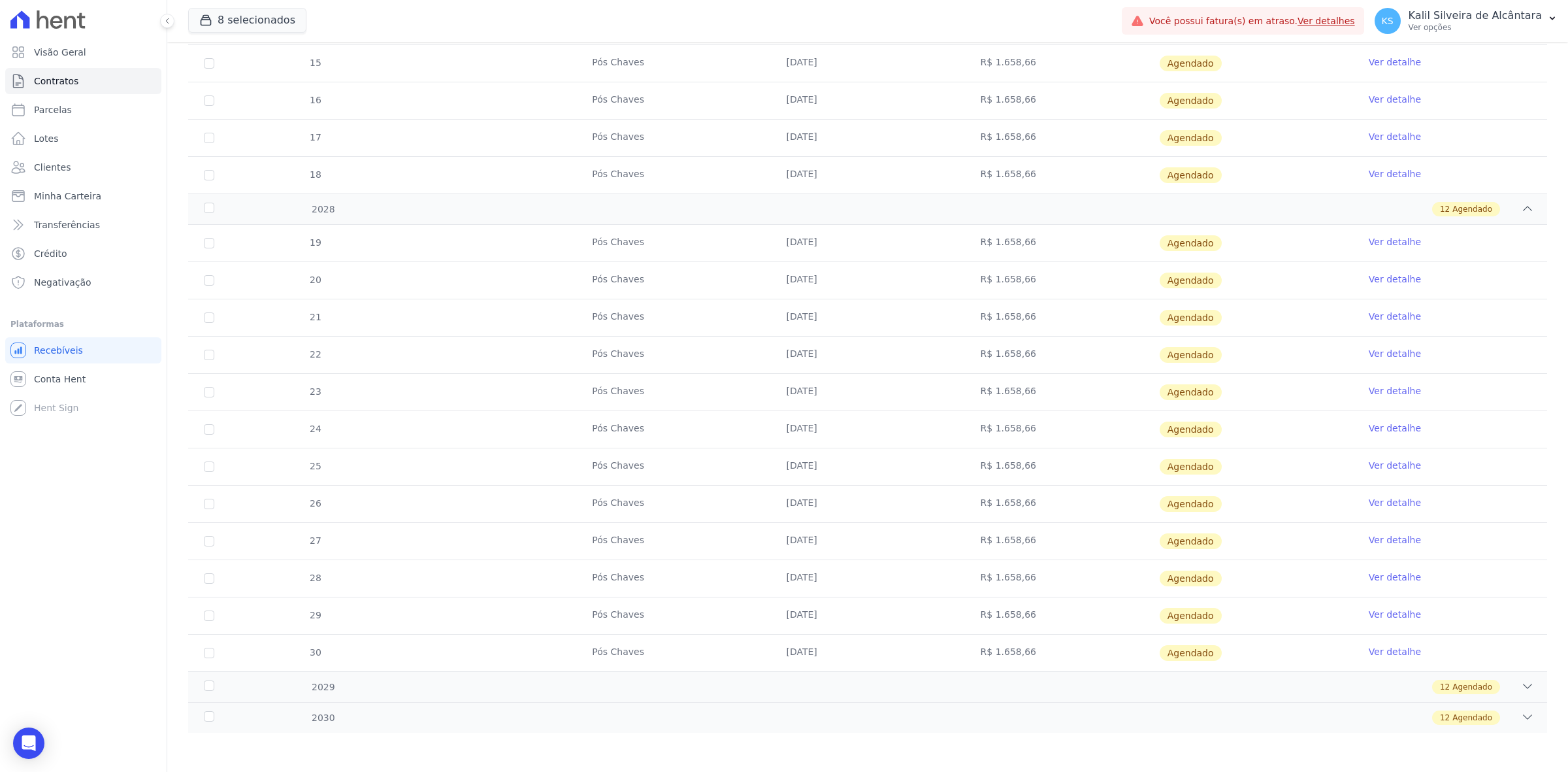
click at [1163, 673] on div "19 Pós Chaves 10/01/2028 R$ 1.658,66 Agendado Ver detalhe 20 Pós Chaves 10/02/2…" at bounding box center [868, 448] width 1400 height 457
click at [1165, 682] on div "12 Agendado" at bounding box center [934, 686] width 1199 height 14
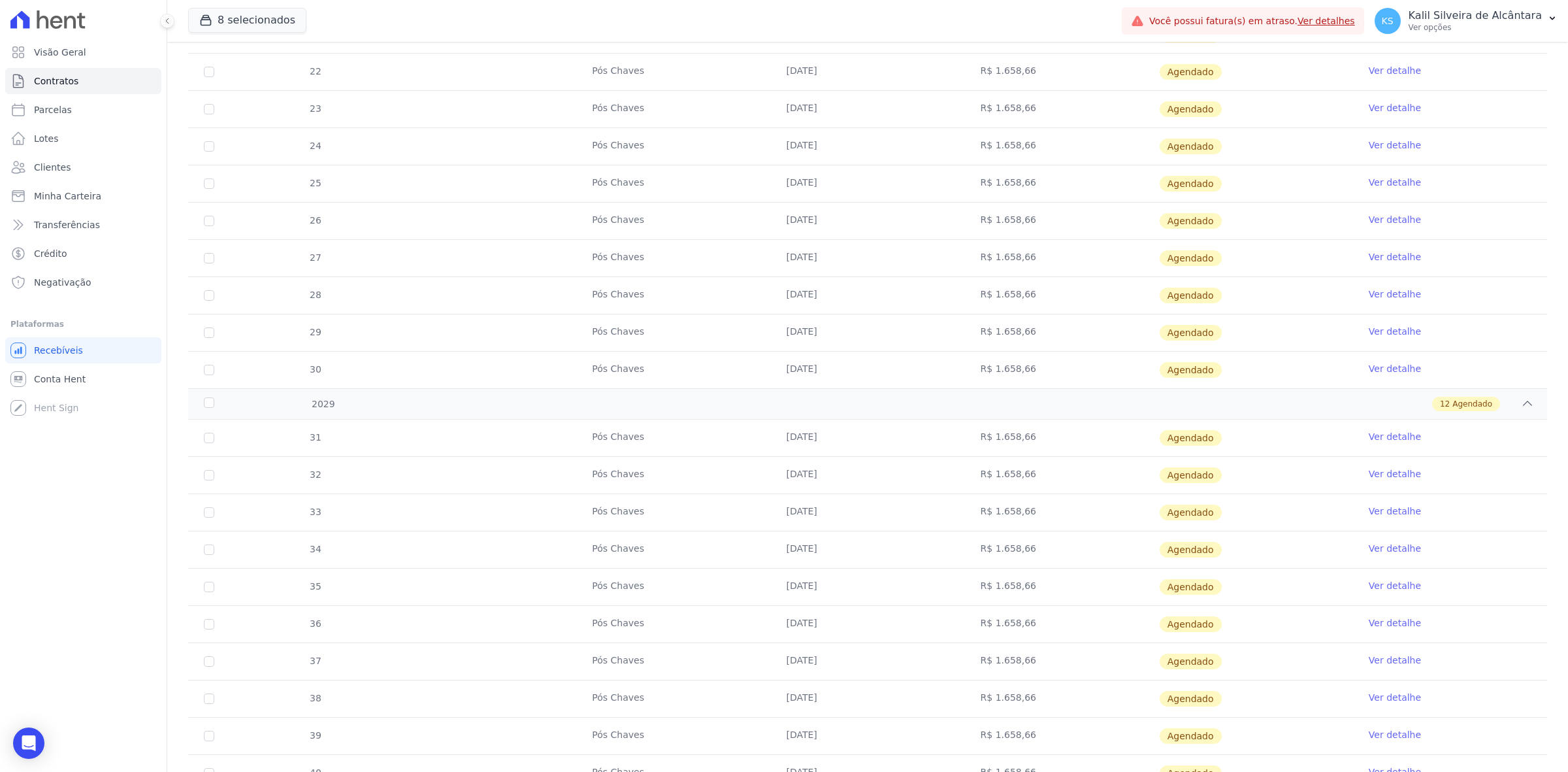
scroll to position [2083, 0]
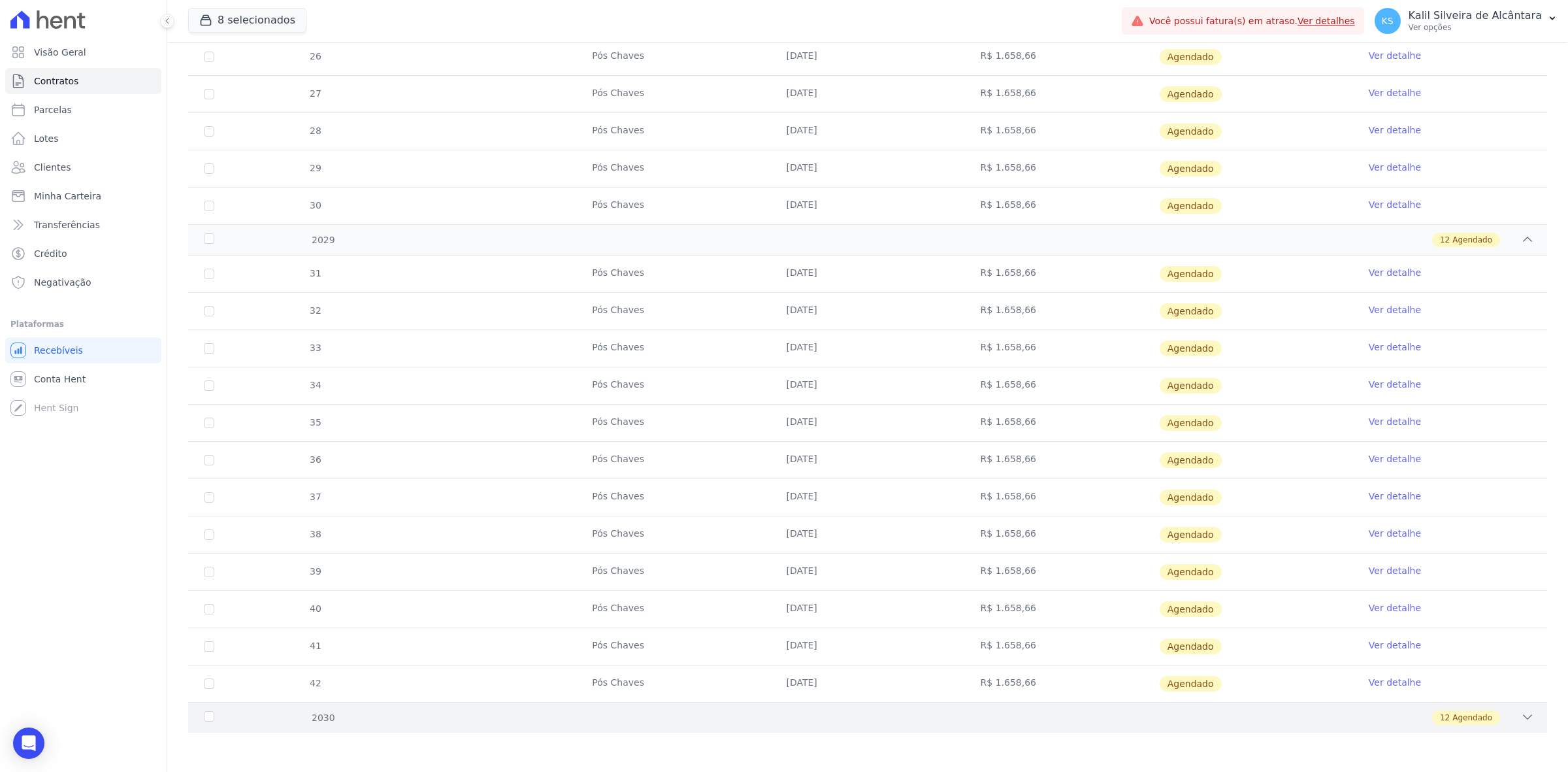
click at [1128, 720] on div "12 Agendado" at bounding box center [934, 717] width 1199 height 14
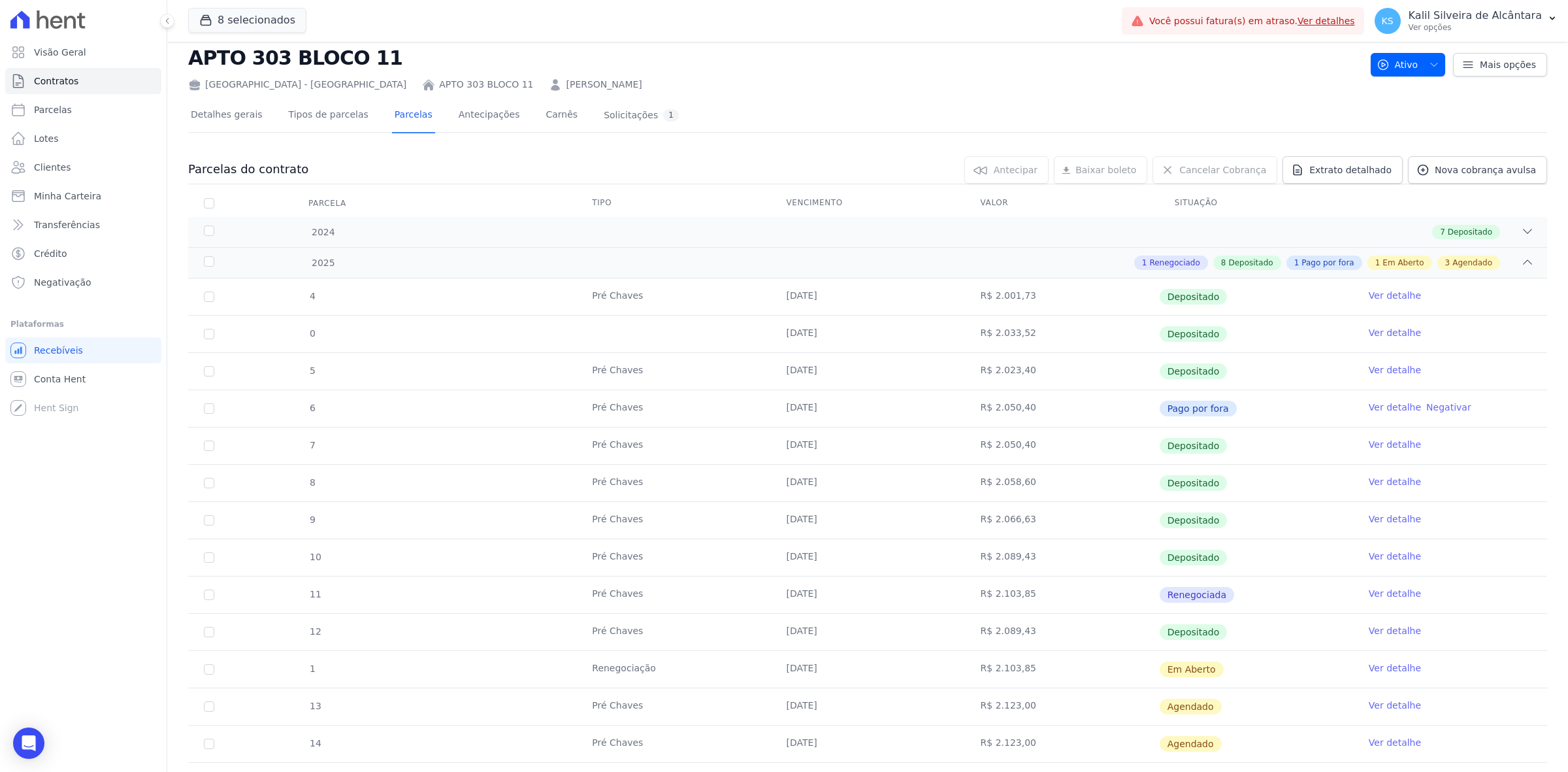
scroll to position [0, 0]
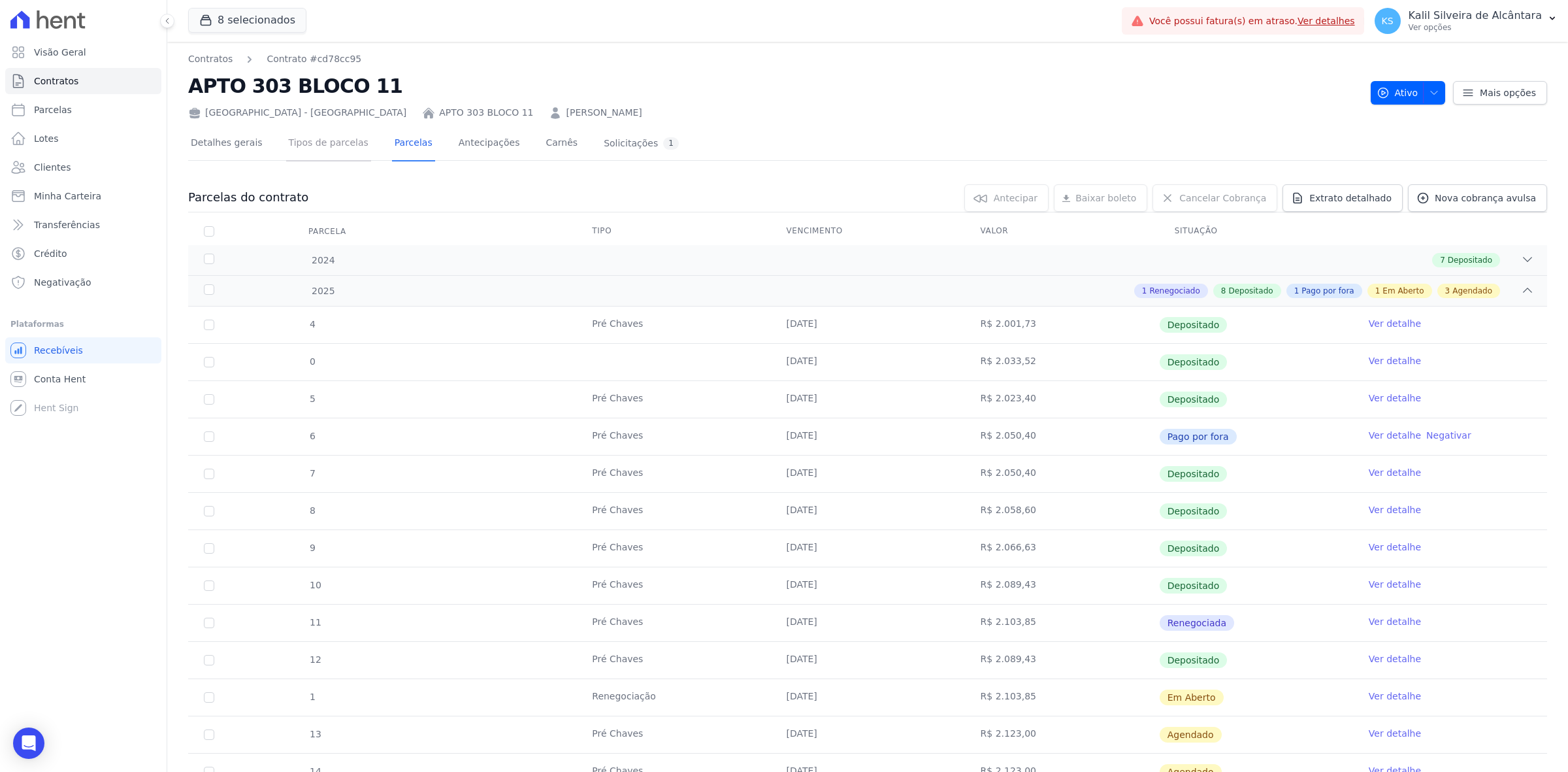
click at [327, 139] on link "Tipos de parcelas" at bounding box center [329, 144] width 85 height 35
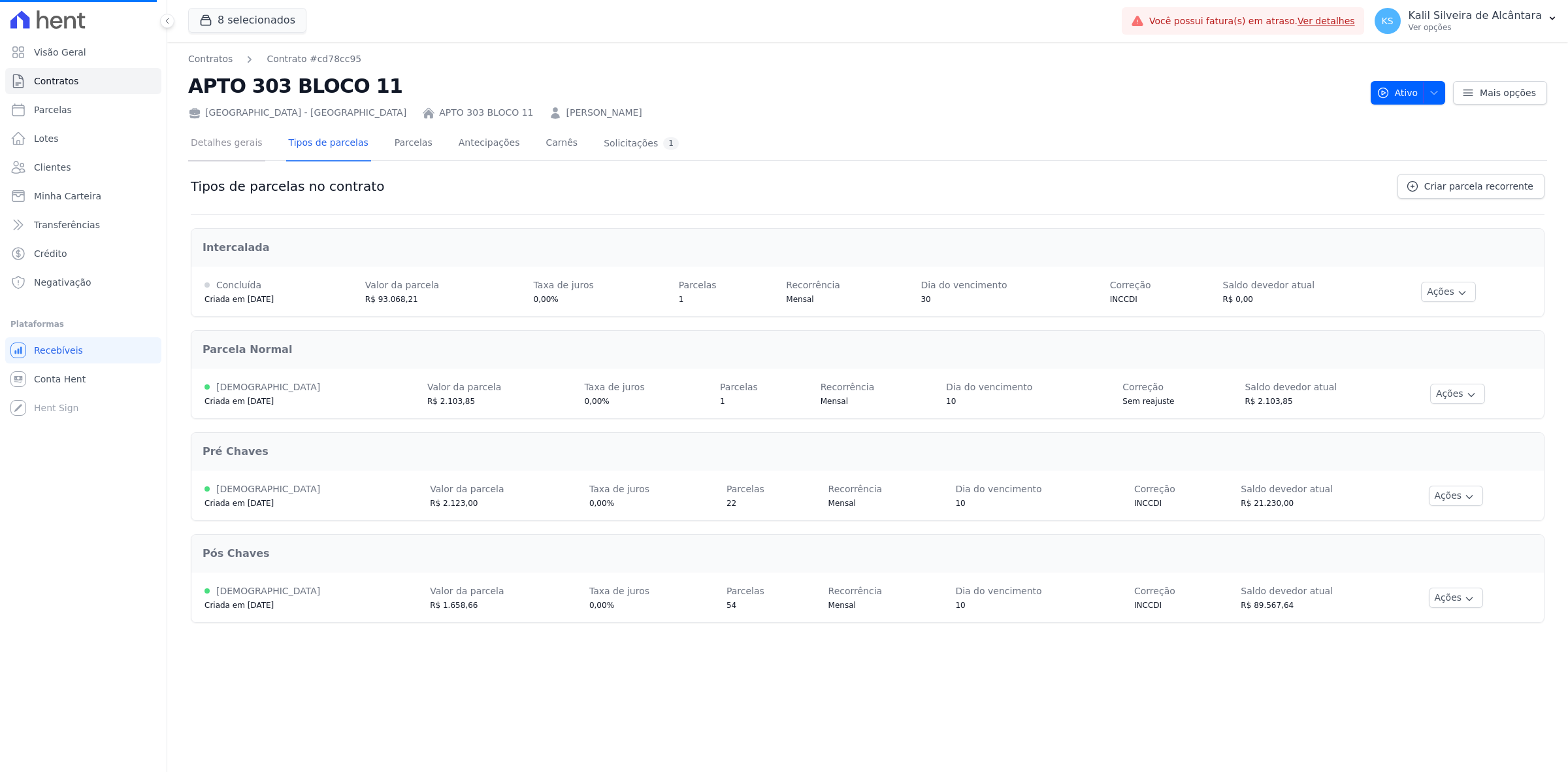
click at [220, 146] on link "Detalhes gerais" at bounding box center [226, 144] width 77 height 35
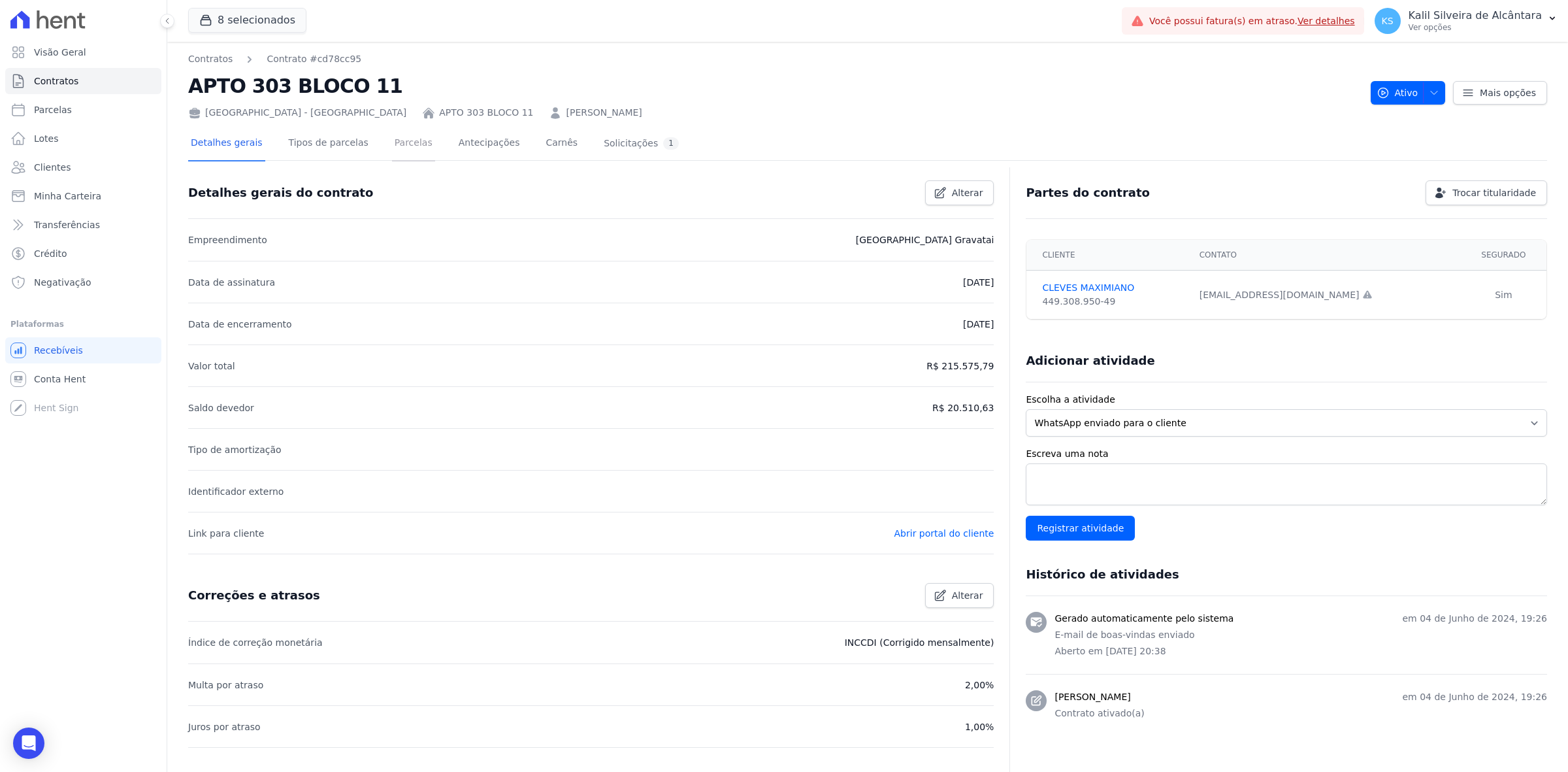
click at [392, 138] on link "Parcelas" at bounding box center [413, 144] width 43 height 35
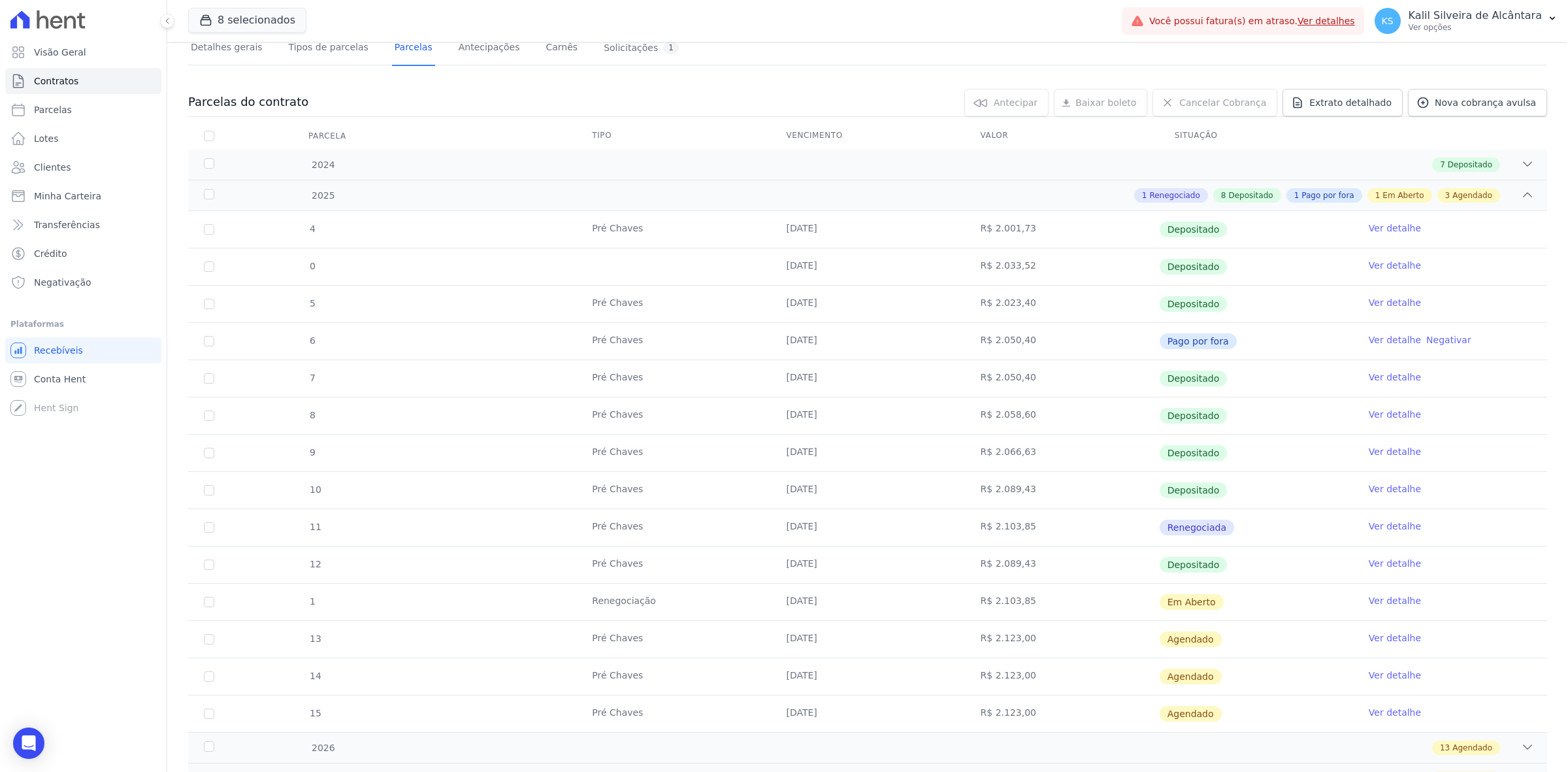
scroll to position [245, 0]
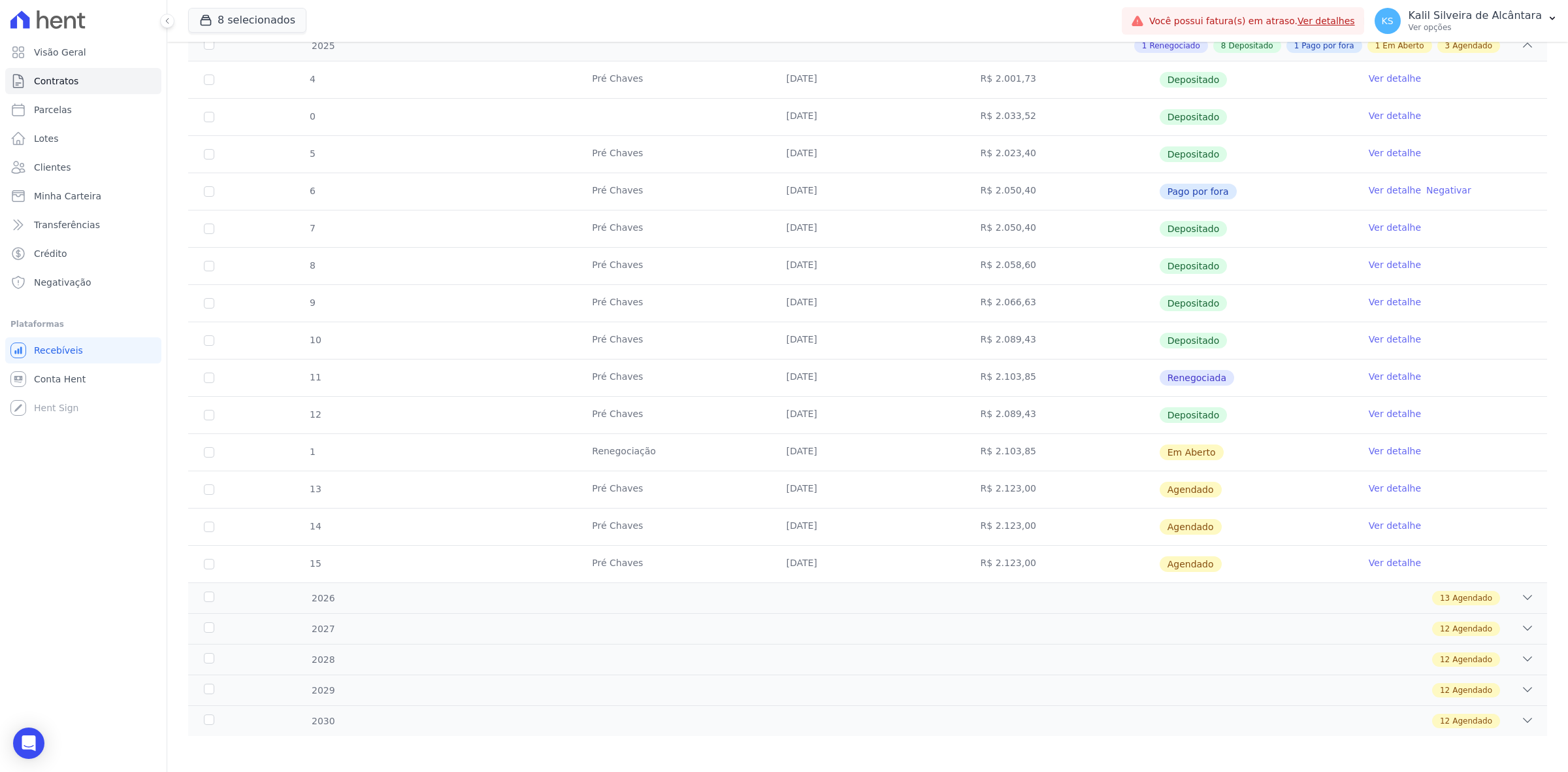
click at [1369, 450] on link "Ver detalhe" at bounding box center [1395, 451] width 52 height 13
